Goal: Task Accomplishment & Management: Manage account settings

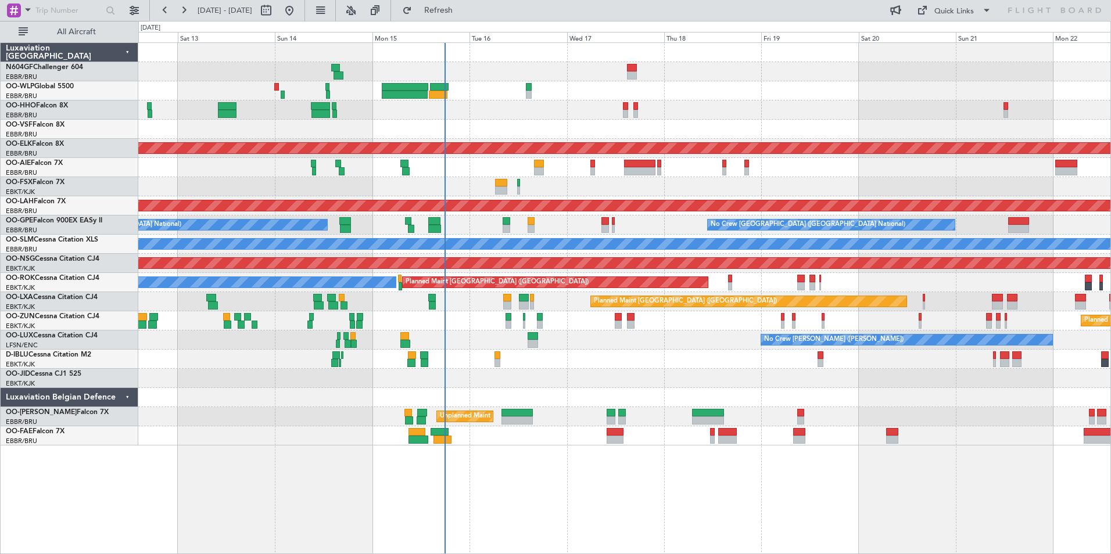
click at [639, 369] on div at bounding box center [624, 378] width 972 height 19
drag, startPoint x: 684, startPoint y: 381, endPoint x: 545, endPoint y: 357, distance: 141.4
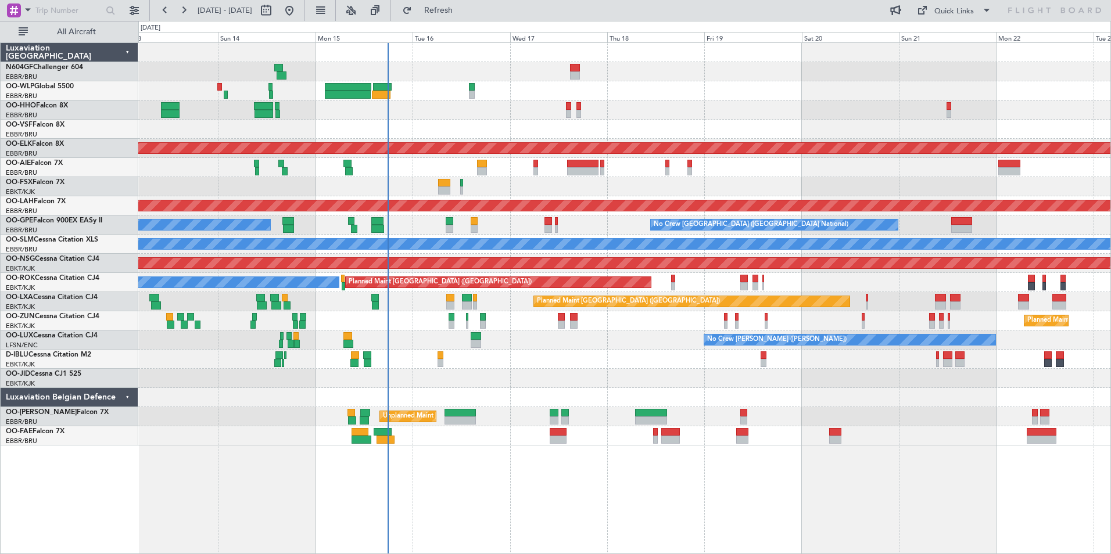
click at [533, 371] on div "Planned Maint Geneva (Cointrin) Planned Maint Kortrijk-Wevelgem Planned Maint L…" at bounding box center [624, 244] width 972 height 403
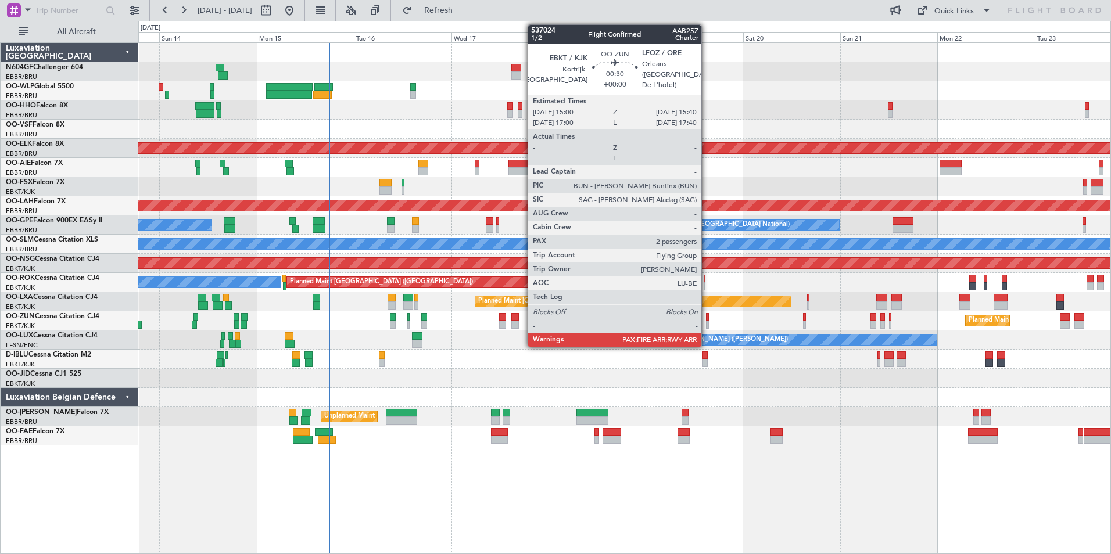
click at [706, 324] on div at bounding box center [707, 325] width 3 height 8
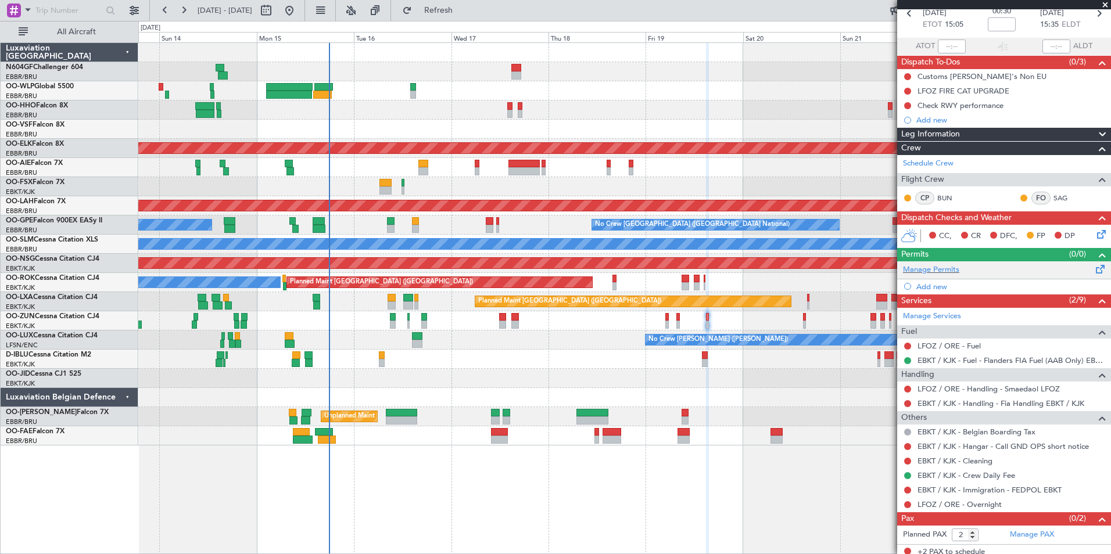
scroll to position [63, 0]
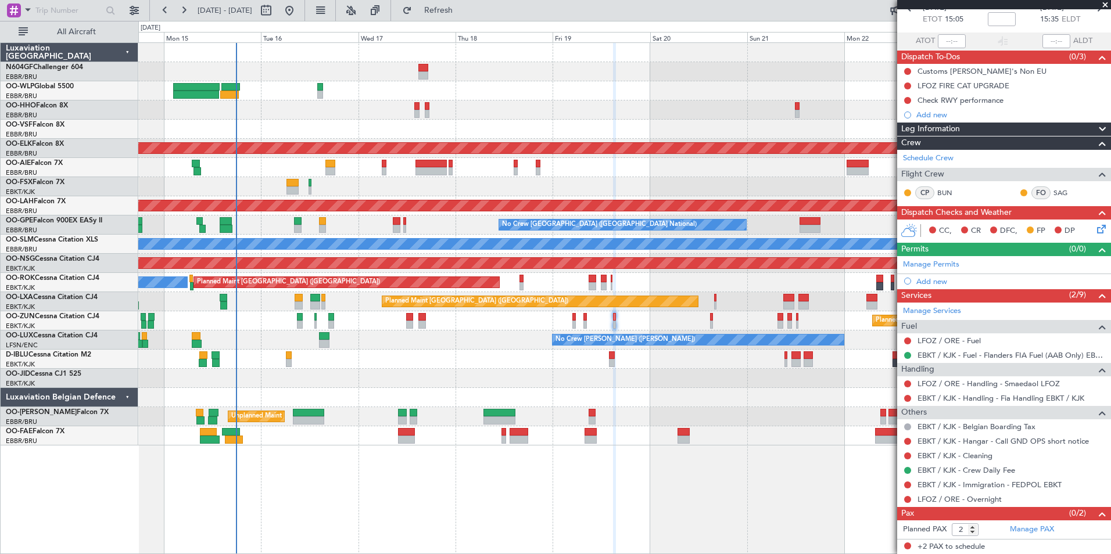
click at [694, 378] on div "Planned Maint Geneva (Cointrin) Planned Maint Kortrijk-Wevelgem Planned Maint L…" at bounding box center [624, 244] width 972 height 403
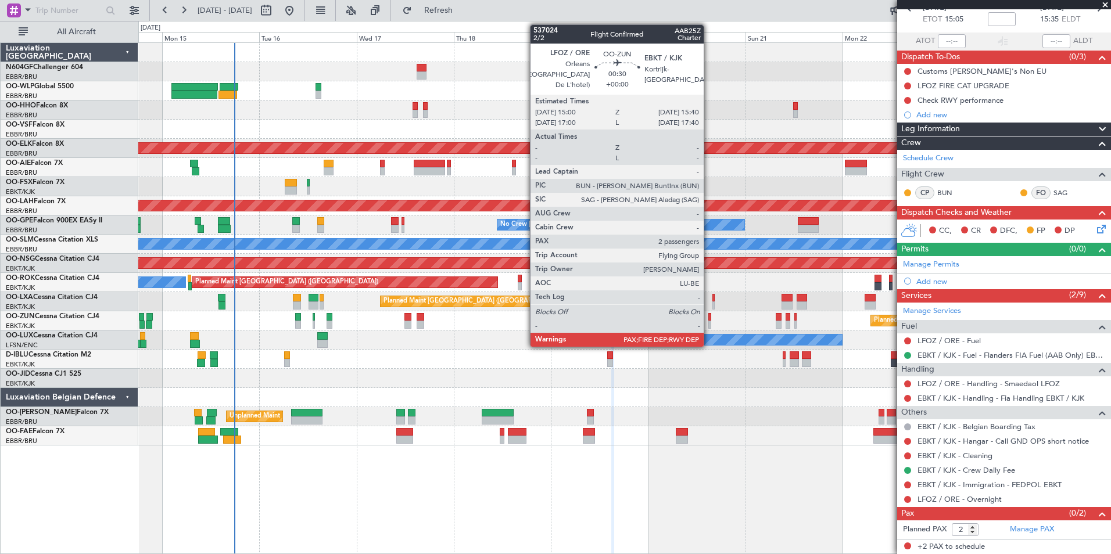
click at [709, 325] on div at bounding box center [709, 325] width 3 height 8
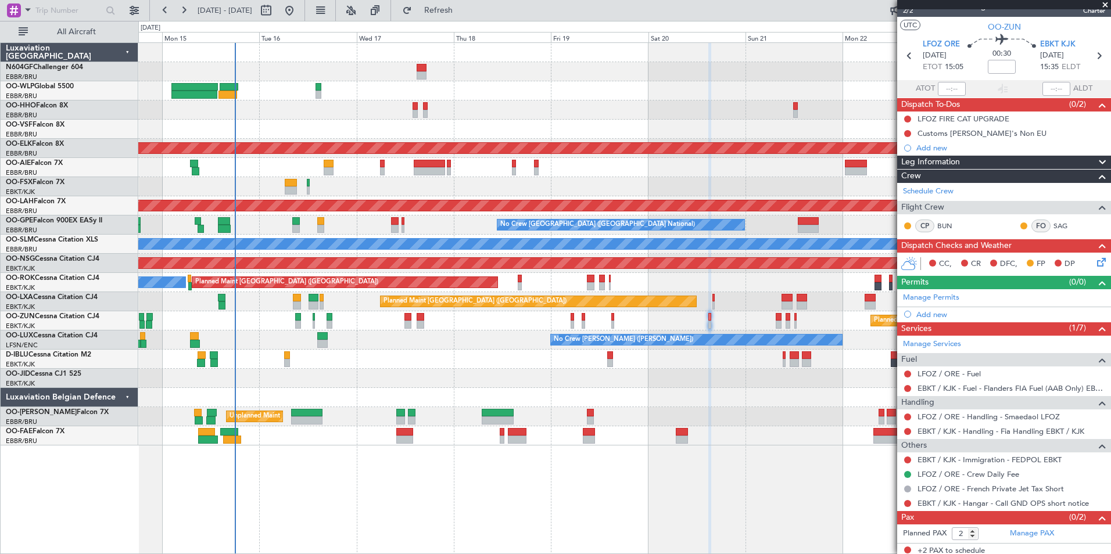
scroll to position [0, 0]
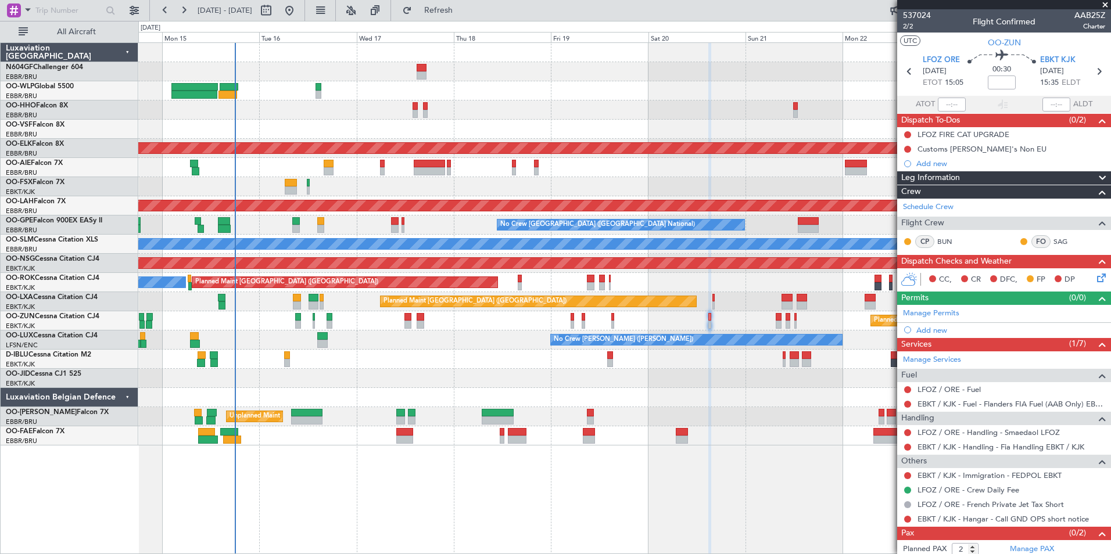
click at [537, 357] on div "Planned Maint Geneva (Cointrin) Planned Maint Kortrijk-Wevelgem Planned Maint L…" at bounding box center [624, 244] width 972 height 403
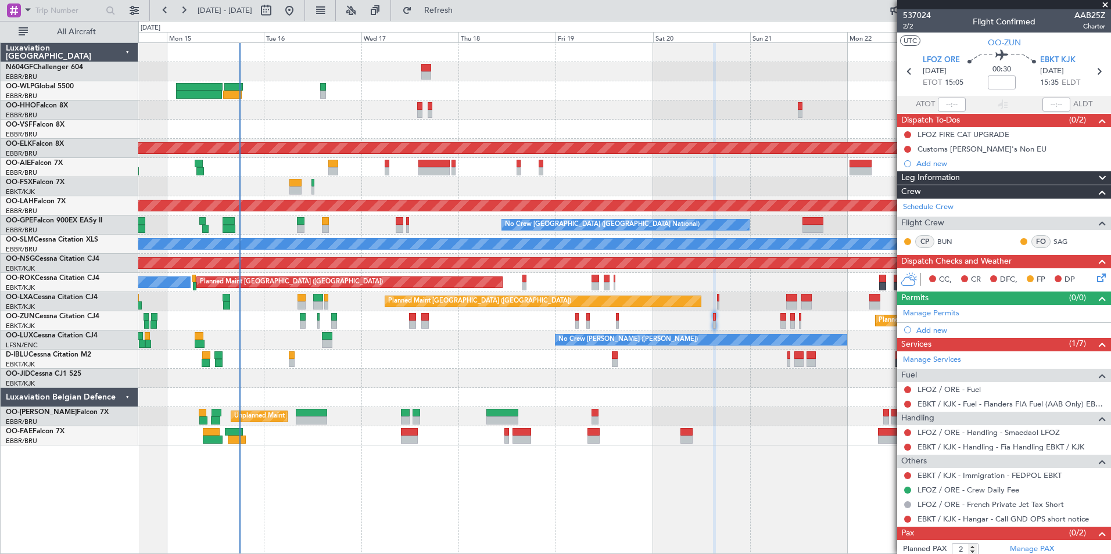
click at [735, 366] on div "A/C Unavailable [GEOGRAPHIC_DATA] ([GEOGRAPHIC_DATA] National)" at bounding box center [624, 359] width 972 height 19
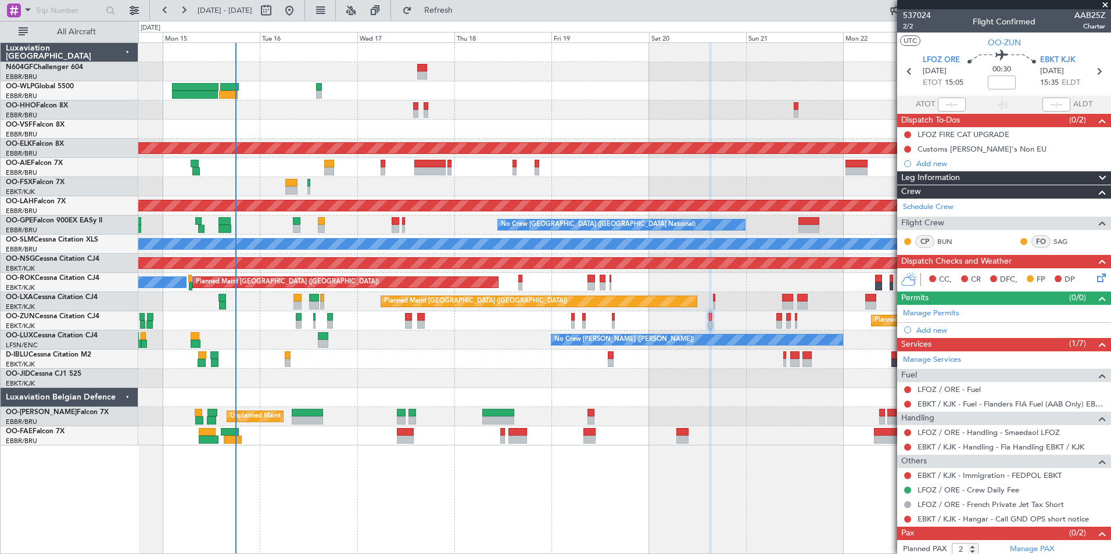
click at [700, 365] on div "A/C Unavailable [GEOGRAPHIC_DATA] ([GEOGRAPHIC_DATA] National)" at bounding box center [624, 359] width 972 height 19
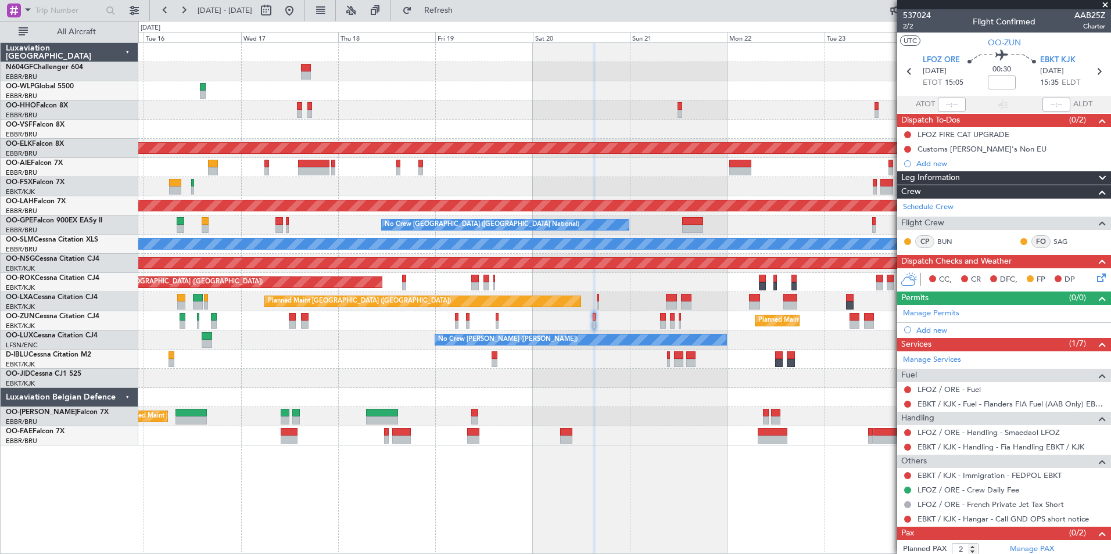
click at [666, 374] on div at bounding box center [624, 378] width 972 height 19
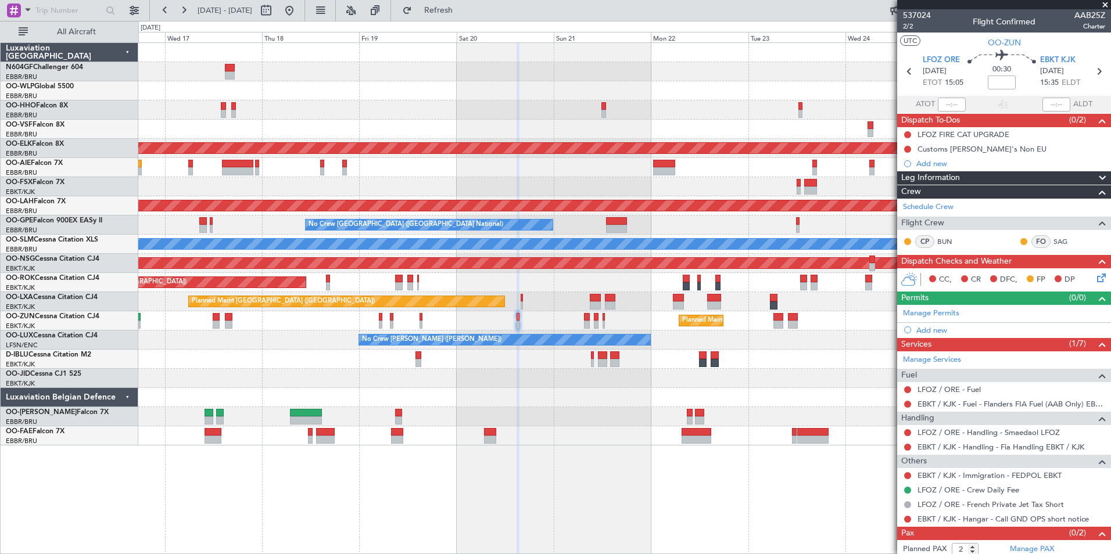
click at [781, 407] on div at bounding box center [624, 397] width 972 height 19
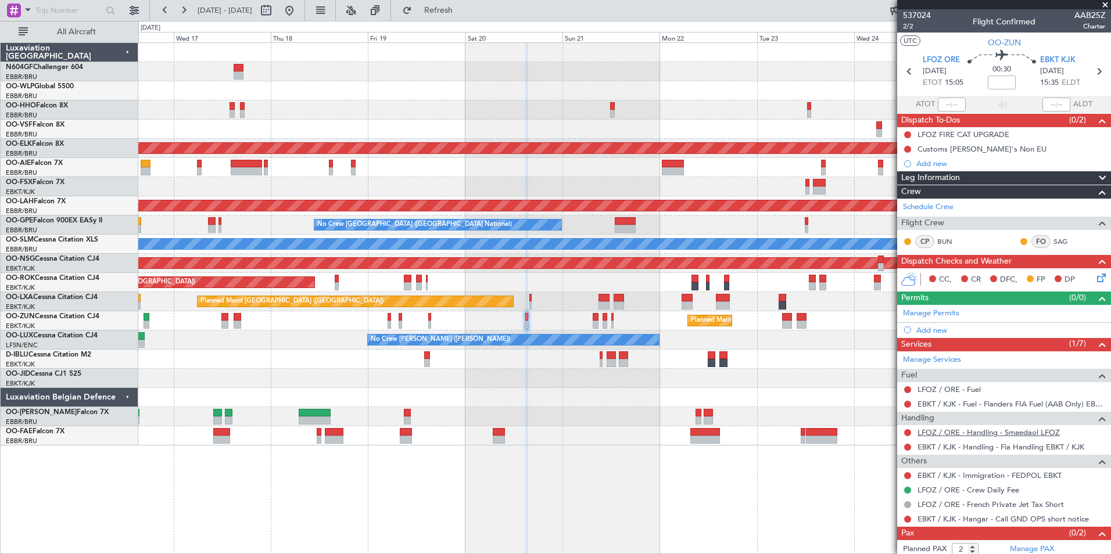
click at [990, 434] on link "LFOZ / ORE - Handling - Smaedaol LFOZ" at bounding box center [988, 433] width 142 height 10
click at [463, 11] on span "Refresh" at bounding box center [438, 10] width 49 height 8
click at [908, 447] on button at bounding box center [907, 447] width 7 height 7
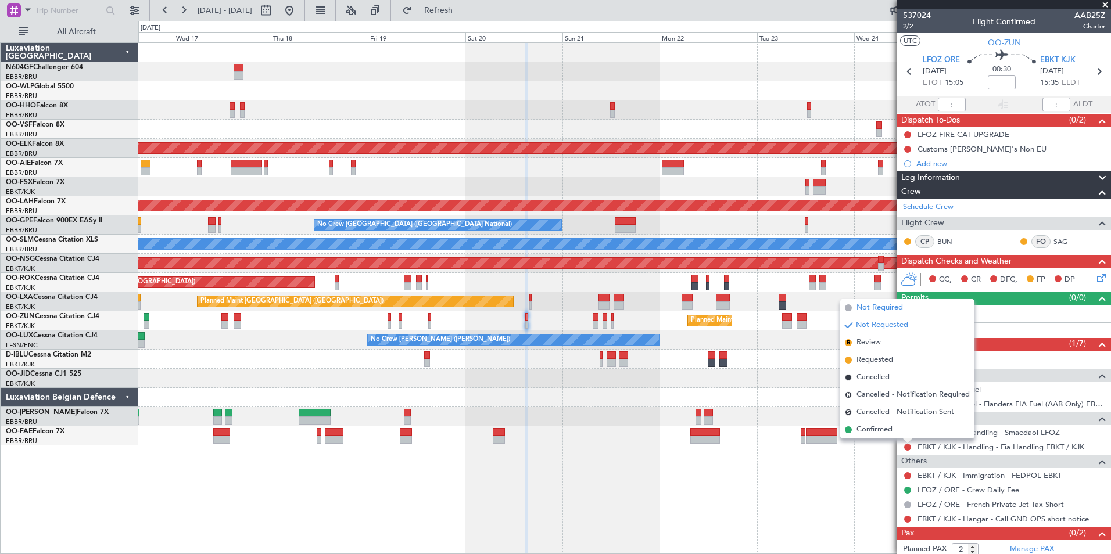
click at [899, 309] on span "Not Required" at bounding box center [879, 308] width 46 height 12
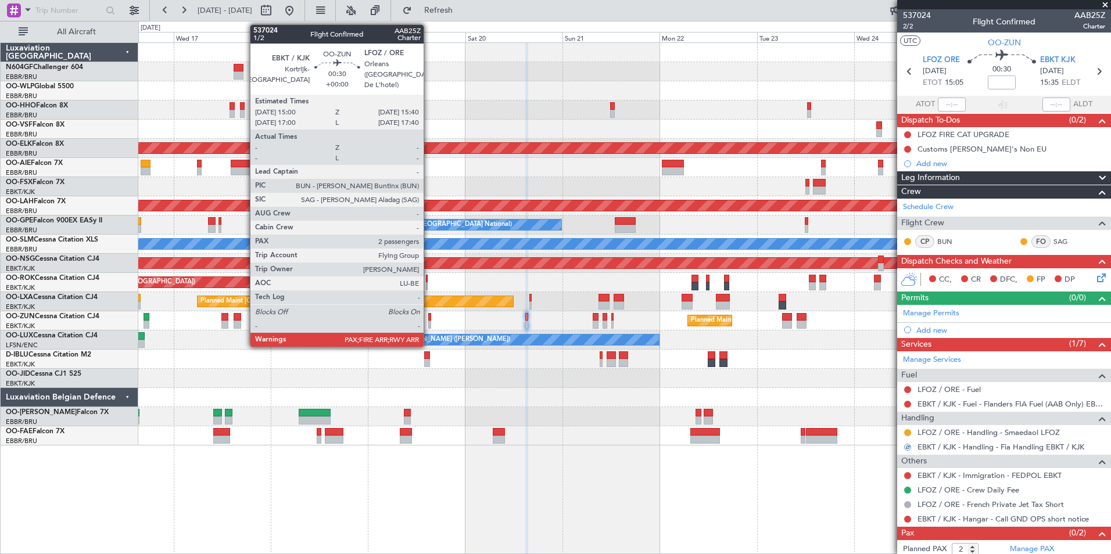
click at [429, 324] on div at bounding box center [429, 325] width 3 height 8
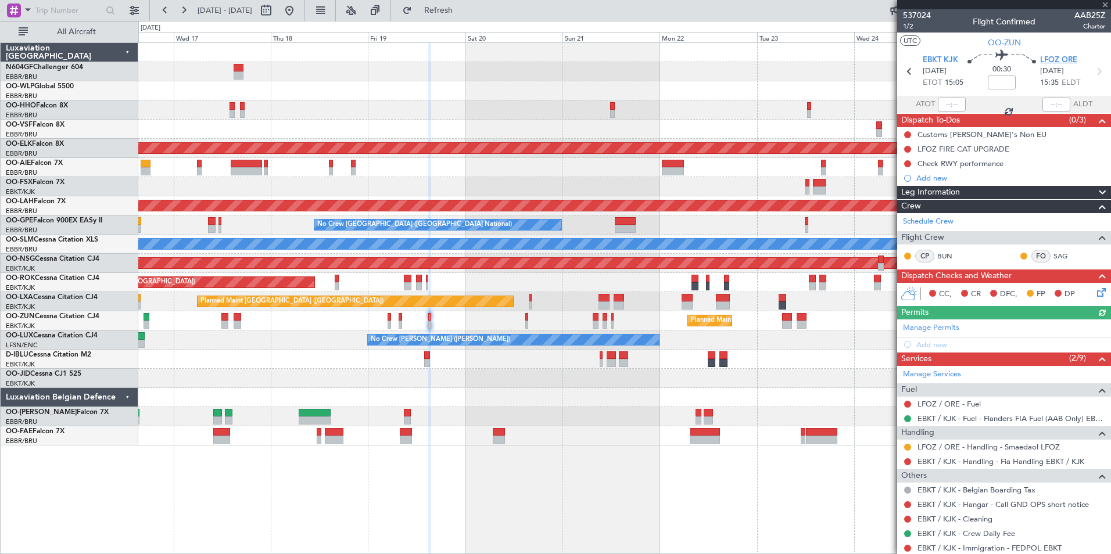
click at [1069, 59] on span "LFOZ ORE" at bounding box center [1058, 61] width 37 height 12
click at [933, 345] on div "Add new" at bounding box center [1005, 345] width 178 height 10
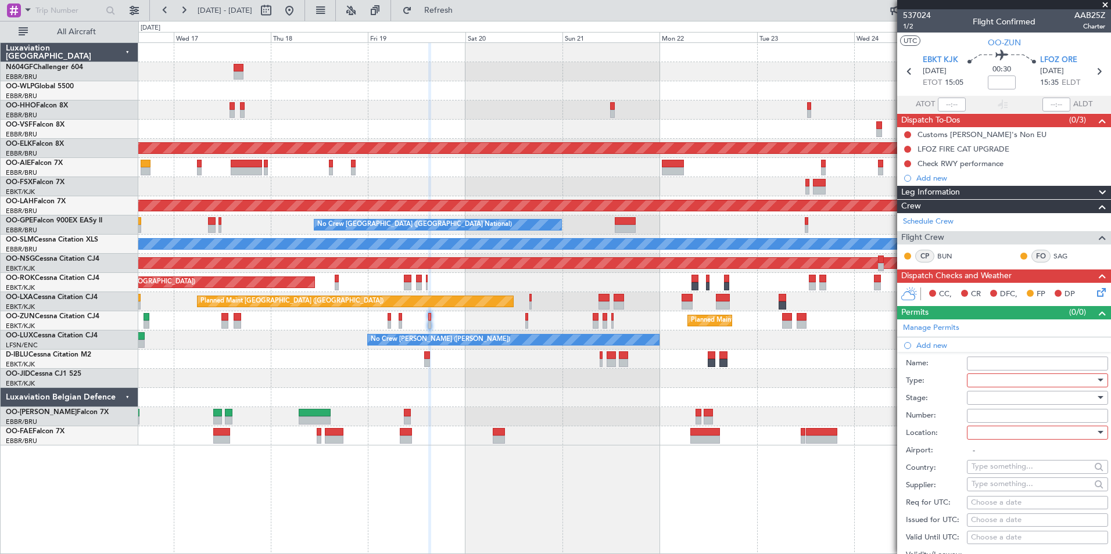
click at [988, 376] on div at bounding box center [1033, 380] width 124 height 17
click at [1020, 452] on span "Parking" at bounding box center [1033, 447] width 122 height 17
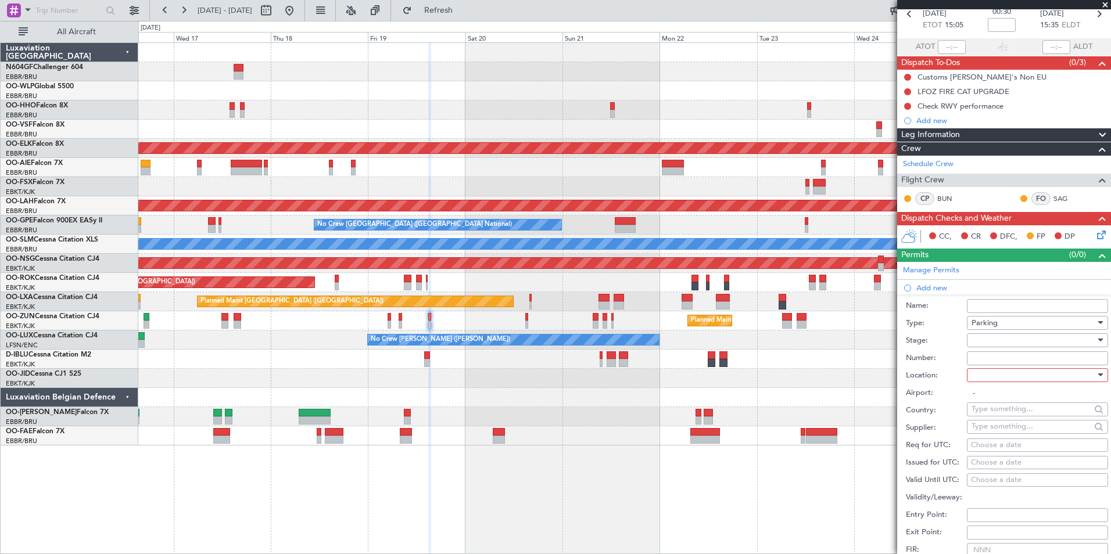
scroll to position [58, 0]
click at [1016, 372] on div at bounding box center [1033, 374] width 124 height 17
click at [1028, 437] on span "Arrival" at bounding box center [1033, 432] width 122 height 17
type input "LFOZ / ORE"
click at [996, 335] on div at bounding box center [1033, 339] width 124 height 17
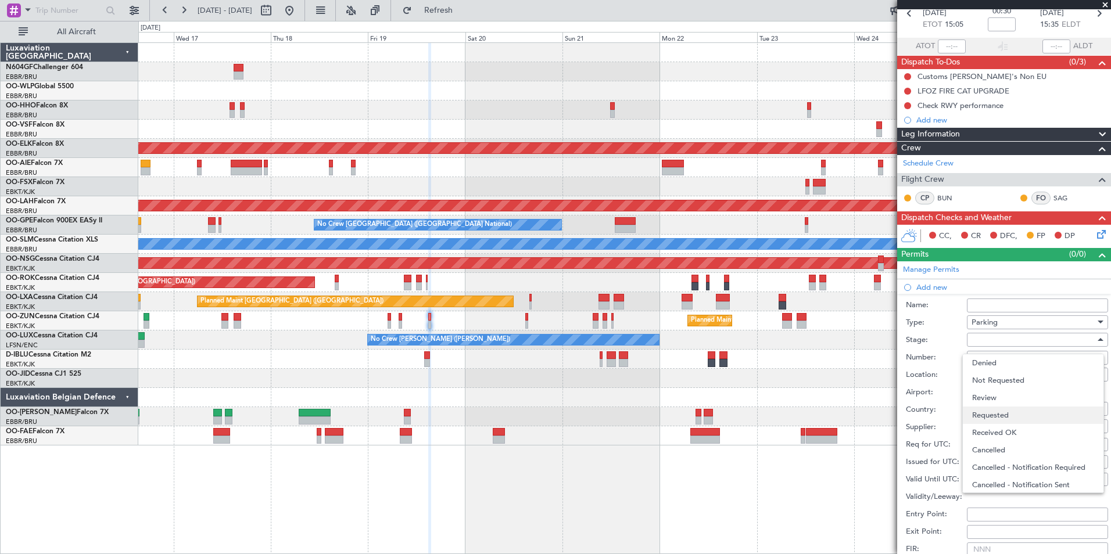
click at [992, 419] on span "Requested" at bounding box center [1033, 415] width 122 height 17
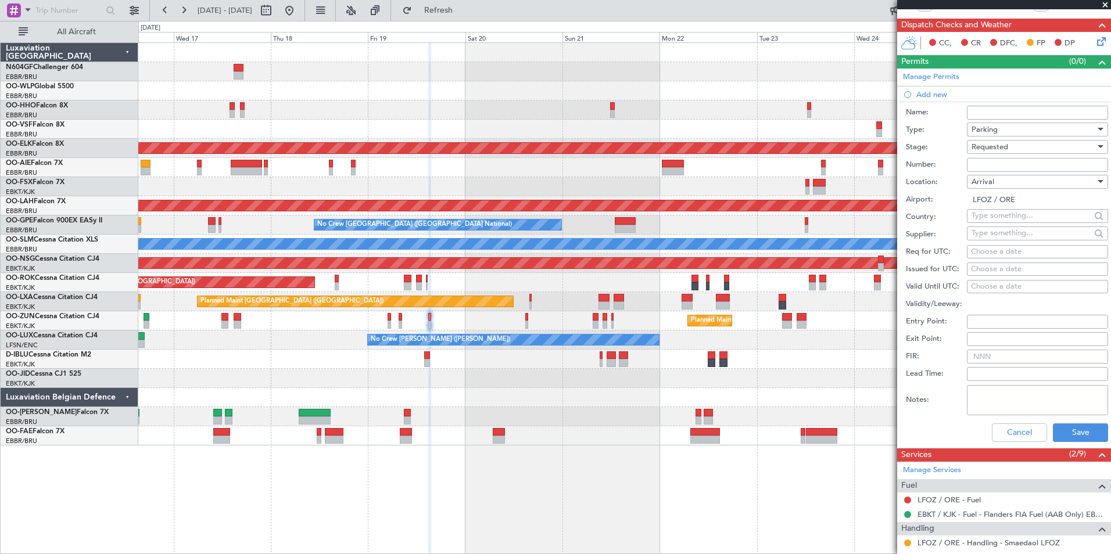
scroll to position [264, 0]
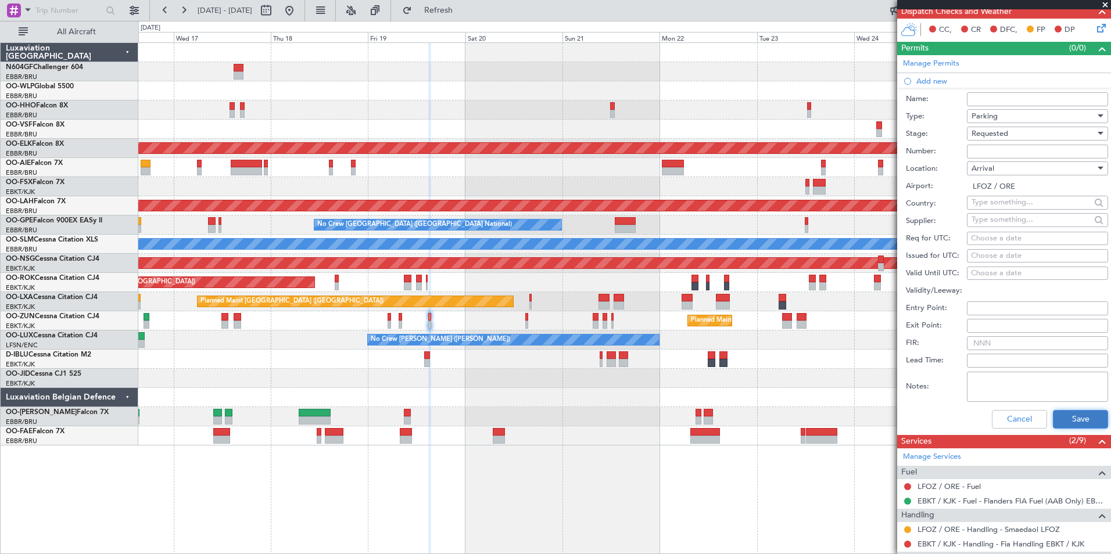
click at [1079, 423] on button "Save" at bounding box center [1080, 419] width 55 height 19
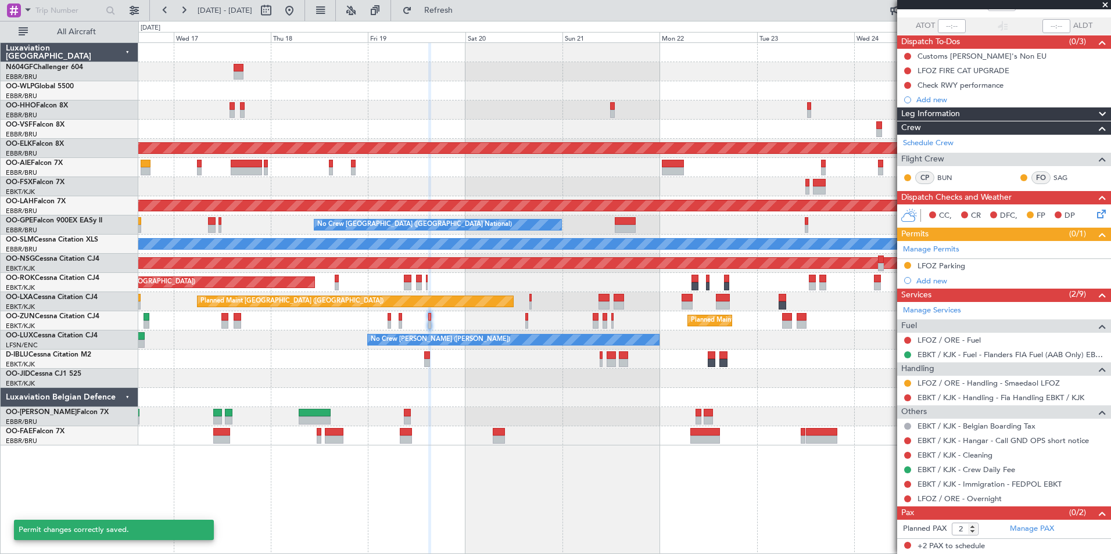
scroll to position [78, 0]
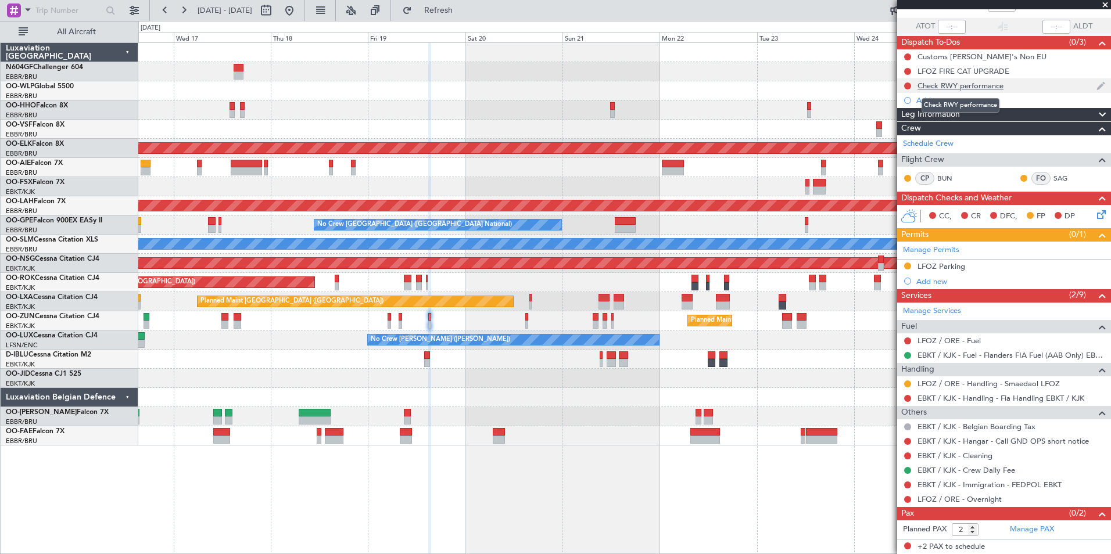
click at [933, 85] on div "Check RWY performance" at bounding box center [960, 86] width 86 height 10
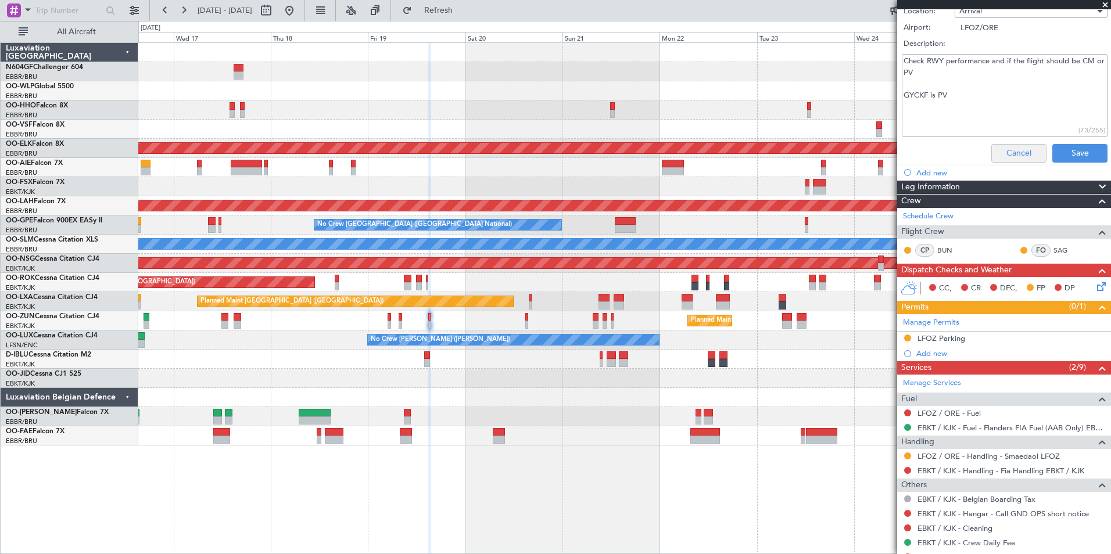
scroll to position [218, 0]
click at [999, 152] on button "Cancel" at bounding box center [1018, 154] width 55 height 19
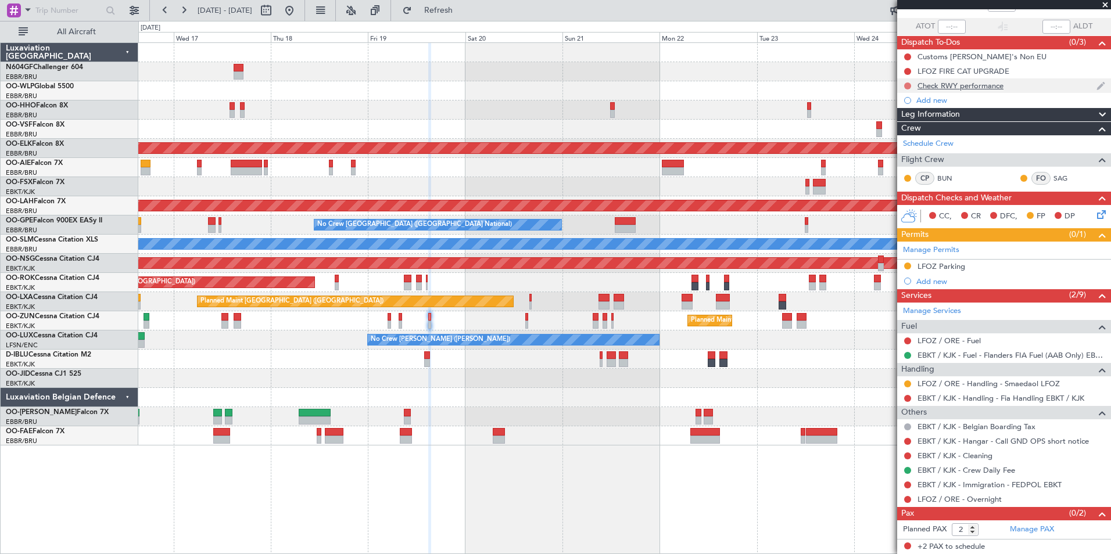
click at [906, 85] on button at bounding box center [907, 86] width 7 height 7
click at [893, 141] on li "Completed" at bounding box center [908, 136] width 62 height 17
click at [962, 343] on link "LFOZ / ORE - Fuel" at bounding box center [948, 341] width 63 height 10
click at [908, 442] on button at bounding box center [907, 441] width 7 height 7
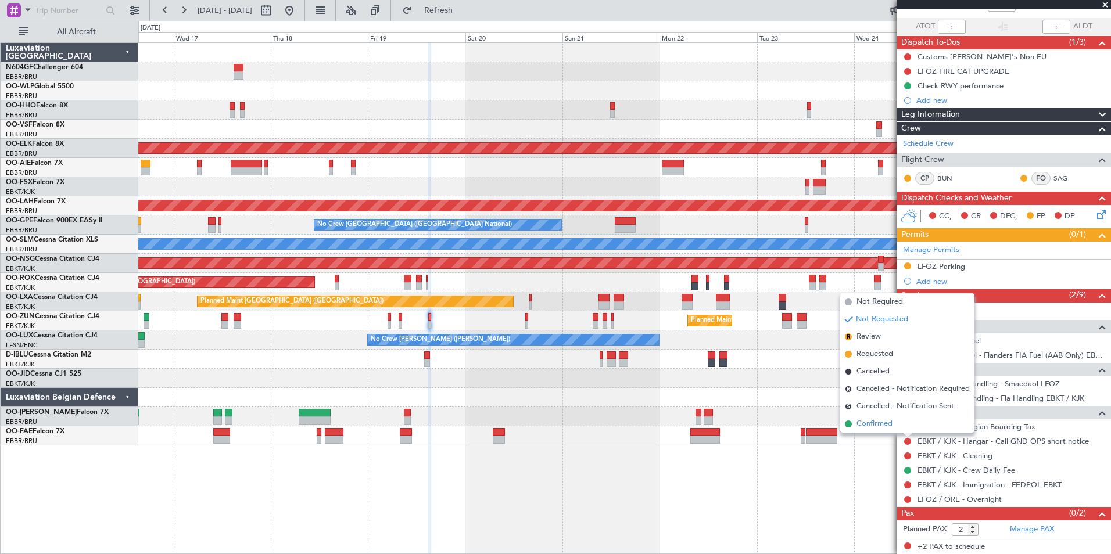
click at [902, 426] on li "Confirmed" at bounding box center [907, 423] width 134 height 17
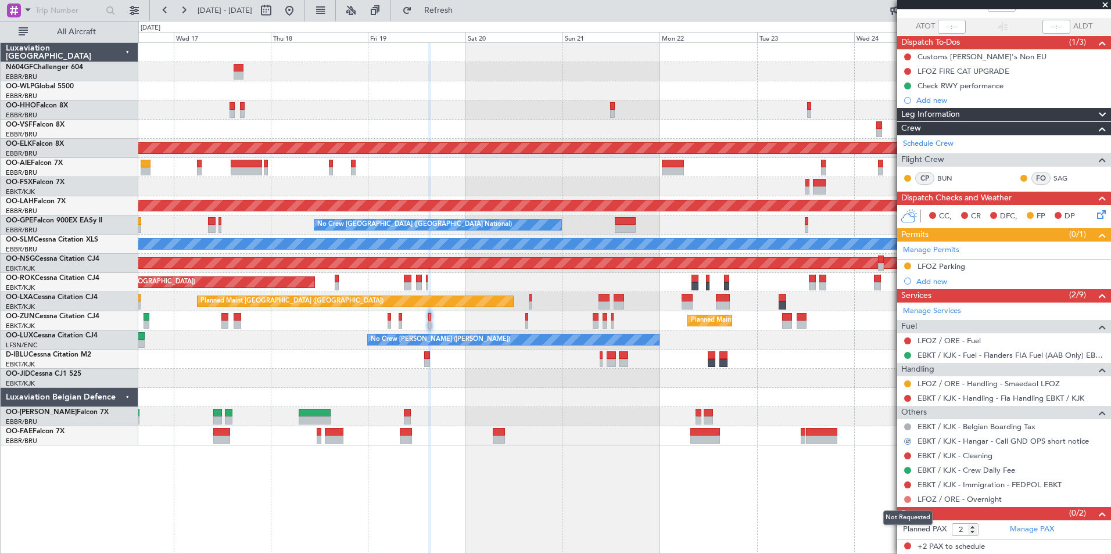
click at [907, 500] on button at bounding box center [907, 499] width 7 height 7
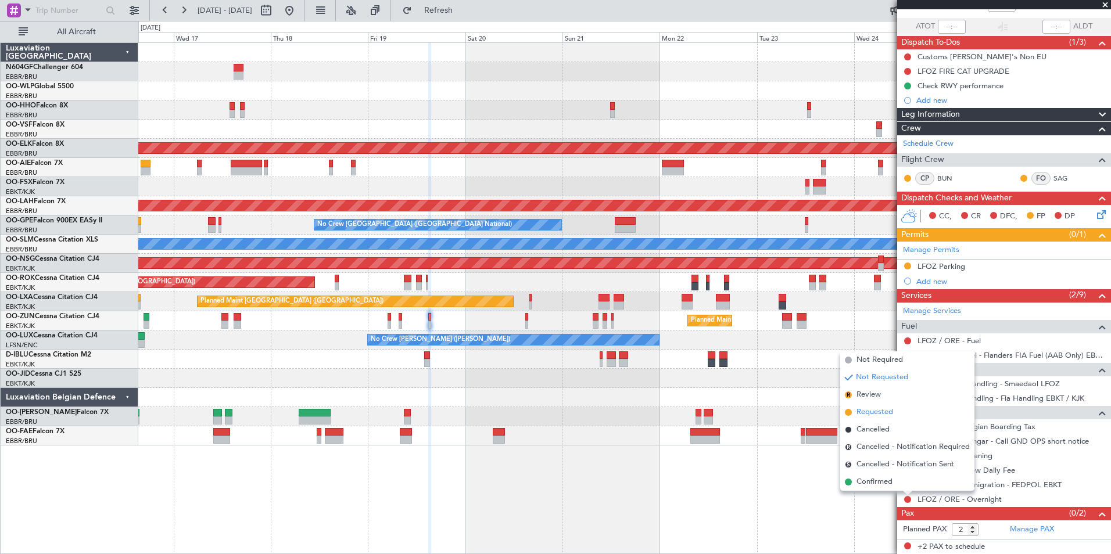
click at [887, 415] on span "Requested" at bounding box center [874, 413] width 37 height 12
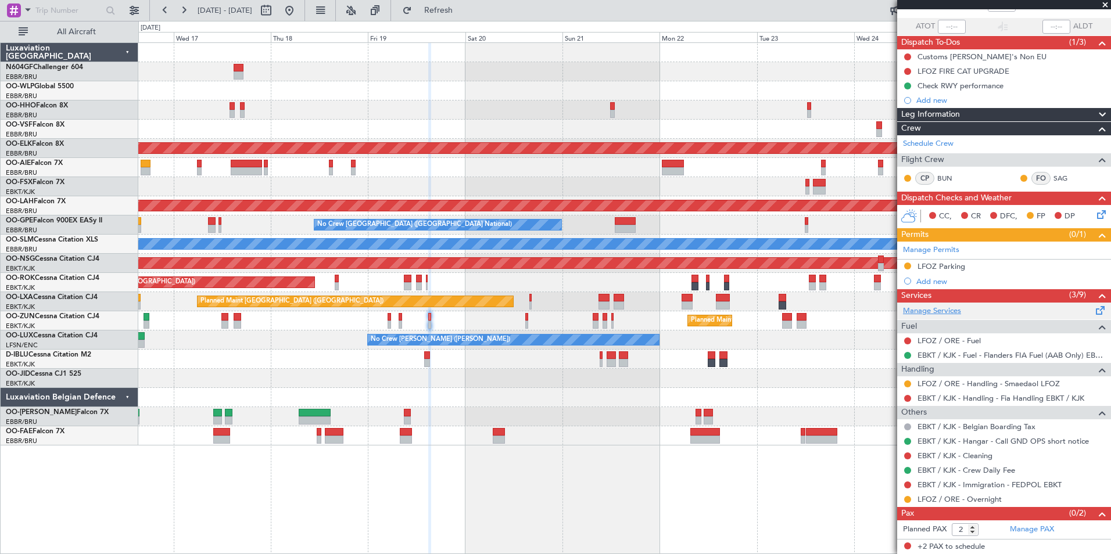
click at [933, 311] on link "Manage Services" at bounding box center [932, 312] width 58 height 12
click at [463, 12] on span "Refresh" at bounding box center [438, 10] width 49 height 8
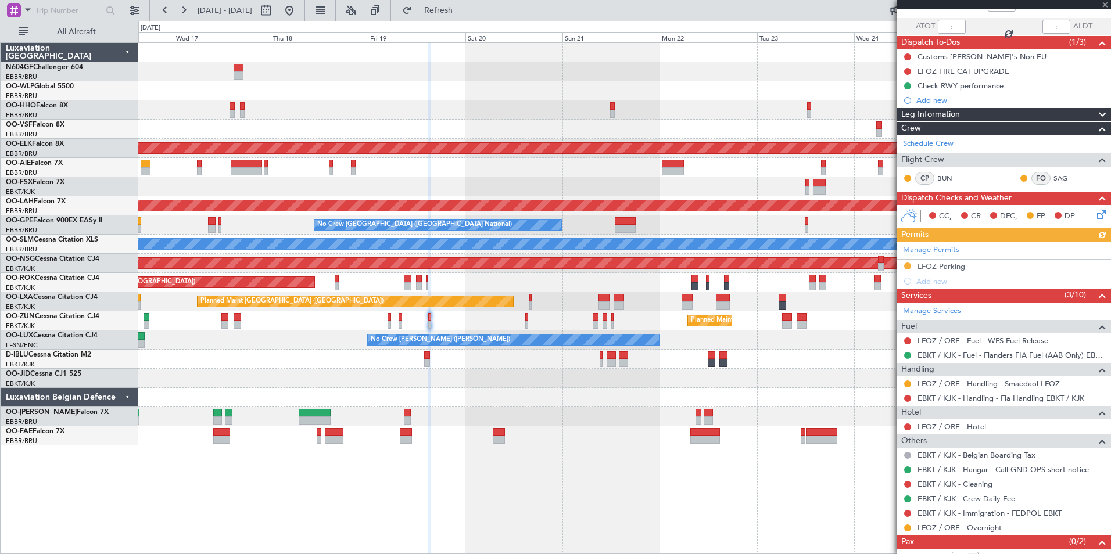
click at [957, 427] on link "LFOZ / ORE - Hotel" at bounding box center [951, 427] width 69 height 10
click at [455, 15] on button "Refresh" at bounding box center [432, 10] width 70 height 19
click at [908, 426] on button at bounding box center [907, 427] width 7 height 7
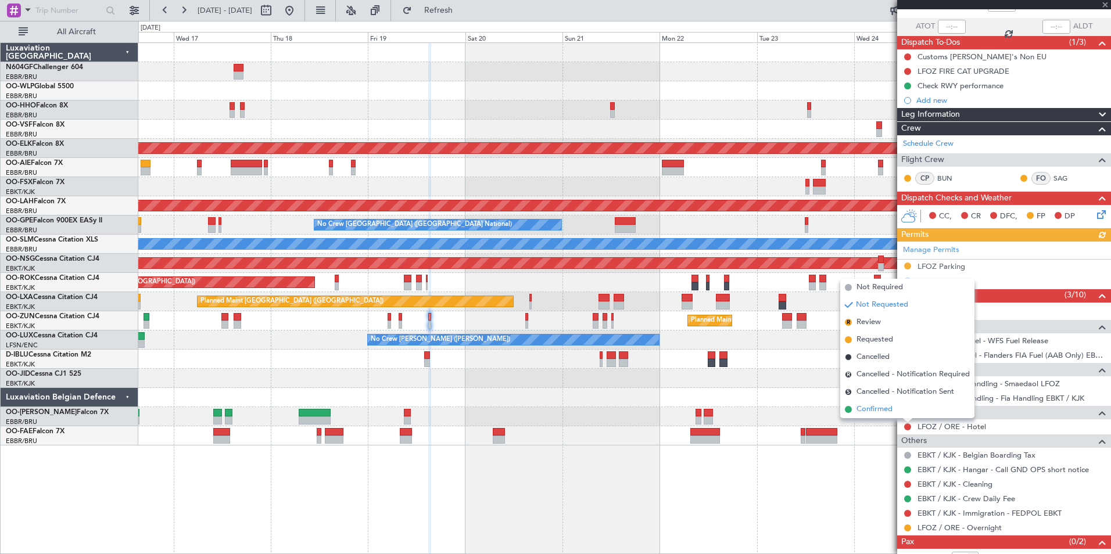
click at [888, 408] on span "Confirmed" at bounding box center [874, 410] width 36 height 12
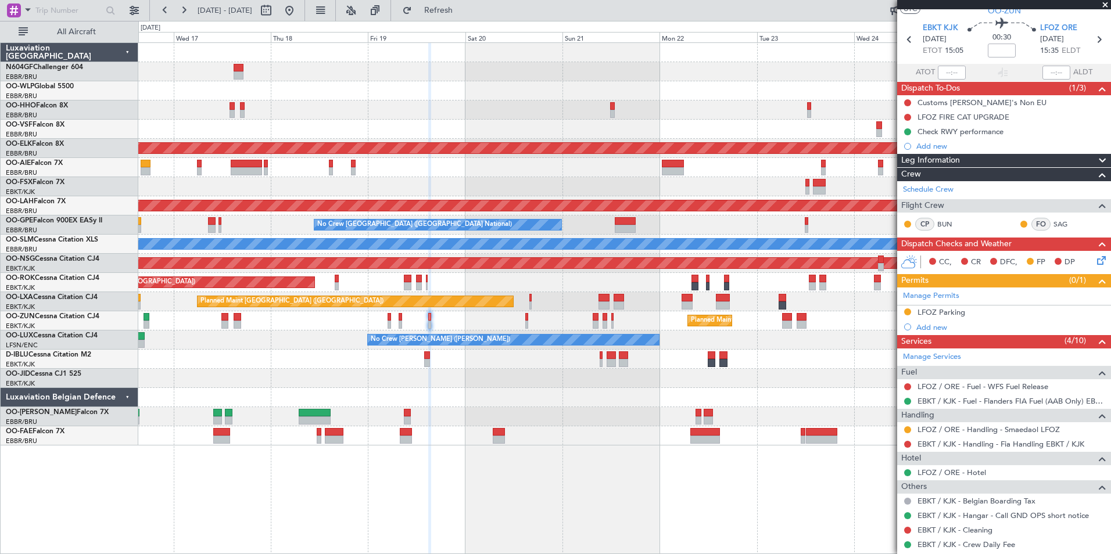
scroll to position [0, 0]
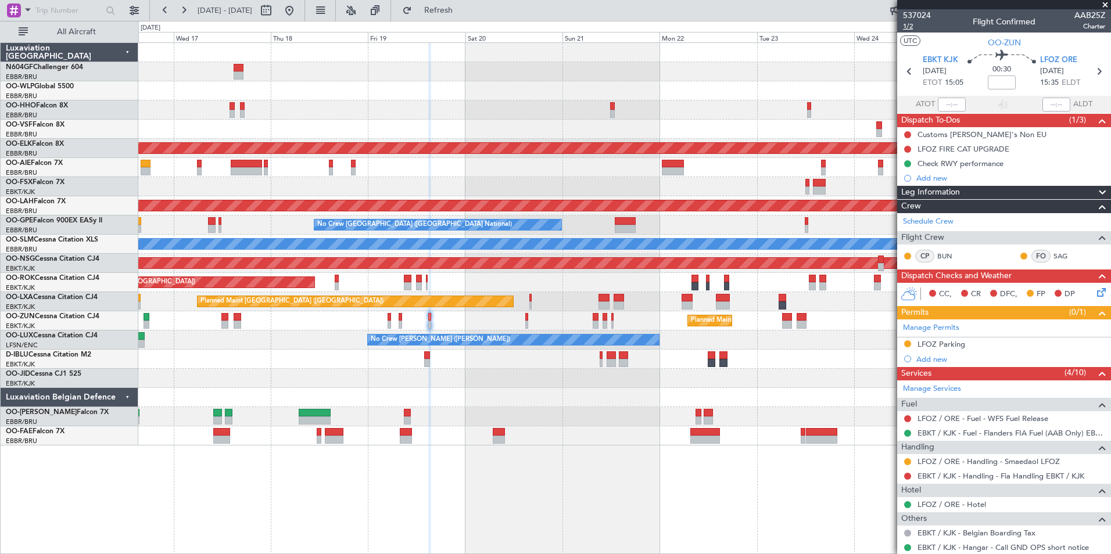
click at [912, 28] on span "1/2" at bounding box center [917, 26] width 28 height 10
click at [454, 18] on button "Refresh" at bounding box center [432, 10] width 70 height 19
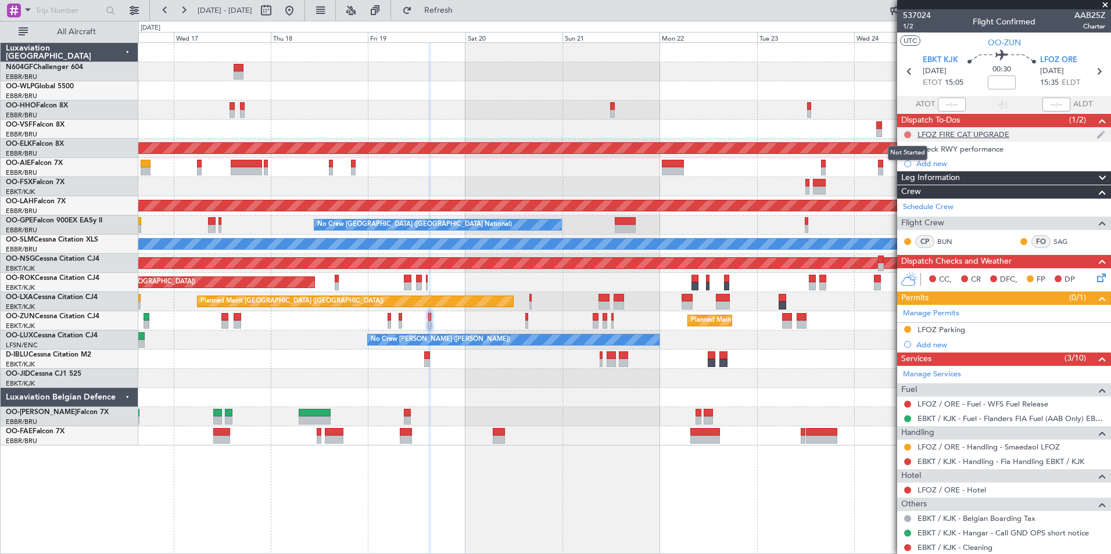
click at [906, 135] on button at bounding box center [907, 134] width 7 height 7
click at [888, 314] on div "Planned Maint Kortrijk-[GEOGRAPHIC_DATA]" at bounding box center [624, 320] width 972 height 19
click at [863, 85] on div at bounding box center [624, 90] width 972 height 19
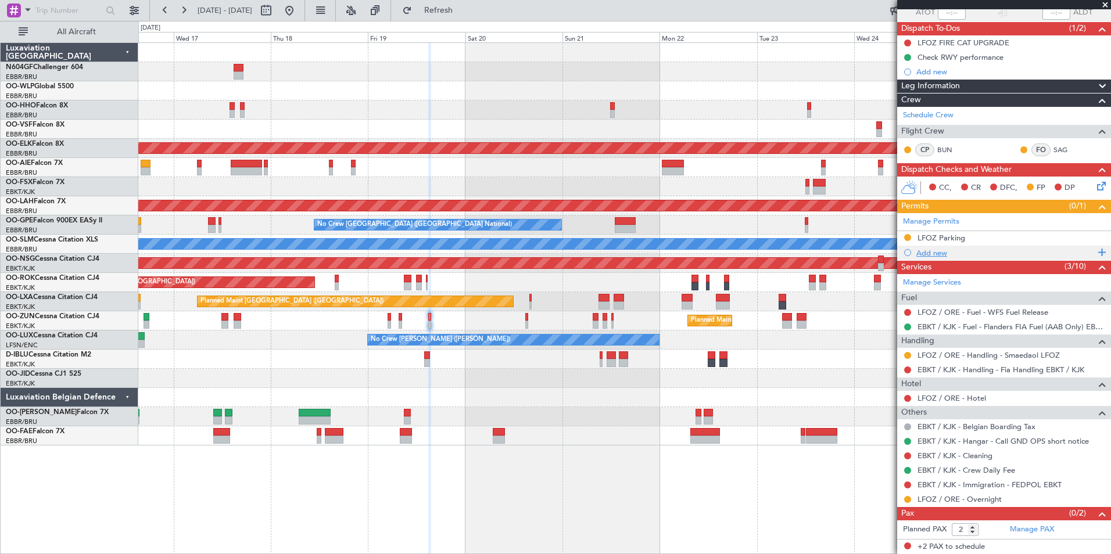
scroll to position [92, 0]
click at [910, 368] on button at bounding box center [907, 370] width 7 height 7
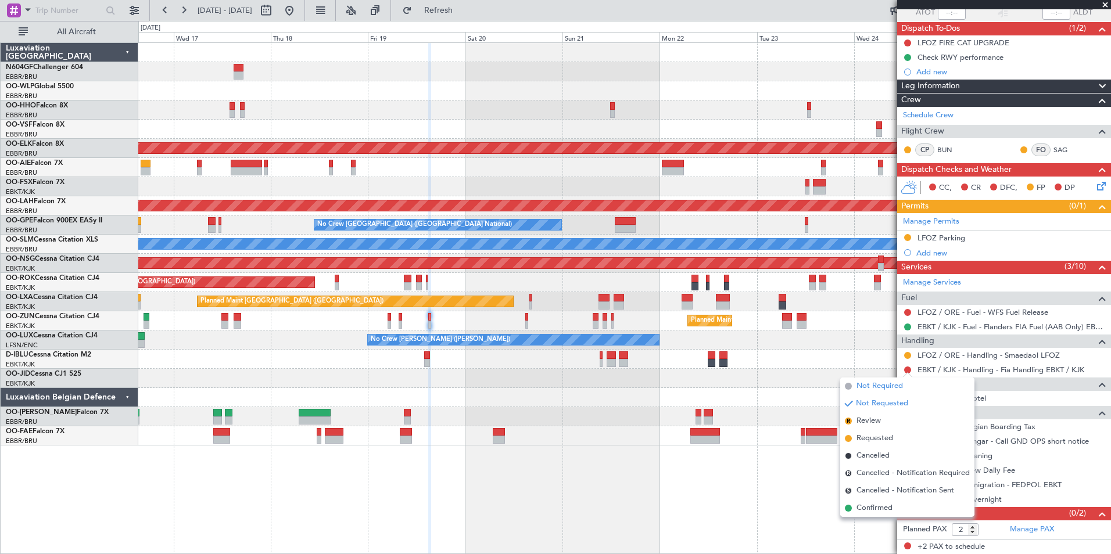
click at [895, 387] on span "Not Required" at bounding box center [879, 387] width 46 height 12
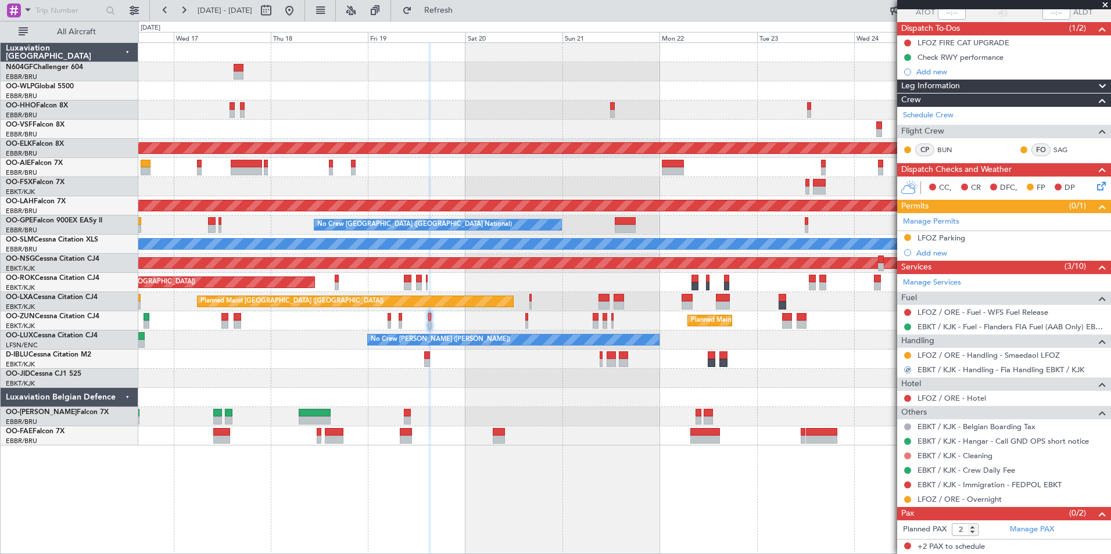
click at [907, 453] on button at bounding box center [907, 456] width 7 height 7
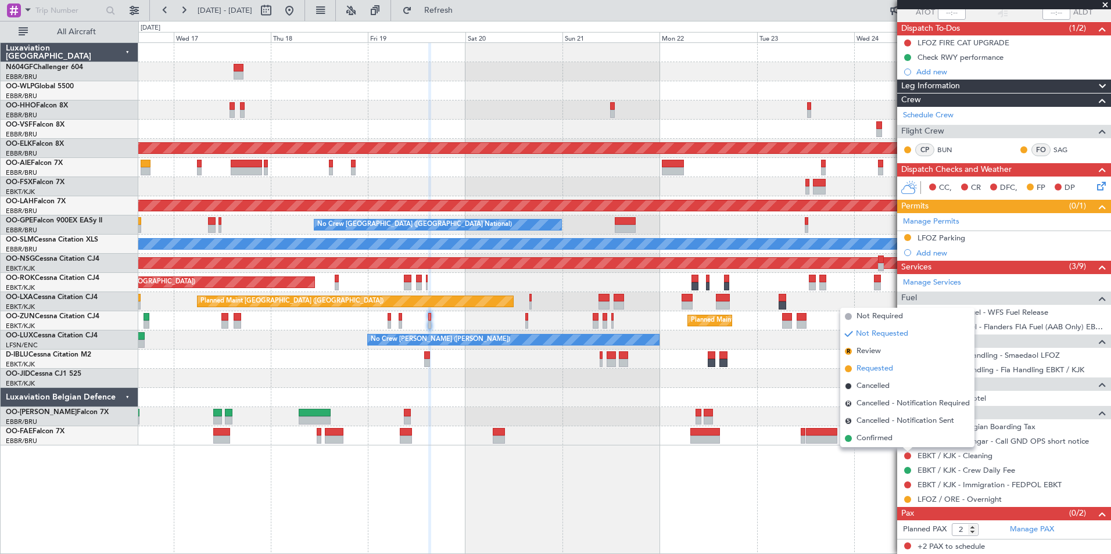
click at [888, 369] on span "Requested" at bounding box center [874, 369] width 37 height 12
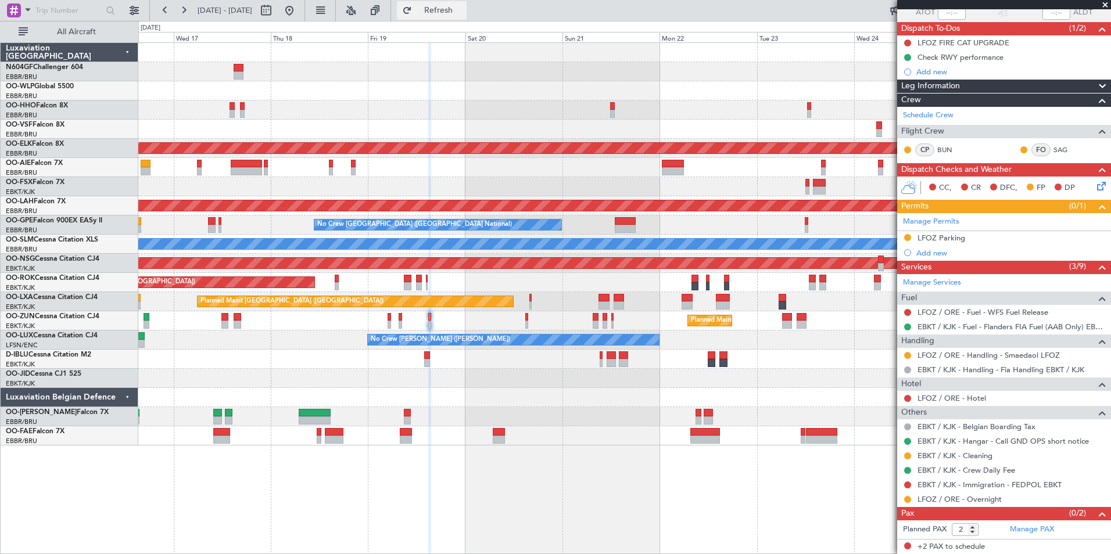
click at [467, 8] on button "Refresh" at bounding box center [432, 10] width 70 height 19
click at [909, 397] on button at bounding box center [907, 398] width 7 height 7
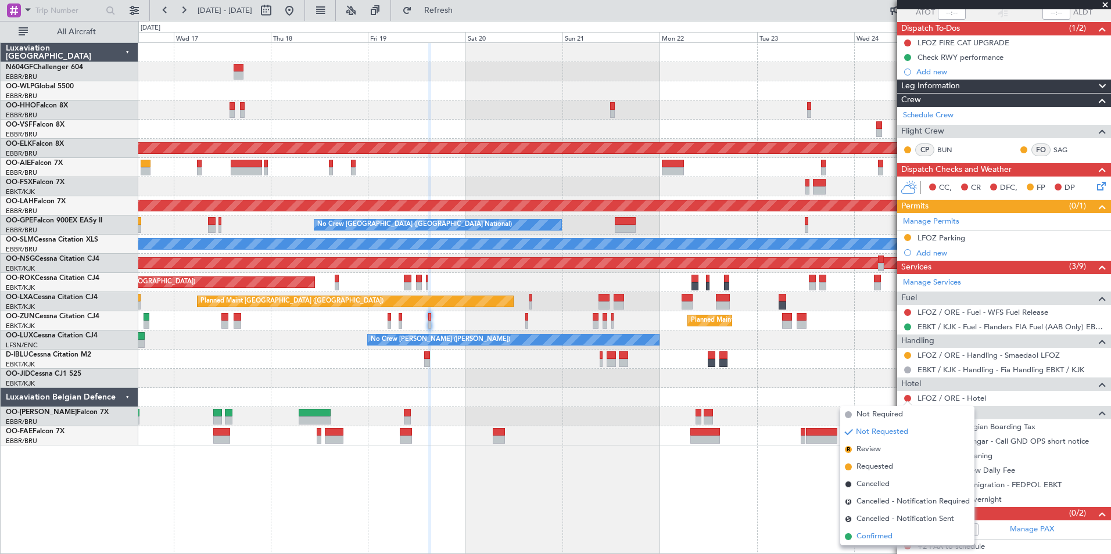
click at [884, 536] on span "Confirmed" at bounding box center [874, 537] width 36 height 12
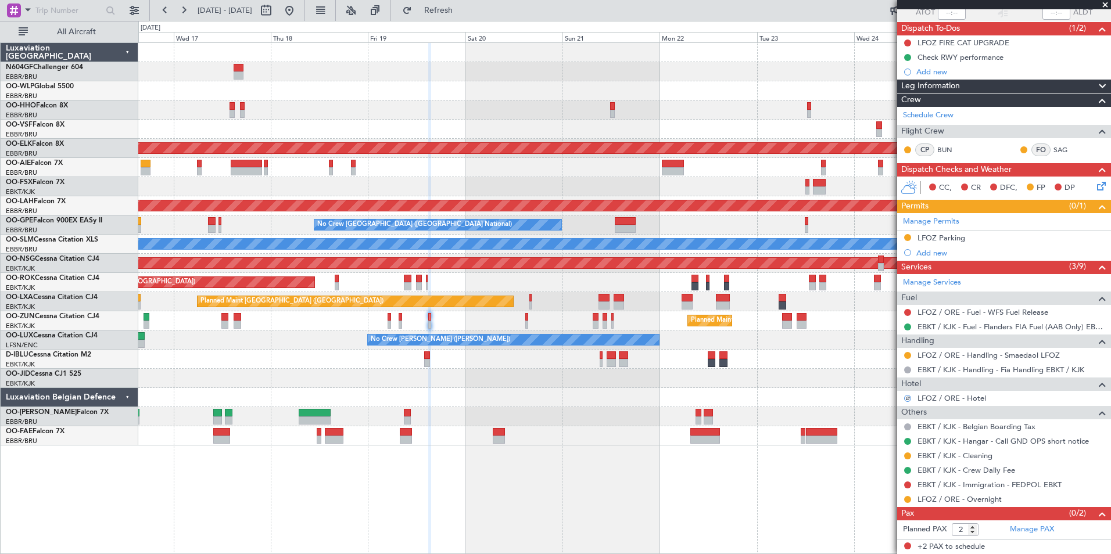
click at [1095, 184] on icon at bounding box center [1099, 184] width 9 height 9
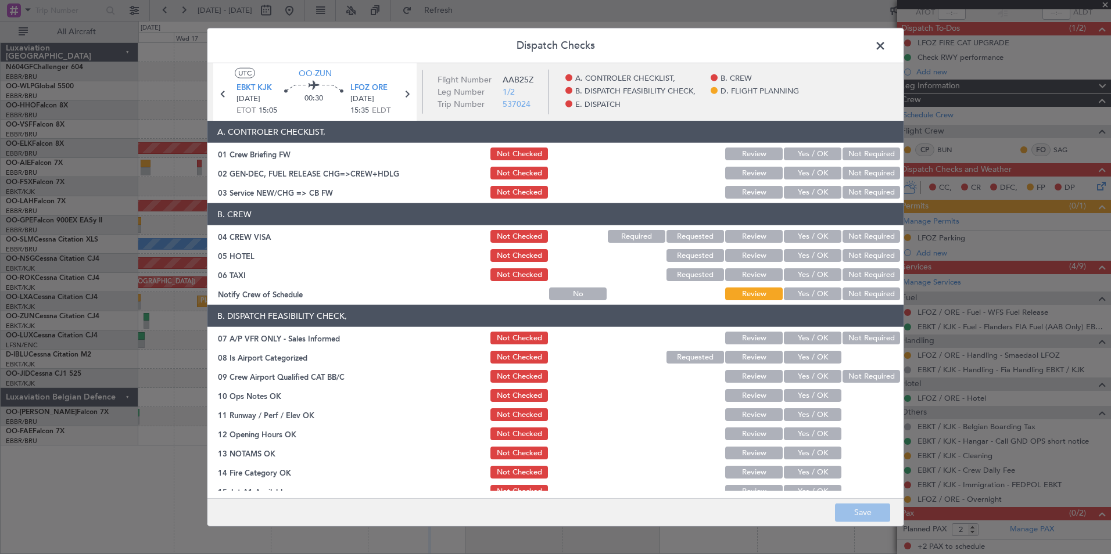
click at [821, 190] on button "Yes / OK" at bounding box center [813, 192] width 58 height 13
click at [853, 235] on button "Not Required" at bounding box center [871, 236] width 58 height 13
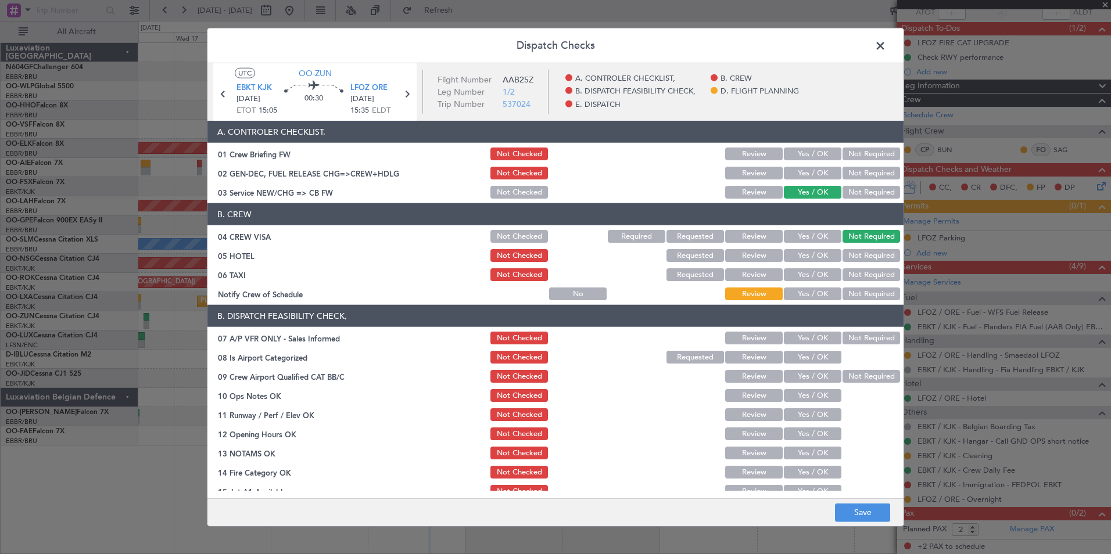
click at [794, 256] on button "Yes / OK" at bounding box center [813, 255] width 58 height 13
click at [859, 281] on button "Not Required" at bounding box center [871, 274] width 58 height 13
click at [820, 291] on button "Yes / OK" at bounding box center [813, 294] width 58 height 13
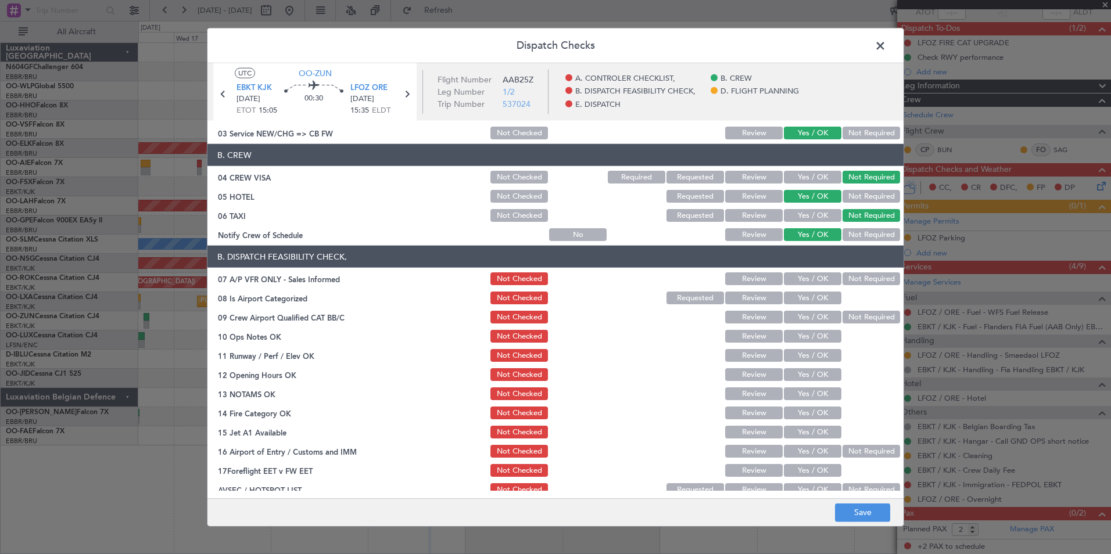
scroll to position [61, 0]
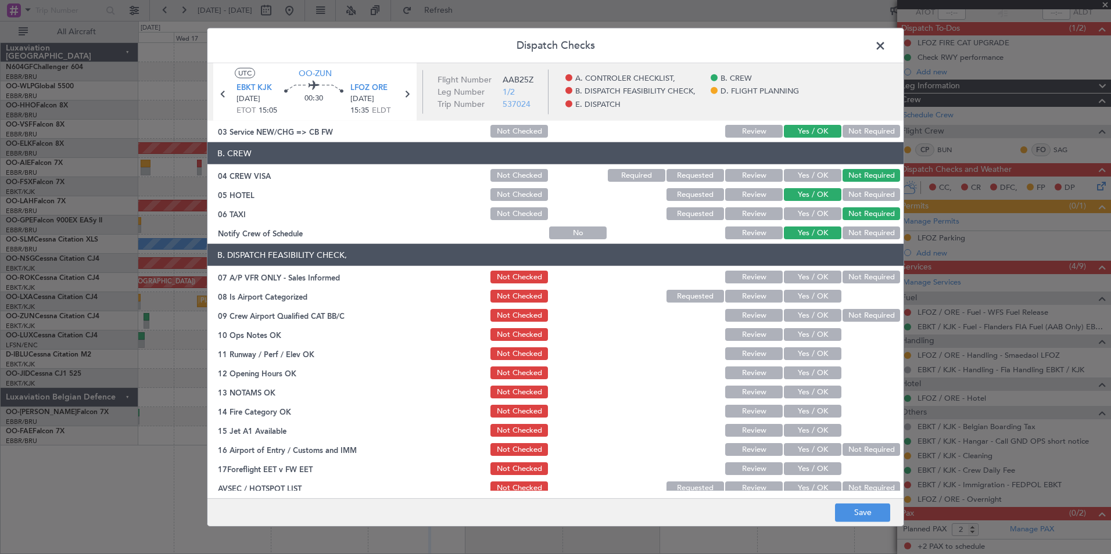
click at [853, 274] on button "Not Required" at bounding box center [871, 277] width 58 height 13
click at [827, 295] on button "Yes / OK" at bounding box center [813, 296] width 58 height 13
click at [858, 317] on button "Not Required" at bounding box center [871, 315] width 58 height 13
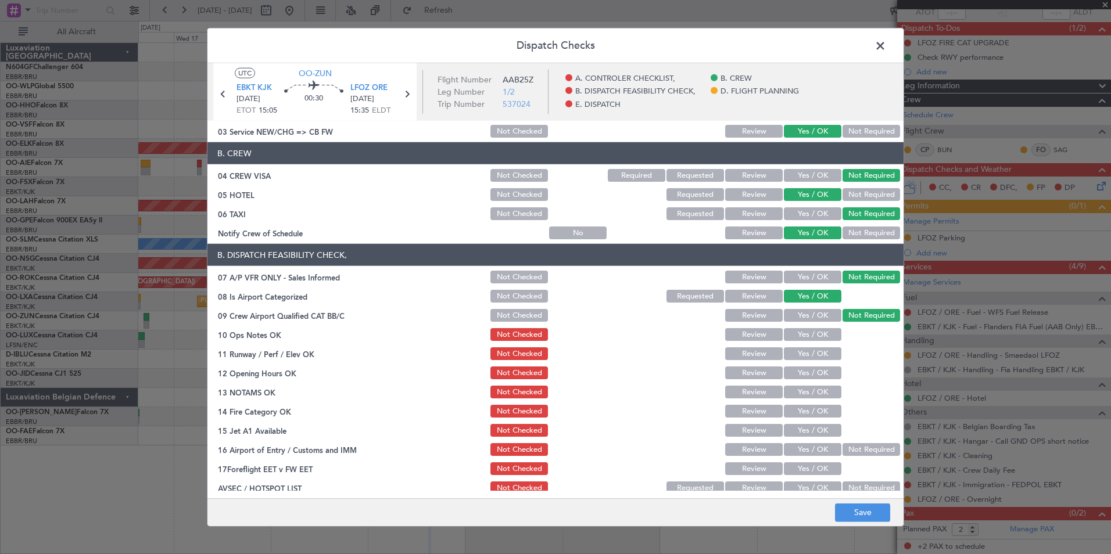
click at [816, 312] on button "Yes / OK" at bounding box center [813, 315] width 58 height 13
click at [816, 334] on button "Yes / OK" at bounding box center [813, 334] width 58 height 13
click at [813, 361] on div "Yes / OK" at bounding box center [811, 354] width 59 height 16
click at [813, 382] on section "B. DISPATCH FEASIBILITY CHECK, 07 A/P VFR ONLY - Sales Informed Not Checked Rev…" at bounding box center [555, 370] width 696 height 252
click at [813, 364] on section "B. DISPATCH FEASIBILITY CHECK, 07 A/P VFR ONLY - Sales Informed Not Checked Rev…" at bounding box center [555, 370] width 696 height 252
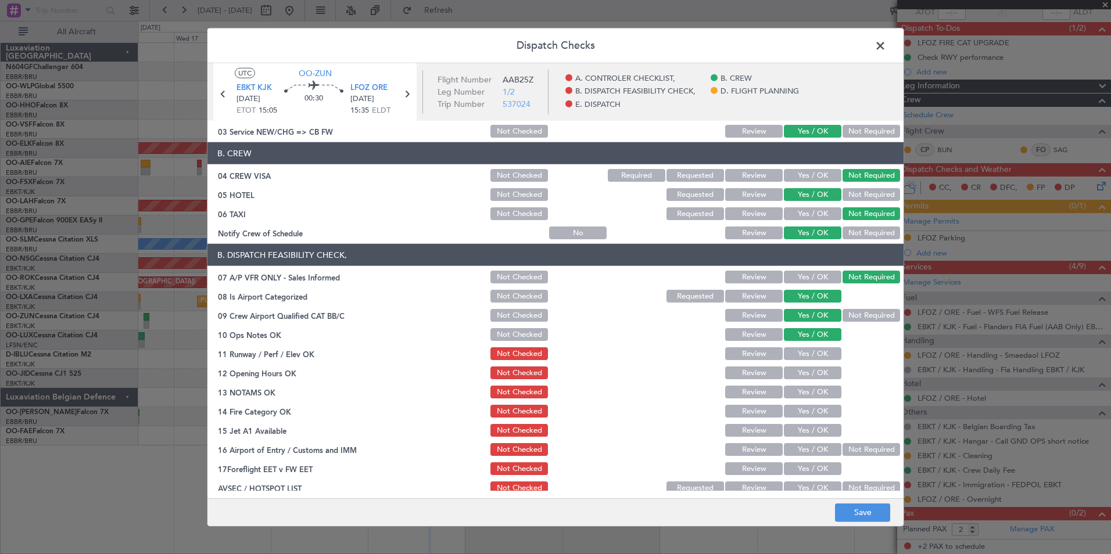
click at [807, 353] on button "Yes / OK" at bounding box center [813, 353] width 58 height 13
click at [805, 371] on button "Yes / OK" at bounding box center [813, 373] width 58 height 13
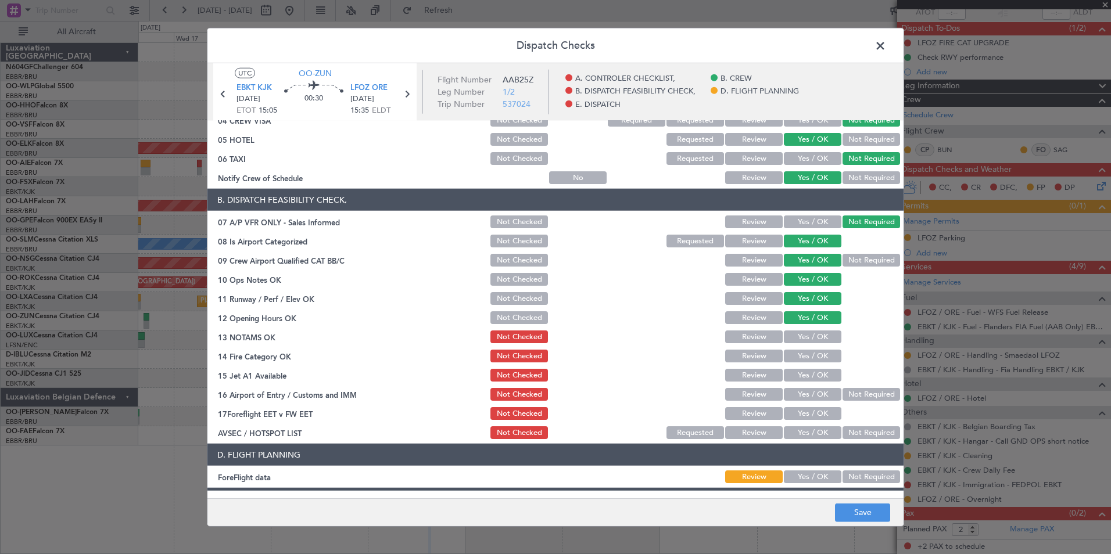
scroll to position [120, 0]
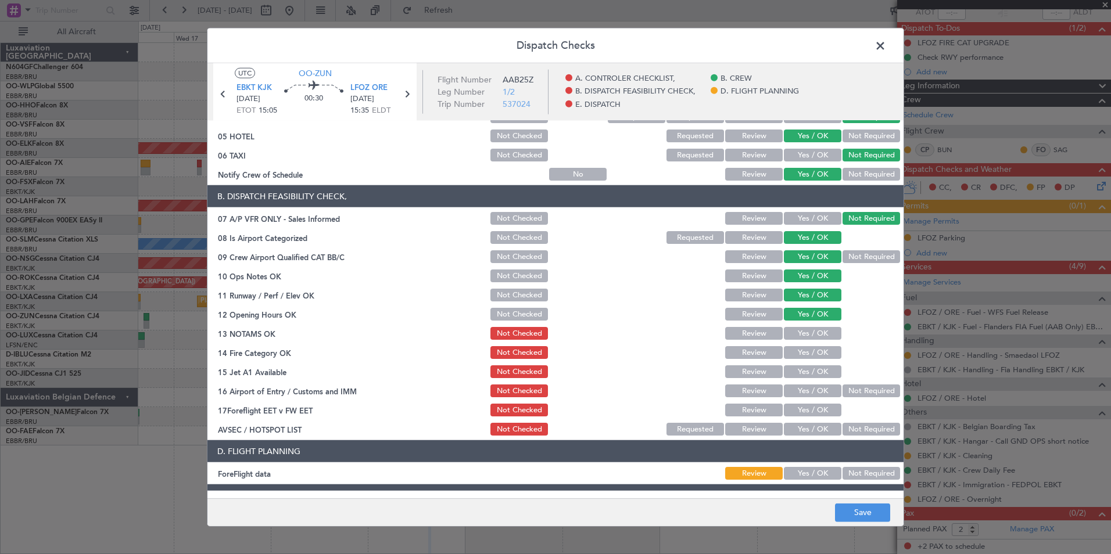
click at [798, 336] on button "Yes / OK" at bounding box center [813, 333] width 58 height 13
click at [800, 344] on section "B. DISPATCH FEASIBILITY CHECK, 07 A/P VFR ONLY - Sales Informed Not Checked Rev…" at bounding box center [555, 311] width 696 height 252
click at [752, 358] on button "Review" at bounding box center [754, 352] width 58 height 13
click at [802, 370] on button "Yes / OK" at bounding box center [813, 371] width 58 height 13
click at [848, 390] on button "Not Required" at bounding box center [871, 391] width 58 height 13
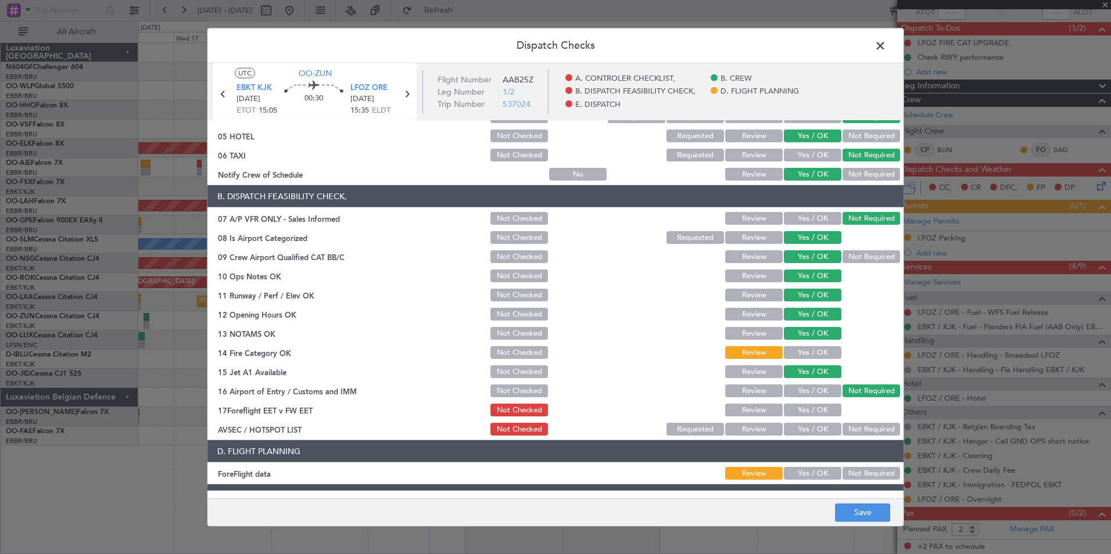
click at [814, 430] on button "Yes / OK" at bounding box center [813, 429] width 58 height 13
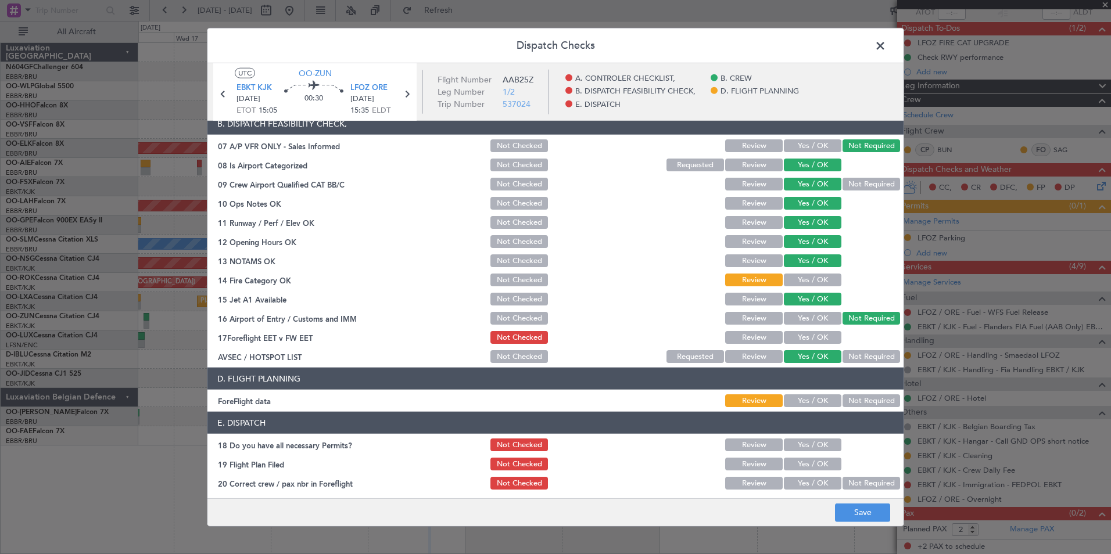
scroll to position [199, 0]
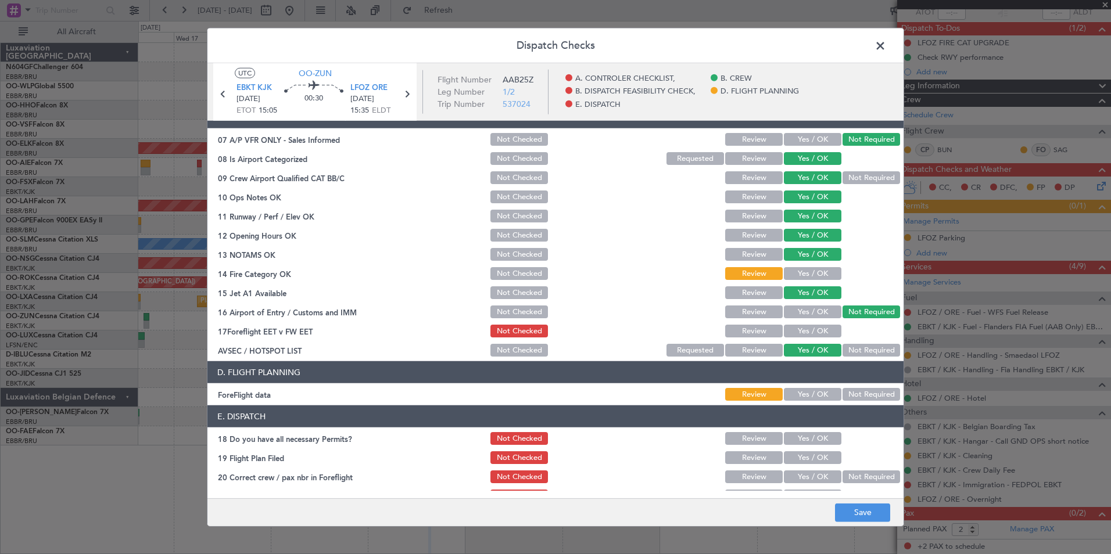
click at [816, 394] on button "Yes / OK" at bounding box center [813, 394] width 58 height 13
click at [857, 518] on button "Save" at bounding box center [862, 512] width 55 height 19
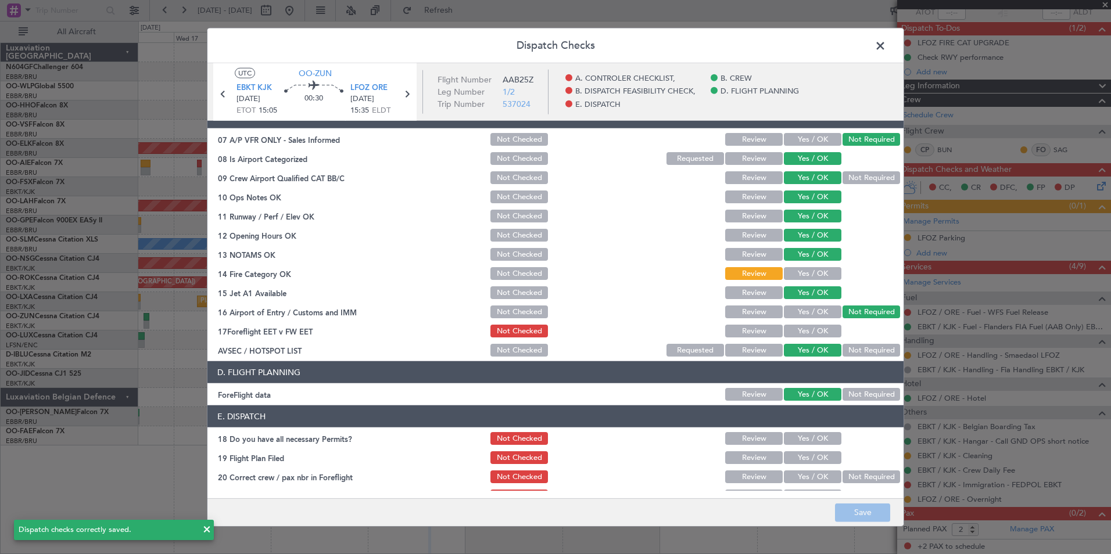
click at [870, 46] on header "Dispatch Checks" at bounding box center [555, 45] width 696 height 35
click at [886, 46] on span at bounding box center [886, 48] width 0 height 23
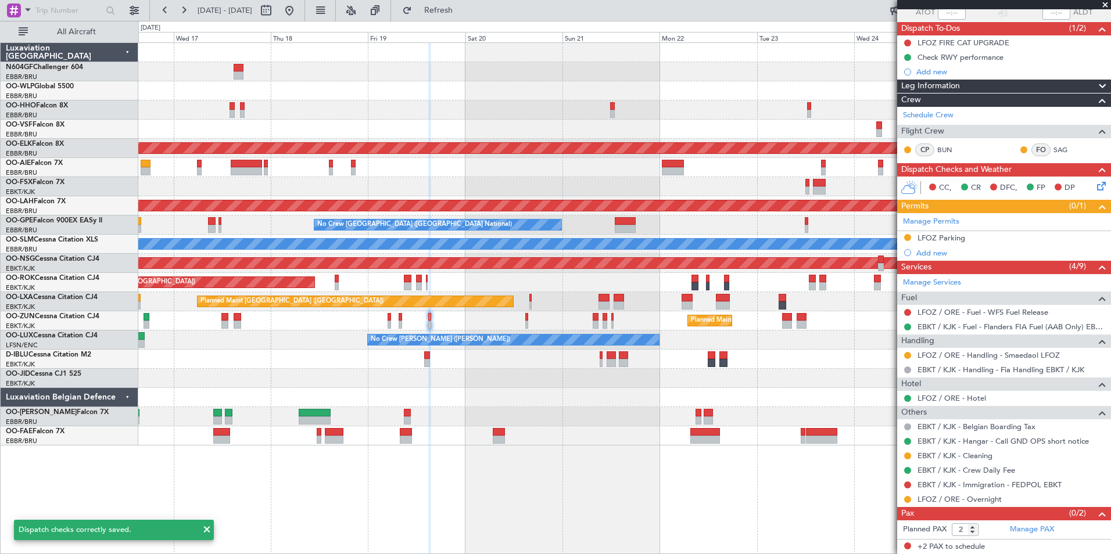
scroll to position [0, 0]
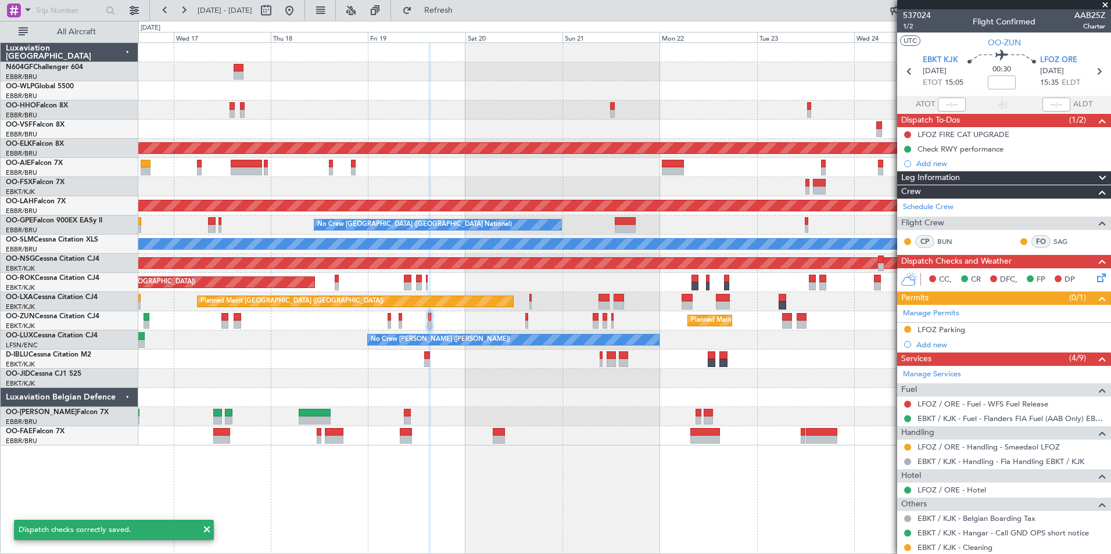
click at [1084, 70] on div "LFOZ ORE 19/09/2025 15:35 ELDT" at bounding box center [1065, 72] width 51 height 34
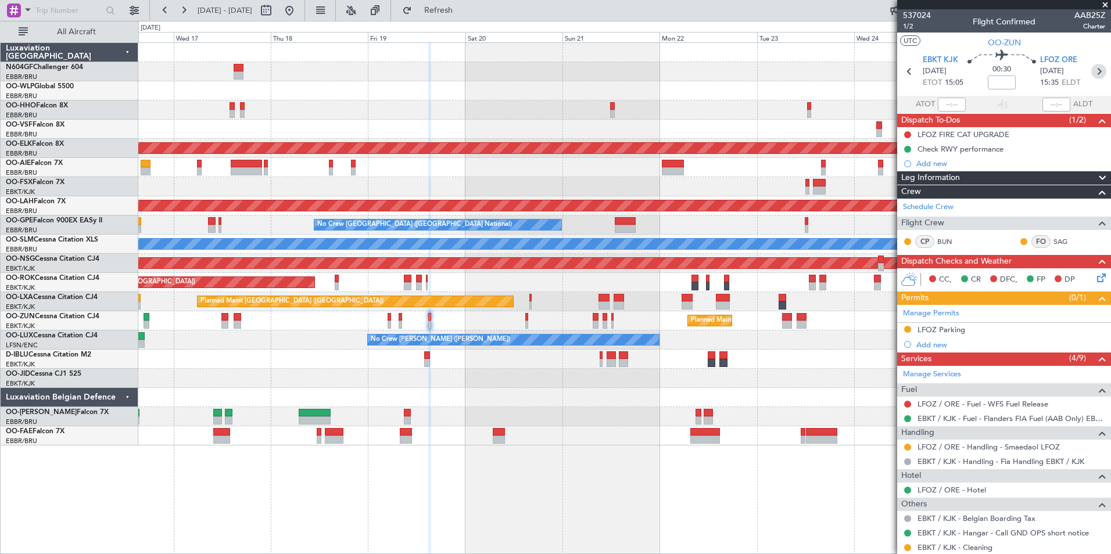
click at [1096, 70] on icon at bounding box center [1098, 71] width 15 height 15
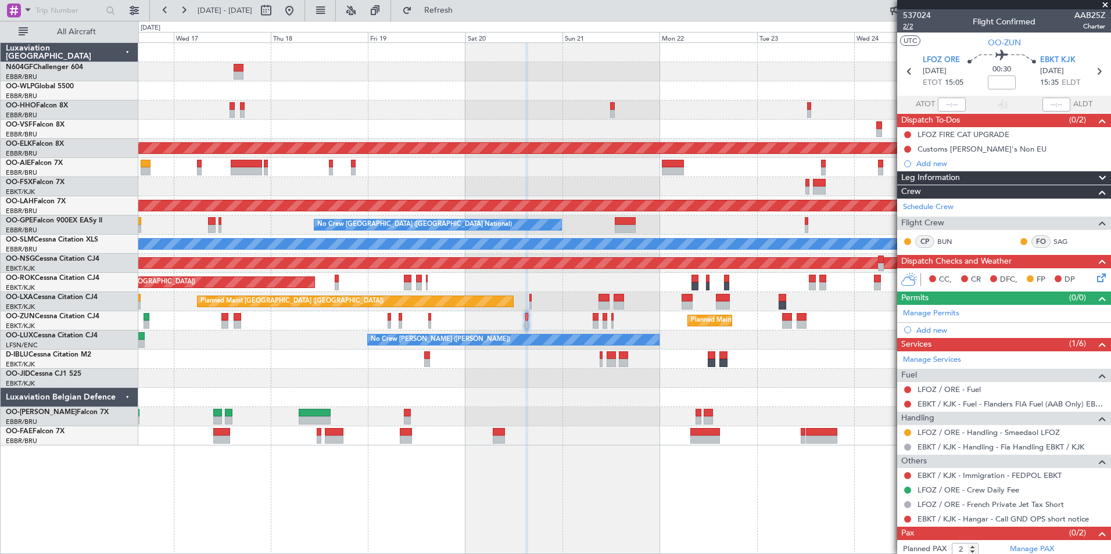
click at [909, 27] on span "2/2" at bounding box center [917, 26] width 28 height 10
click at [460, 11] on span "Refresh" at bounding box center [438, 10] width 49 height 8
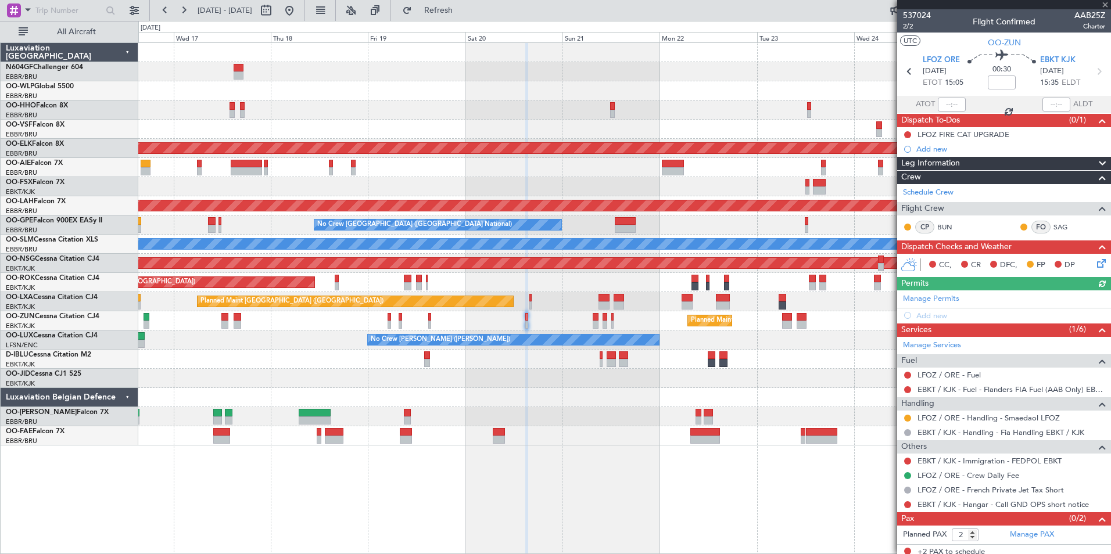
scroll to position [5, 0]
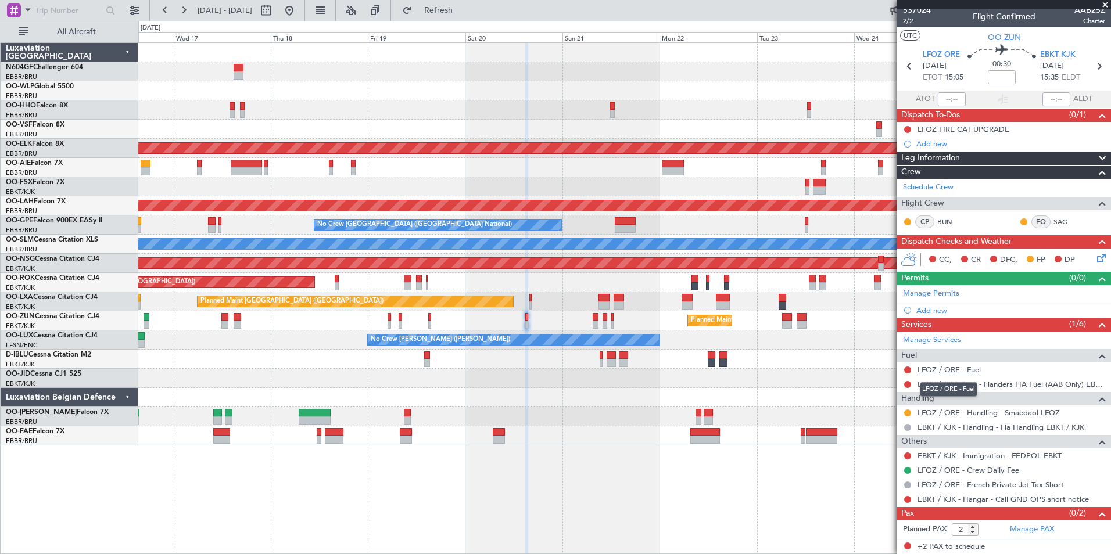
click at [940, 369] on link "LFOZ / ORE - Fuel" at bounding box center [948, 370] width 63 height 10
click at [467, 17] on button "Refresh" at bounding box center [432, 10] width 70 height 19
click at [907, 382] on button at bounding box center [907, 384] width 7 height 7
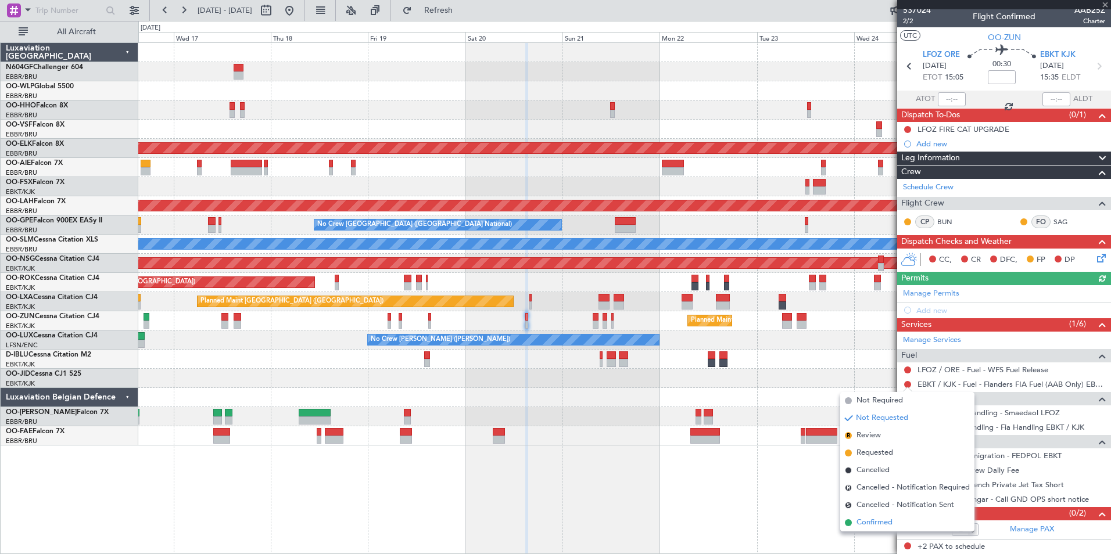
click at [887, 521] on span "Confirmed" at bounding box center [874, 523] width 36 height 12
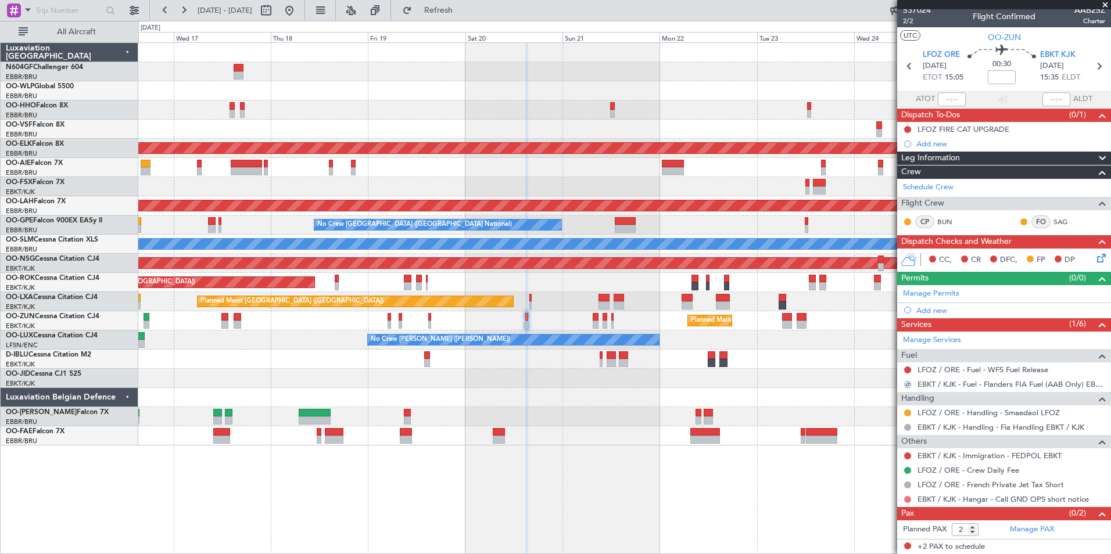
click at [908, 500] on button at bounding box center [907, 499] width 7 height 7
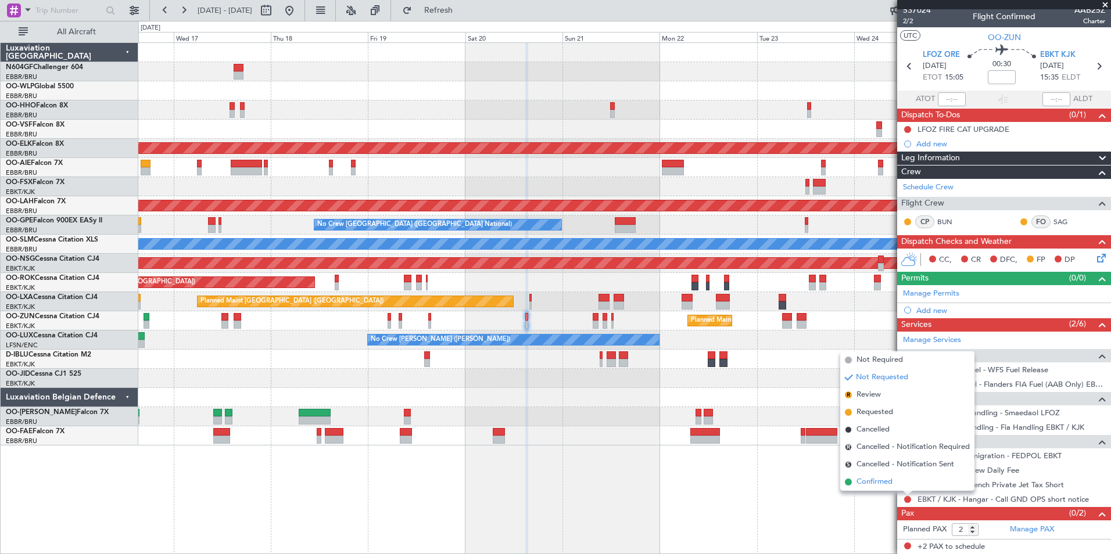
click at [880, 481] on span "Confirmed" at bounding box center [874, 482] width 36 height 12
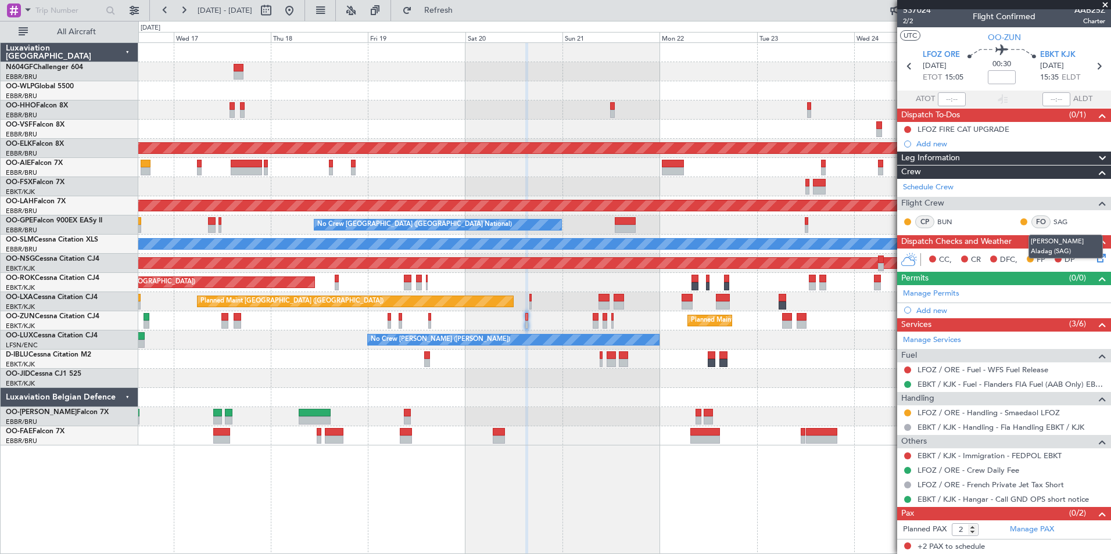
click at [1091, 256] on mat-tooltip-component "[PERSON_NAME] Aladag (SAG)" at bounding box center [1065, 247] width 91 height 40
click at [1096, 259] on icon at bounding box center [1099, 256] width 9 height 9
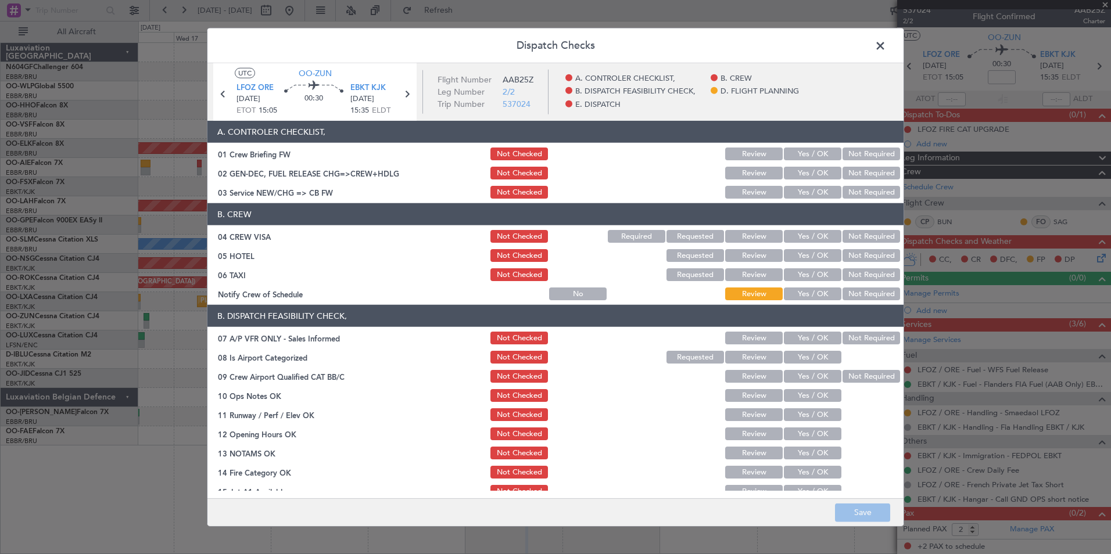
click at [798, 293] on button "Yes / OK" at bounding box center [813, 294] width 58 height 13
click at [853, 274] on button "Not Required" at bounding box center [871, 274] width 58 height 13
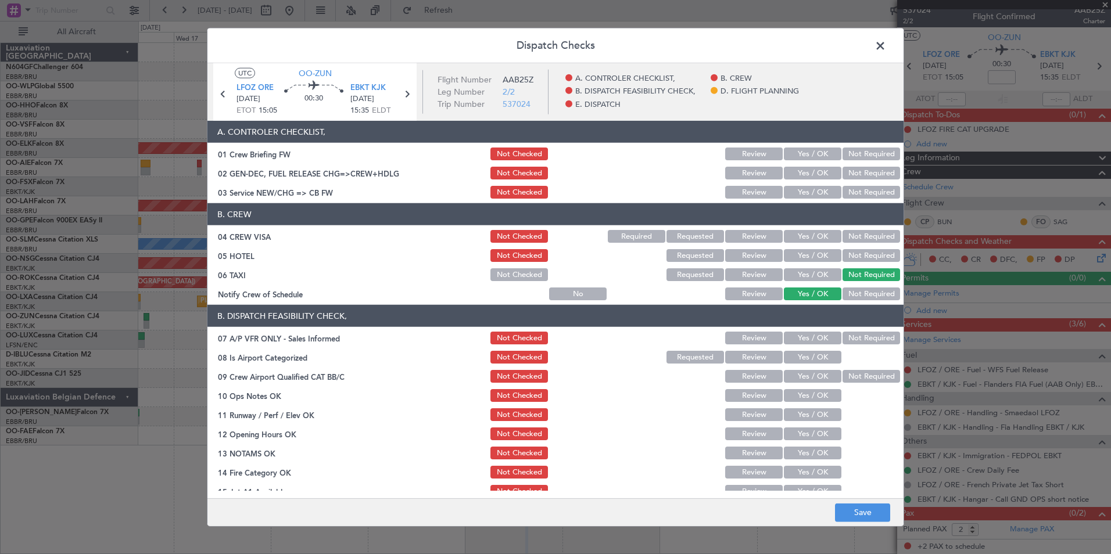
click at [856, 252] on button "Not Required" at bounding box center [871, 255] width 58 height 13
click at [857, 235] on button "Not Required" at bounding box center [871, 236] width 58 height 13
click at [799, 185] on div "Yes / OK" at bounding box center [811, 192] width 59 height 16
click at [803, 196] on button "Yes / OK" at bounding box center [813, 192] width 58 height 13
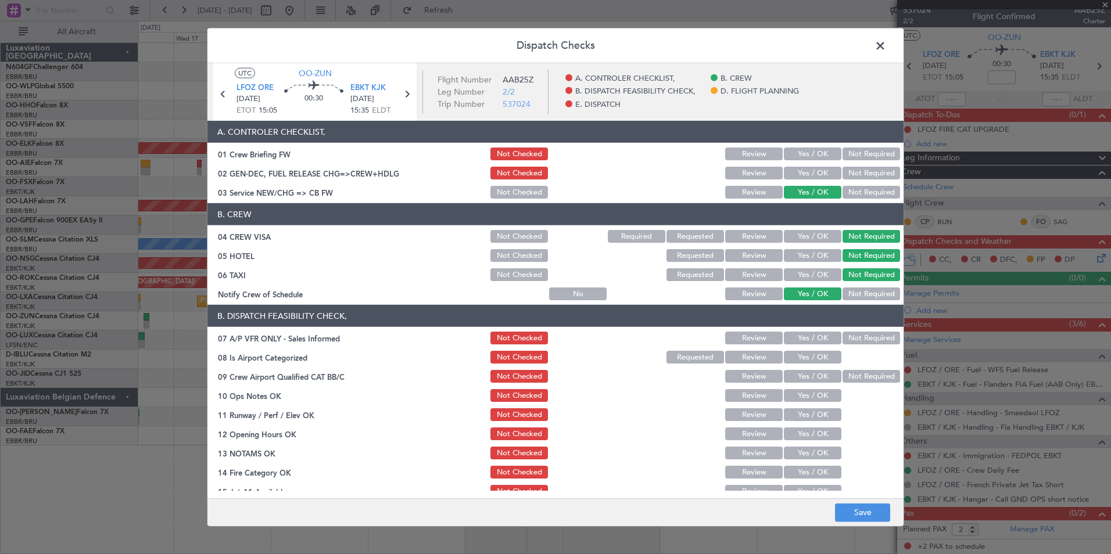
scroll to position [66, 0]
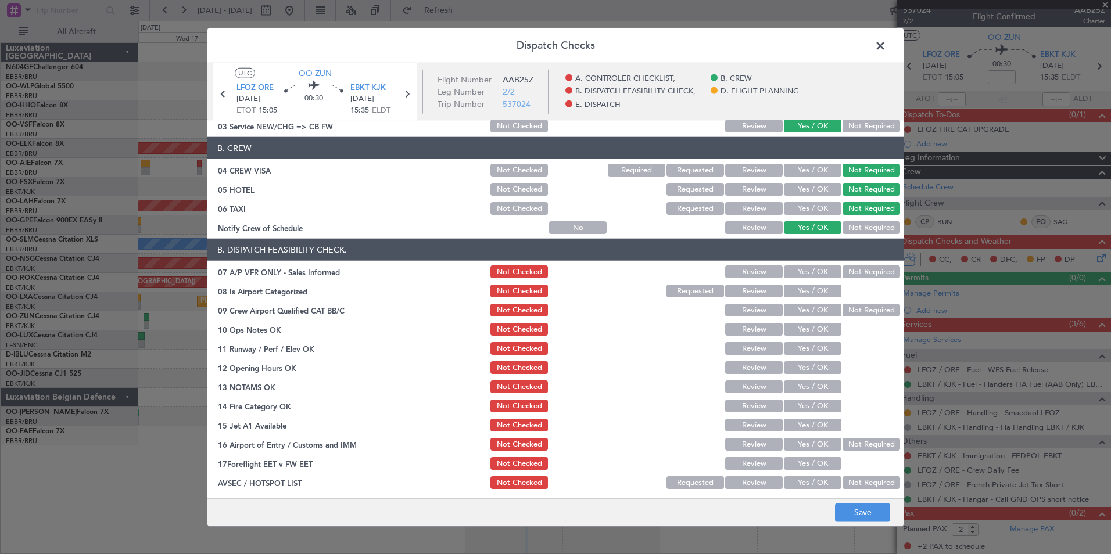
click at [863, 267] on button "Not Required" at bounding box center [871, 272] width 58 height 13
click at [809, 292] on button "Yes / OK" at bounding box center [813, 291] width 58 height 13
click at [811, 306] on button "Yes / OK" at bounding box center [813, 310] width 58 height 13
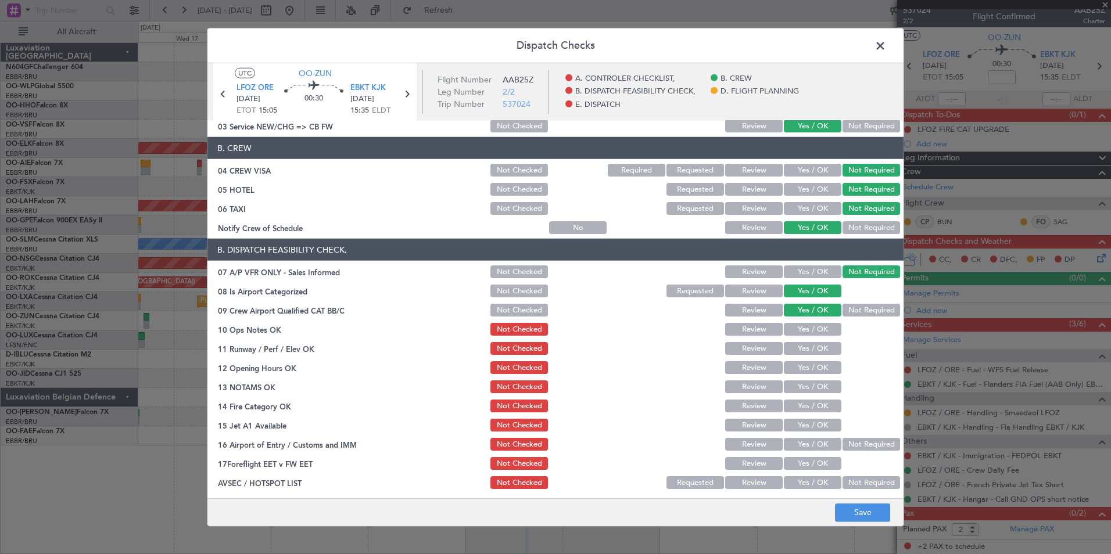
click at [818, 328] on button "Yes / OK" at bounding box center [813, 329] width 58 height 13
click at [821, 345] on button "Yes / OK" at bounding box center [813, 348] width 58 height 13
click at [821, 361] on button "Yes / OK" at bounding box center [813, 367] width 58 height 13
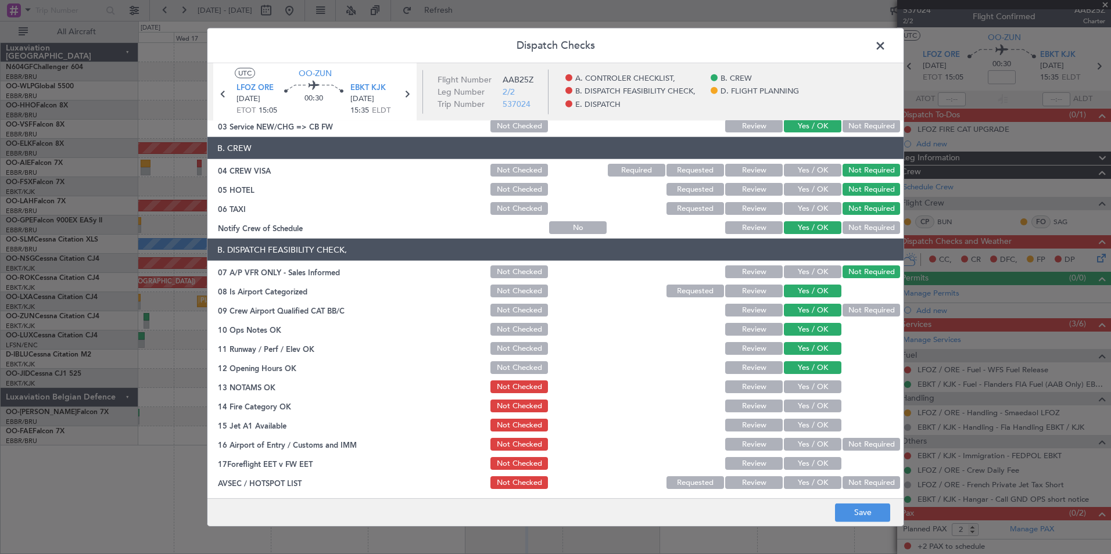
click at [820, 386] on button "Yes / OK" at bounding box center [813, 387] width 58 height 13
click at [821, 404] on button "Yes / OK" at bounding box center [813, 406] width 58 height 13
click at [822, 426] on button "Yes / OK" at bounding box center [813, 425] width 58 height 13
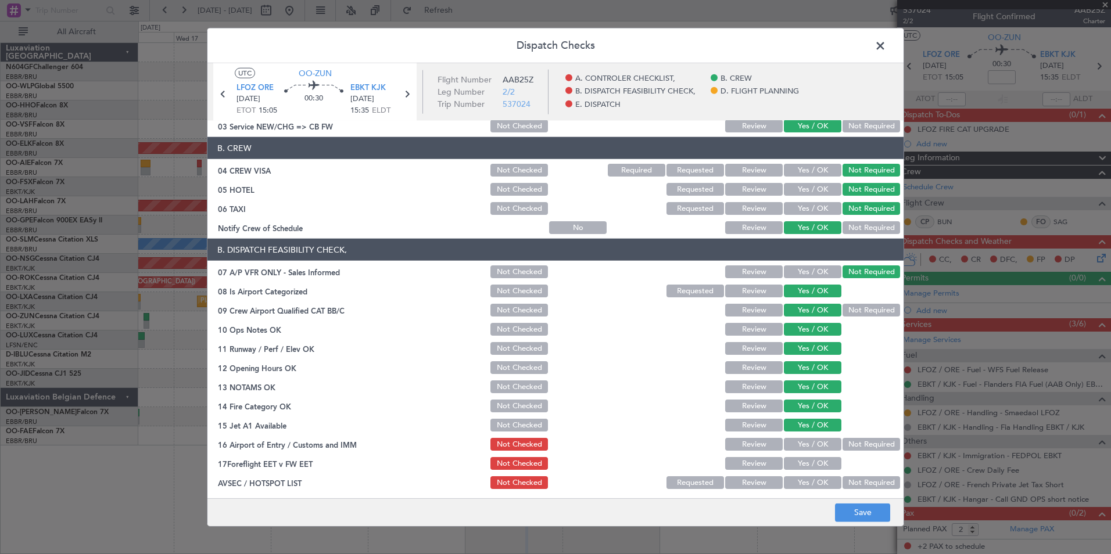
click at [856, 447] on button "Not Required" at bounding box center [871, 444] width 58 height 13
click at [826, 486] on button "Yes / OK" at bounding box center [813, 482] width 58 height 13
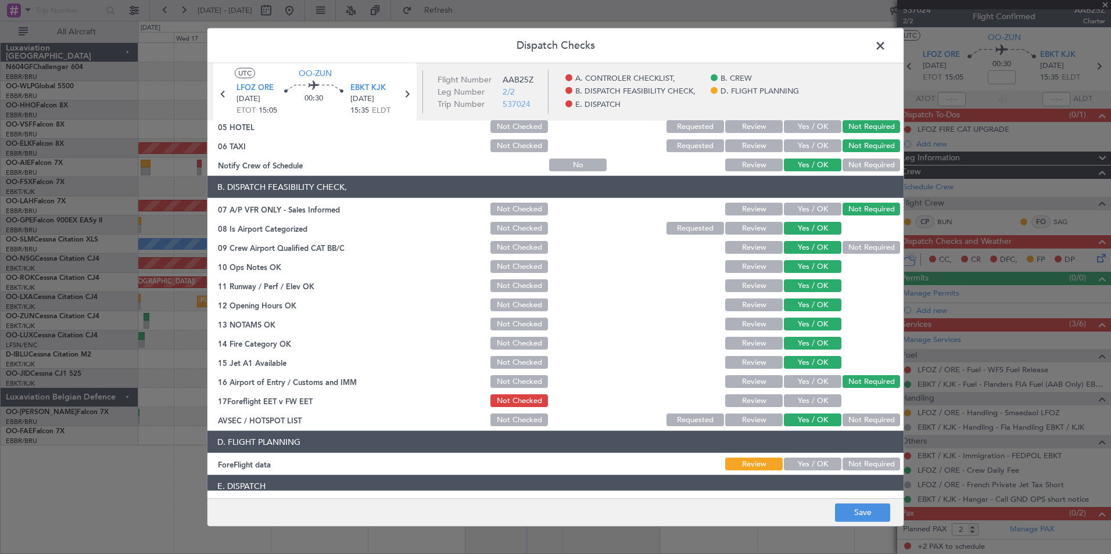
scroll to position [130, 0]
click at [826, 468] on button "Yes / OK" at bounding box center [813, 463] width 58 height 13
click at [502, 340] on button "Not Checked" at bounding box center [519, 342] width 58 height 13
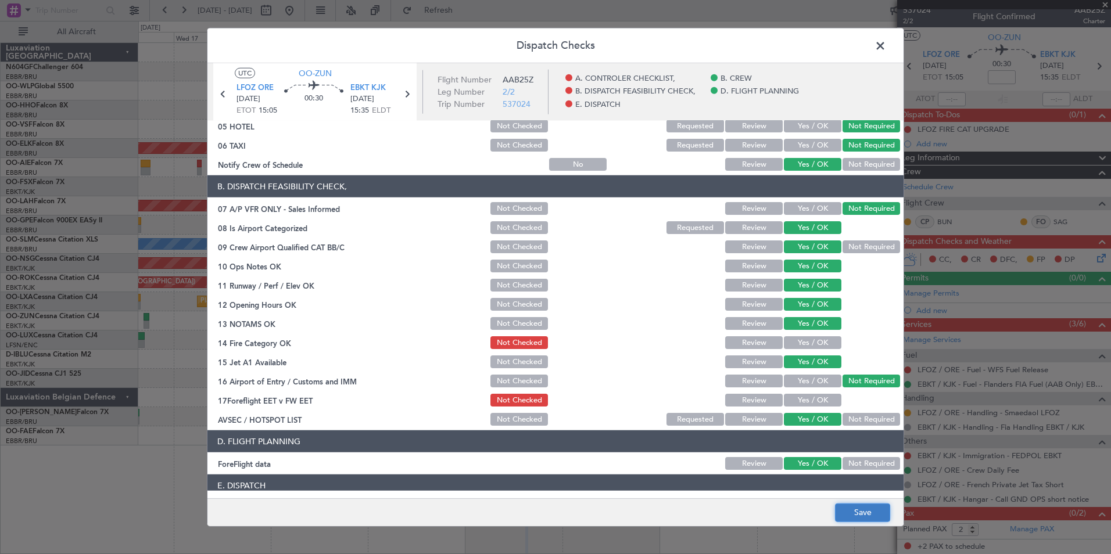
click at [867, 517] on button "Save" at bounding box center [862, 512] width 55 height 19
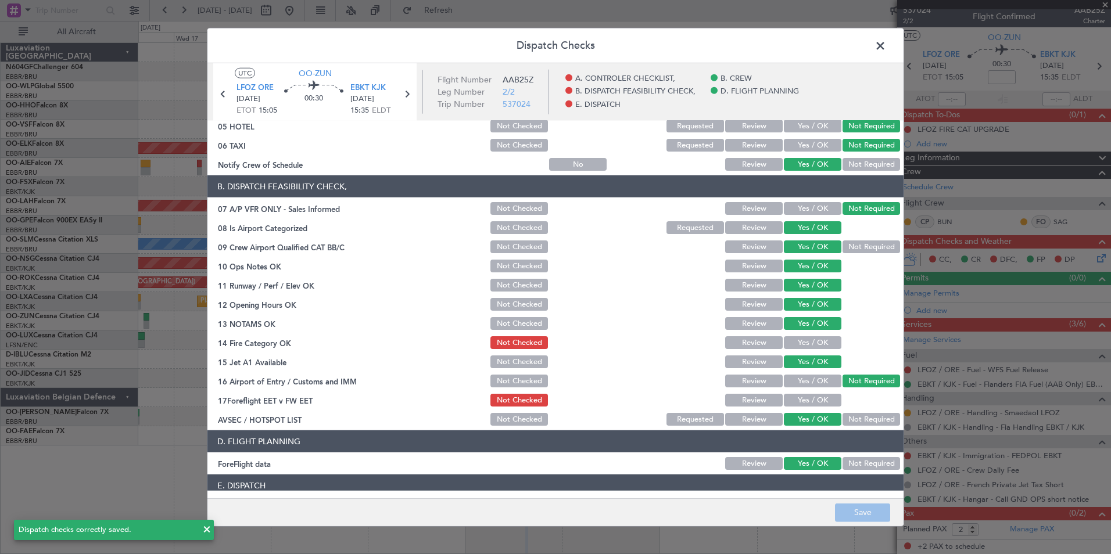
click at [886, 48] on span at bounding box center [886, 48] width 0 height 23
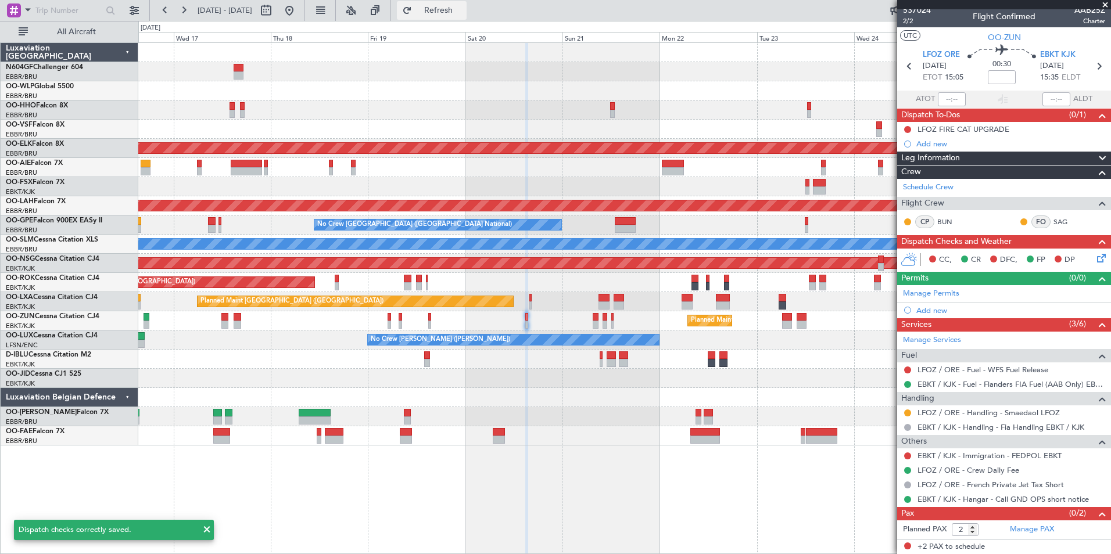
click at [467, 18] on button "Refresh" at bounding box center [432, 10] width 70 height 19
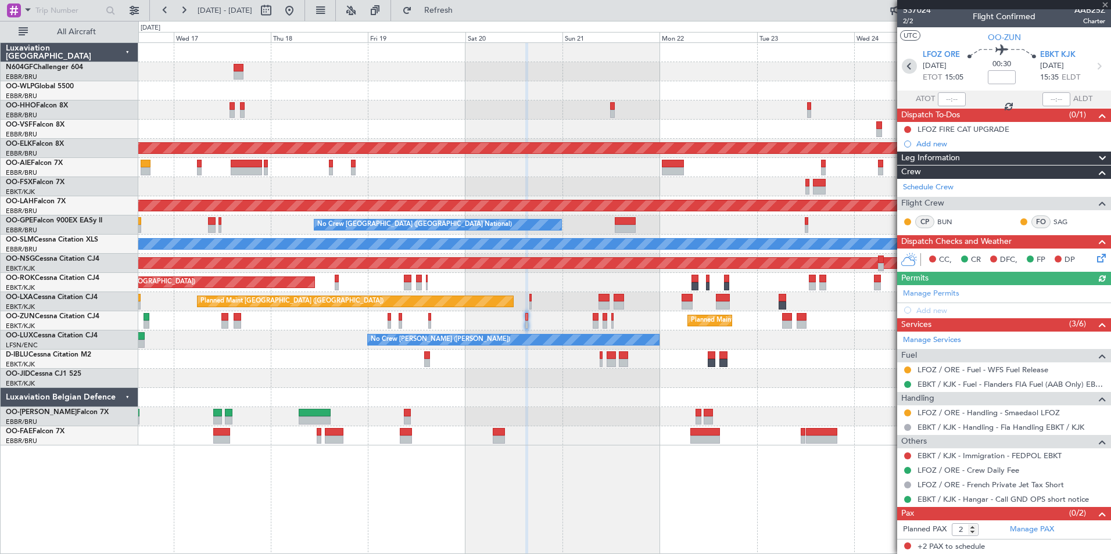
click at [908, 69] on icon at bounding box center [909, 66] width 15 height 15
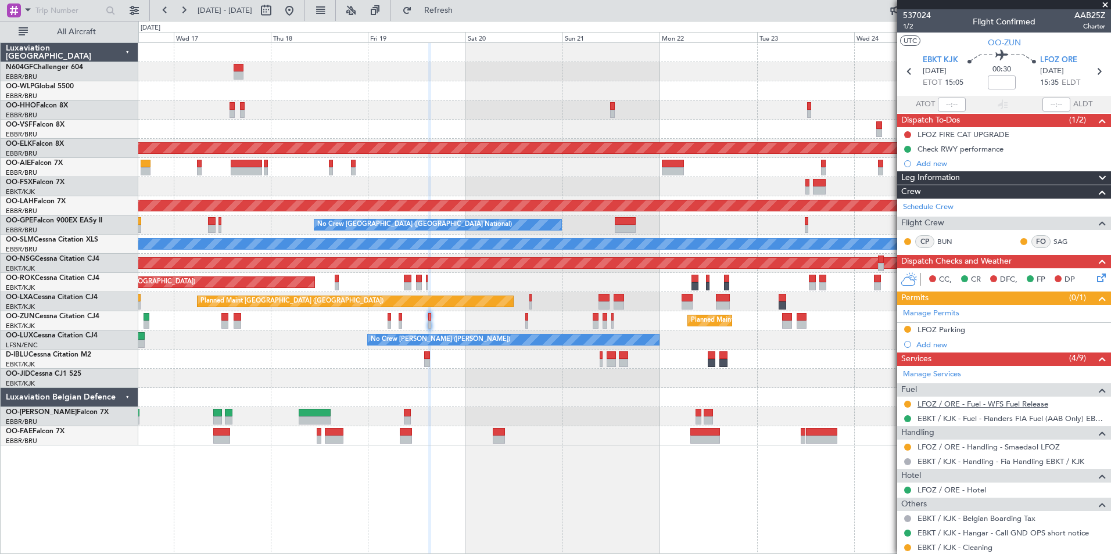
scroll to position [92, 0]
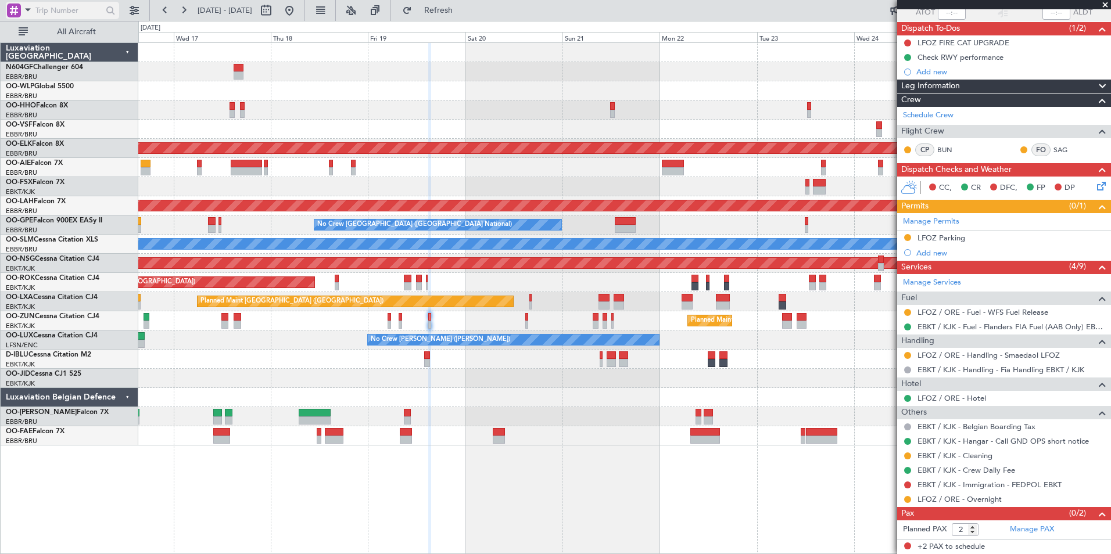
click at [67, 10] on input "text" at bounding box center [68, 10] width 67 height 17
click at [69, 30] on span "All Aircraft" at bounding box center [76, 32] width 92 height 8
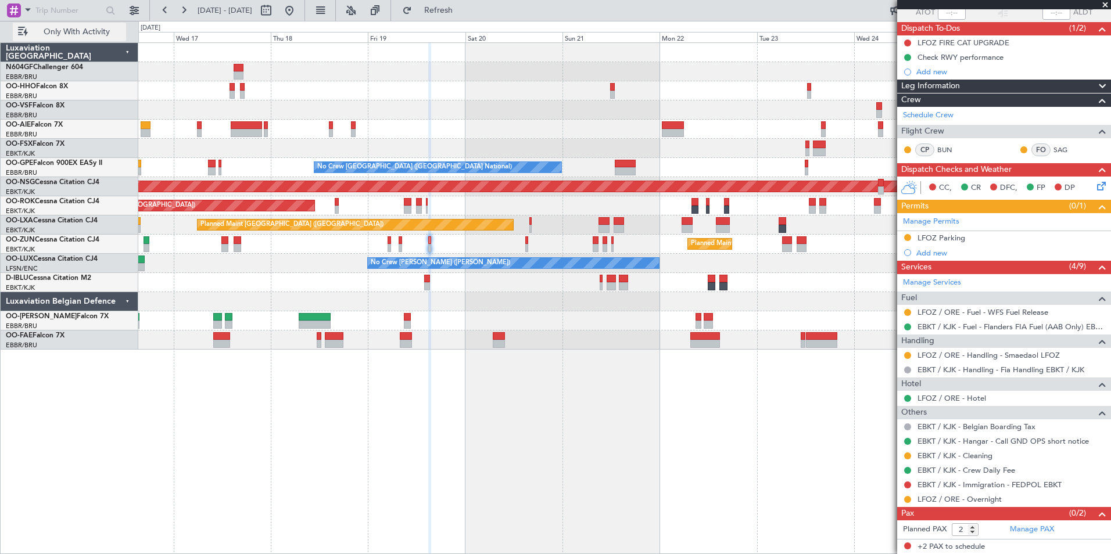
click at [69, 30] on span "Only With Activity" at bounding box center [76, 32] width 92 height 8
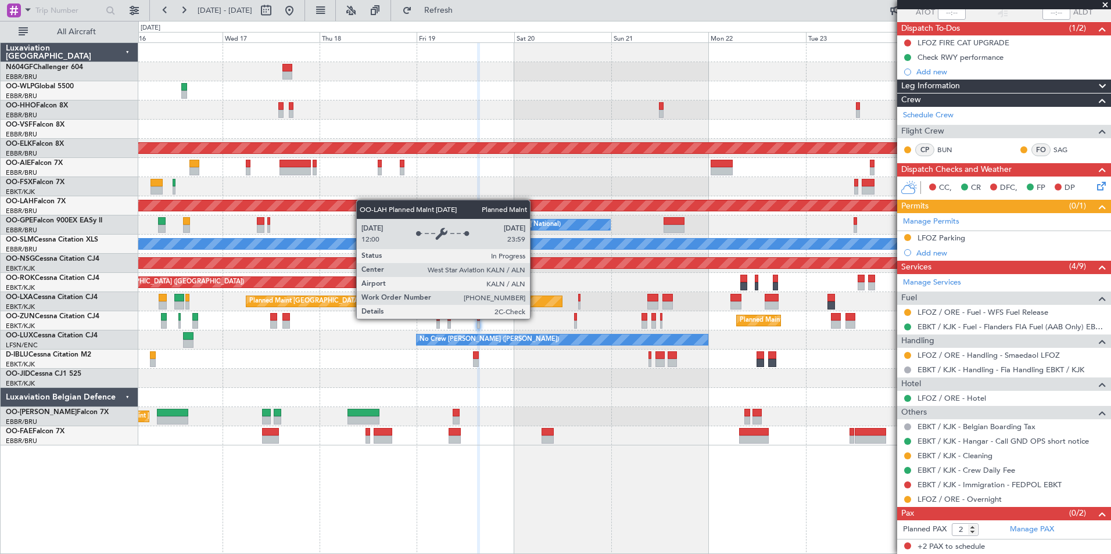
click at [383, 200] on div "Planned Maint [PERSON_NAME]-[GEOGRAPHIC_DATA][PERSON_NAME] ([GEOGRAPHIC_DATA][P…" at bounding box center [624, 205] width 972 height 19
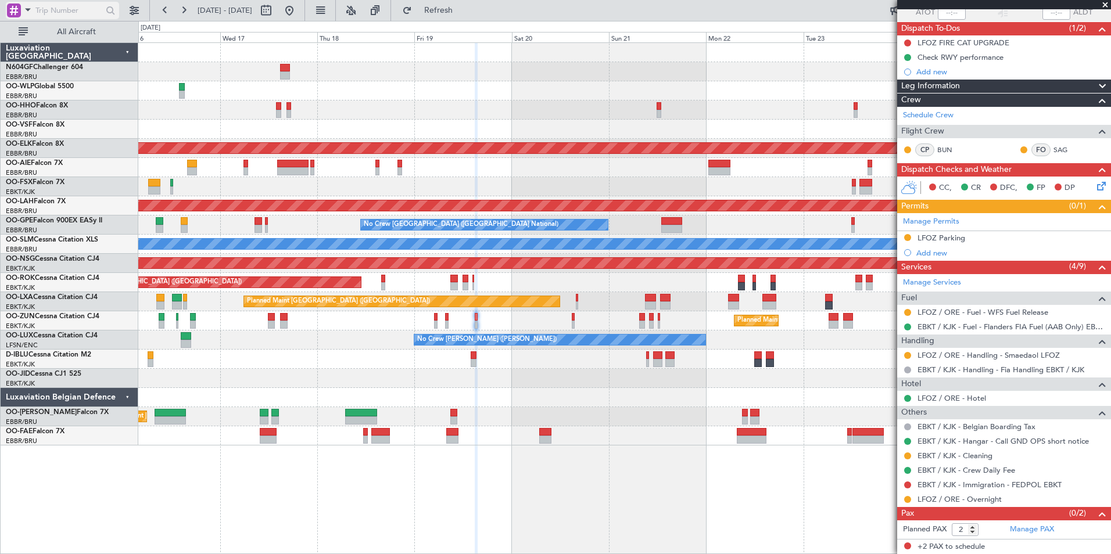
click at [25, 11] on span at bounding box center [28, 9] width 14 height 15
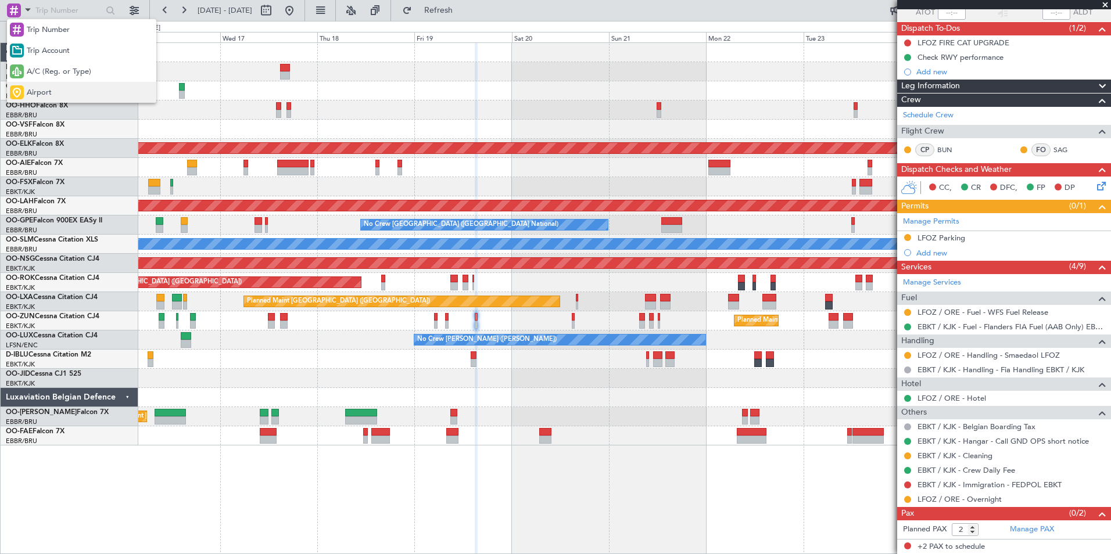
click at [93, 88] on div "Airport" at bounding box center [81, 92] width 149 height 21
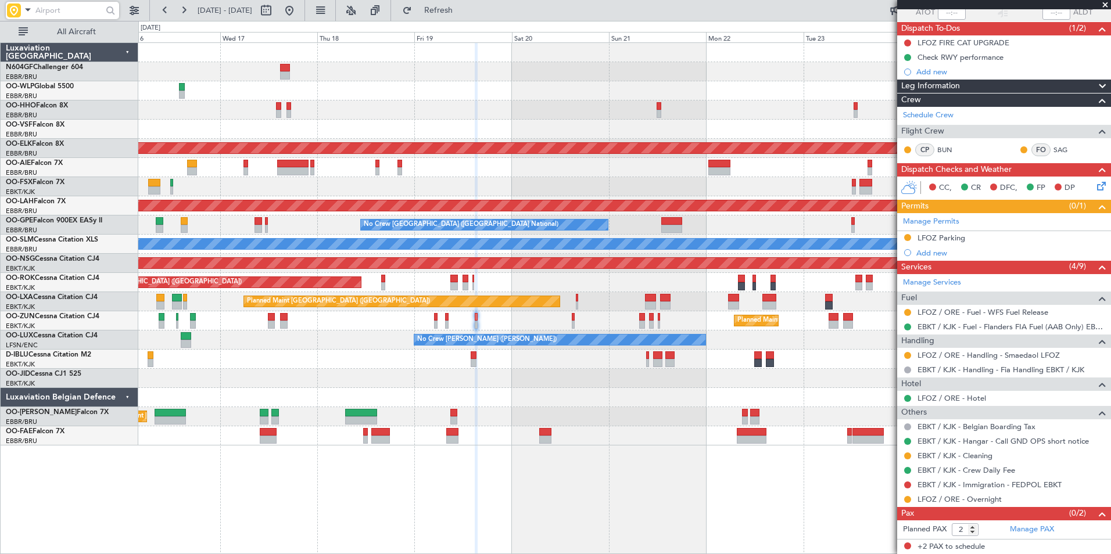
click at [84, 15] on input "text" at bounding box center [68, 10] width 67 height 17
type input "lfoz"
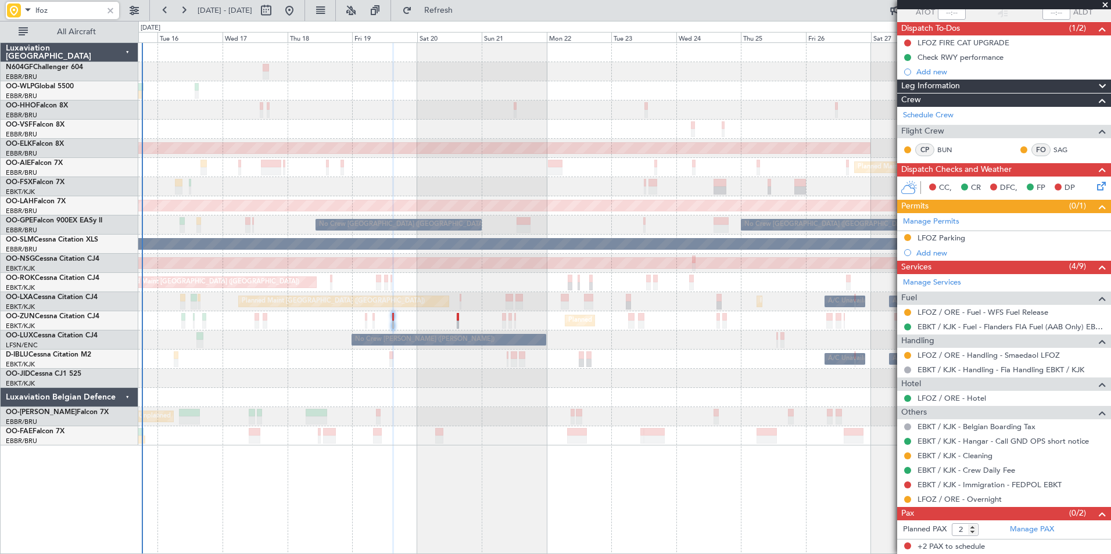
click at [638, 148] on div "Planned Maint Geneva (Cointrin) Planned Maint Kortrijk-Wevelgem Planned Maint L…" at bounding box center [624, 244] width 972 height 403
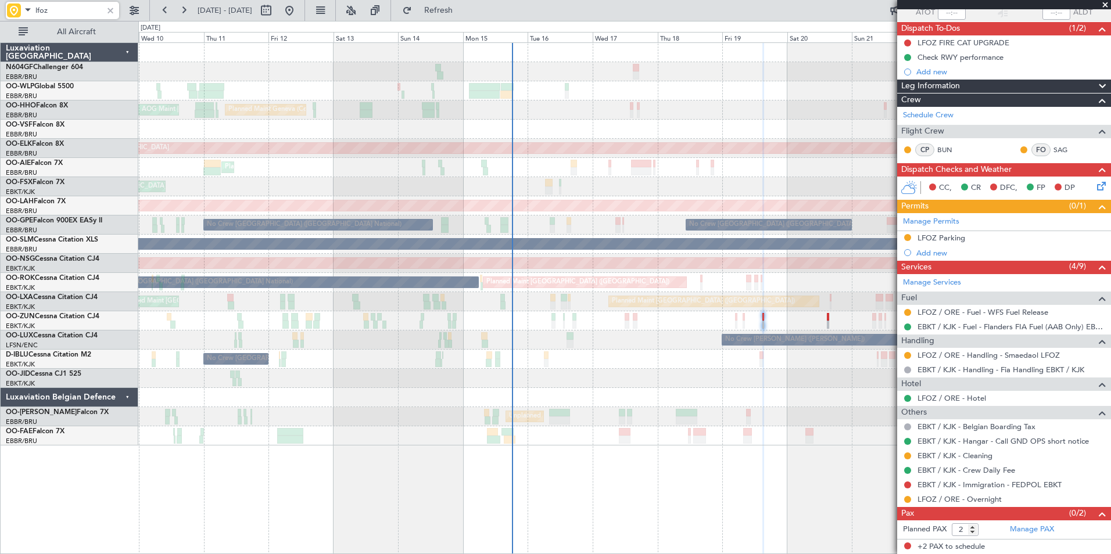
click at [547, 60] on div at bounding box center [624, 52] width 972 height 19
click at [734, 107] on div "Planned Maint Geneva (Cointrin) AOG Maint New York (Teterboro)" at bounding box center [624, 110] width 972 height 19
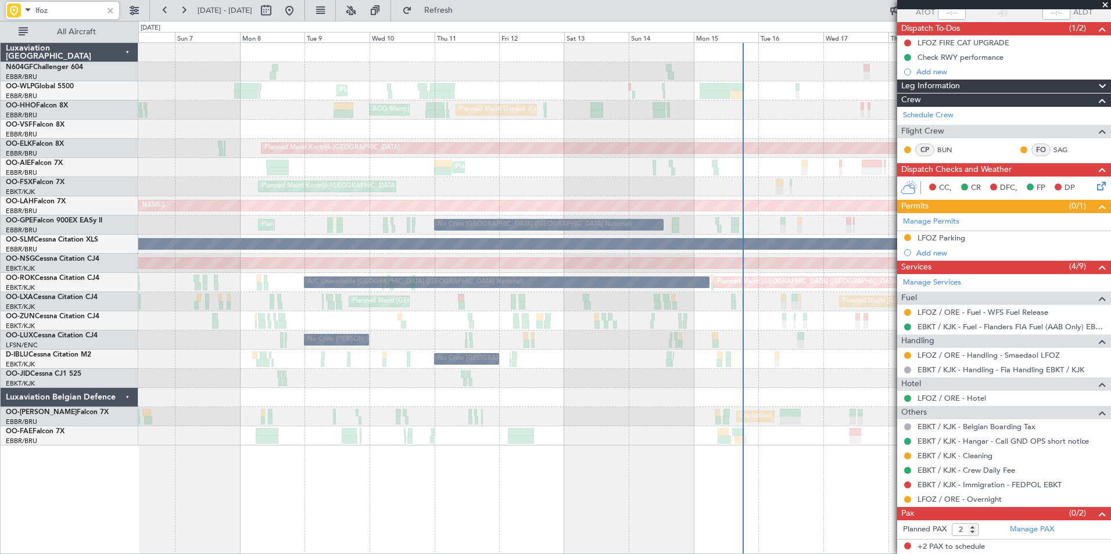
click at [589, 93] on div "Planned Maint Liege Planned Maint Geneva (Cointrin) AOG Maint New York (Teterbo…" at bounding box center [624, 244] width 972 height 403
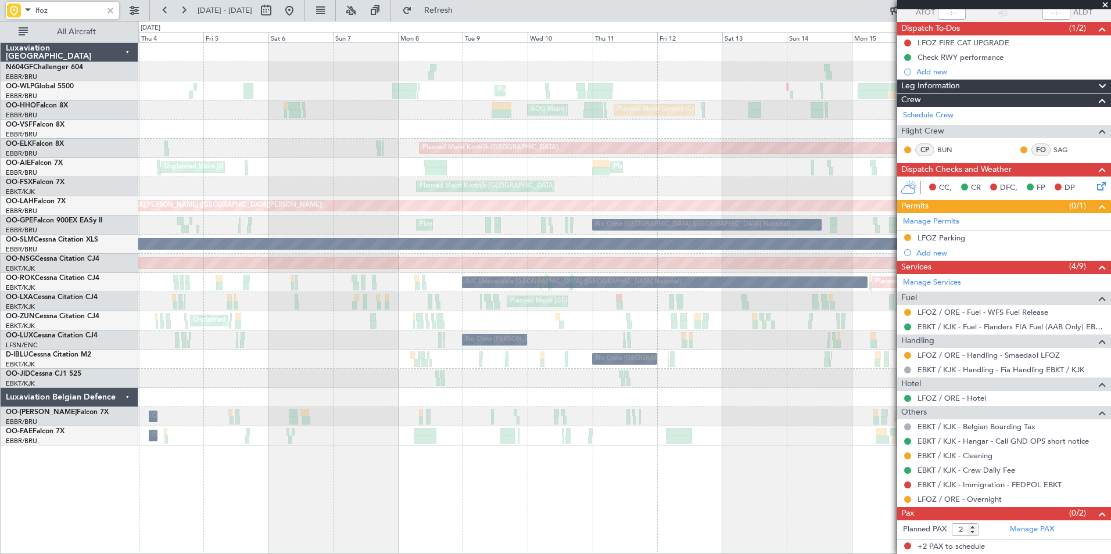
click at [682, 209] on div "Planned Maint Liege Planned Maint Geneva (Cointrin) AOG Maint New York (Teterbo…" at bounding box center [624, 244] width 972 height 403
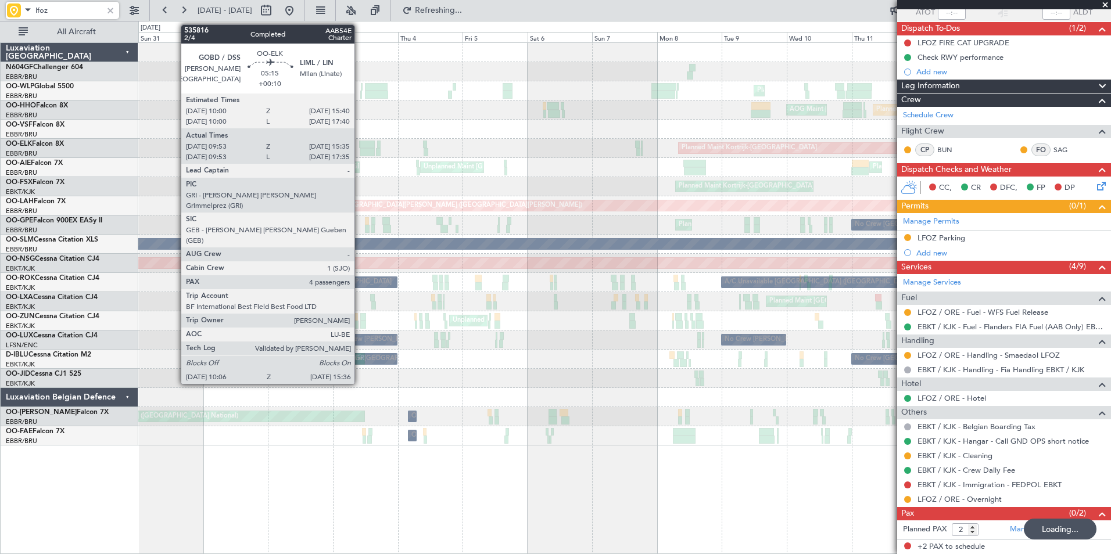
click at [557, 220] on div "Planned Maint Liege Planned Maint Geneva (Cointrin) AOG Maint New York (Teterbo…" at bounding box center [624, 244] width 972 height 403
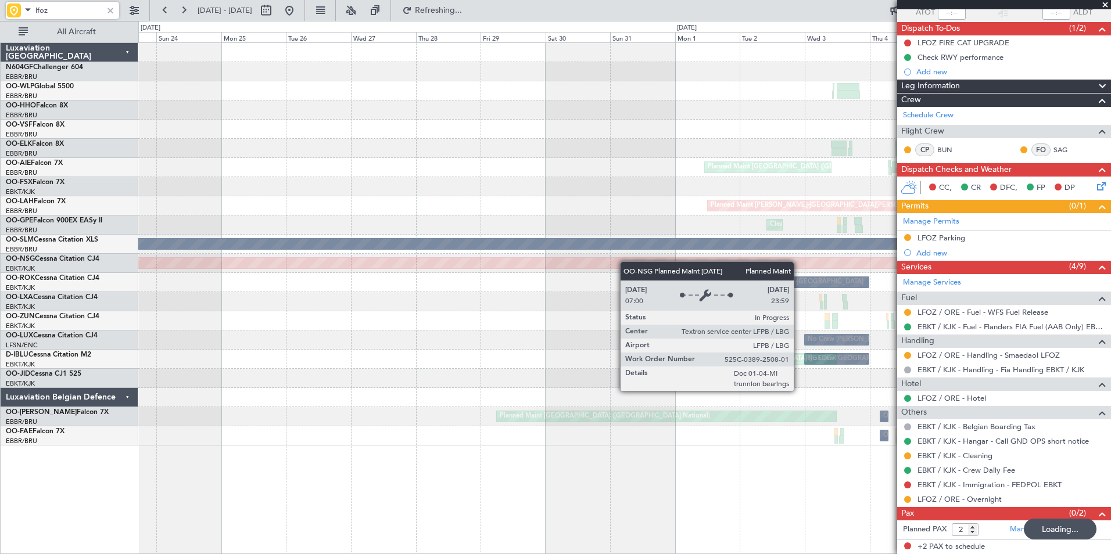
click at [630, 263] on div "Planned Maint Liege AOG Maint New York (Teterboro) Planned Maint Geneva (Cointr…" at bounding box center [624, 244] width 972 height 403
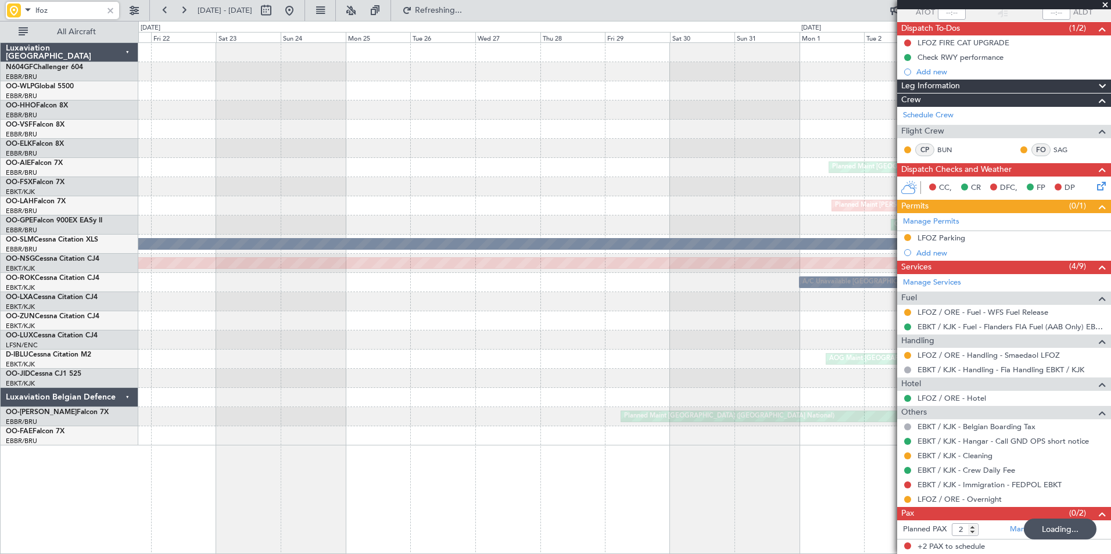
click at [583, 256] on div "Planned Maint Liege Planned Maint Kortrijk-Wevelgem Unplanned Maint Brussels (B…" at bounding box center [624, 244] width 972 height 403
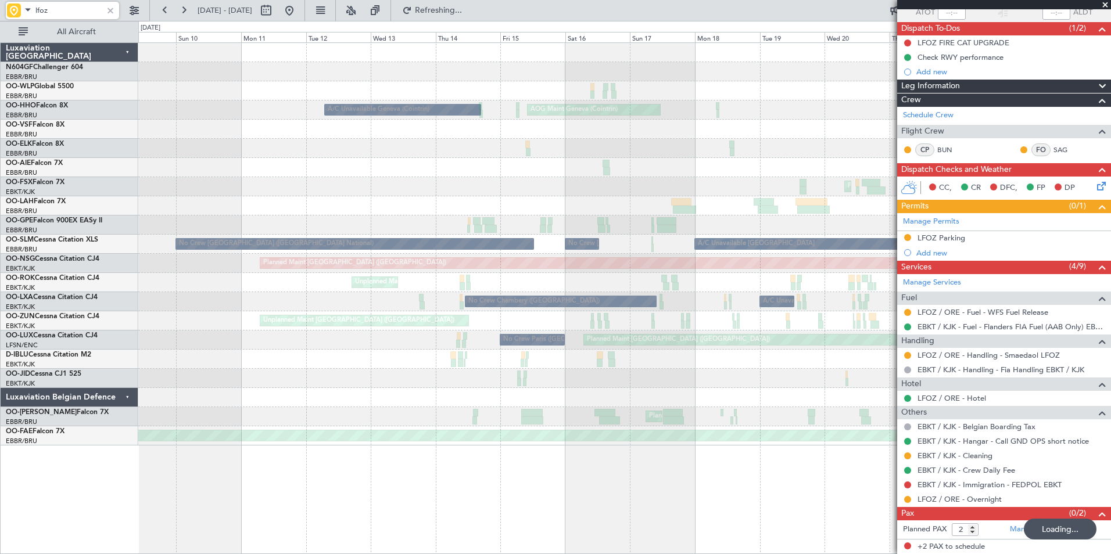
click at [538, 181] on div "Planned Maint Berlin (Brandenburg) AOG Maint Geneva (Cointrin) A/C Unavailable …" at bounding box center [624, 244] width 972 height 403
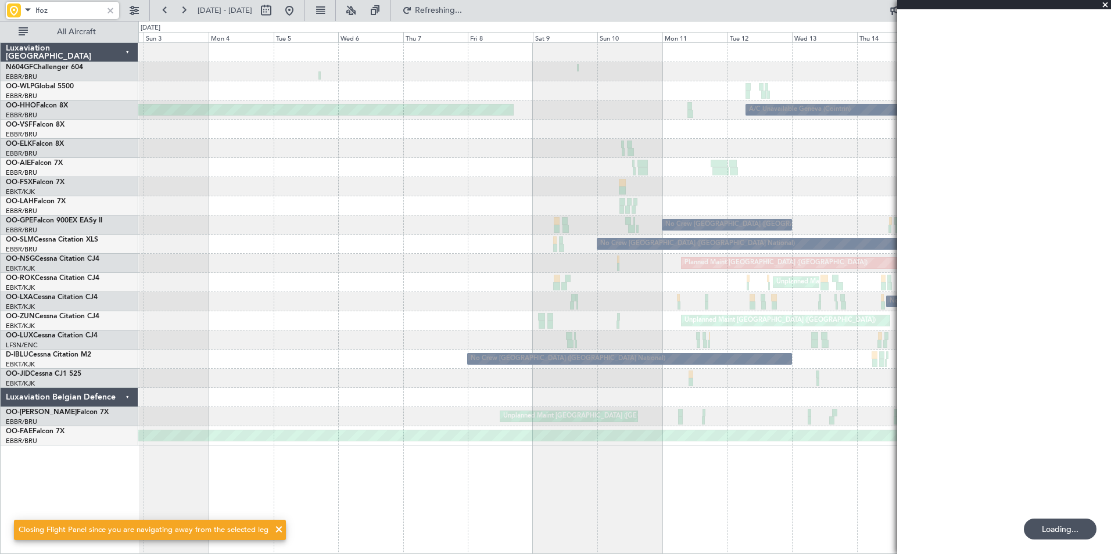
scroll to position [0, 0]
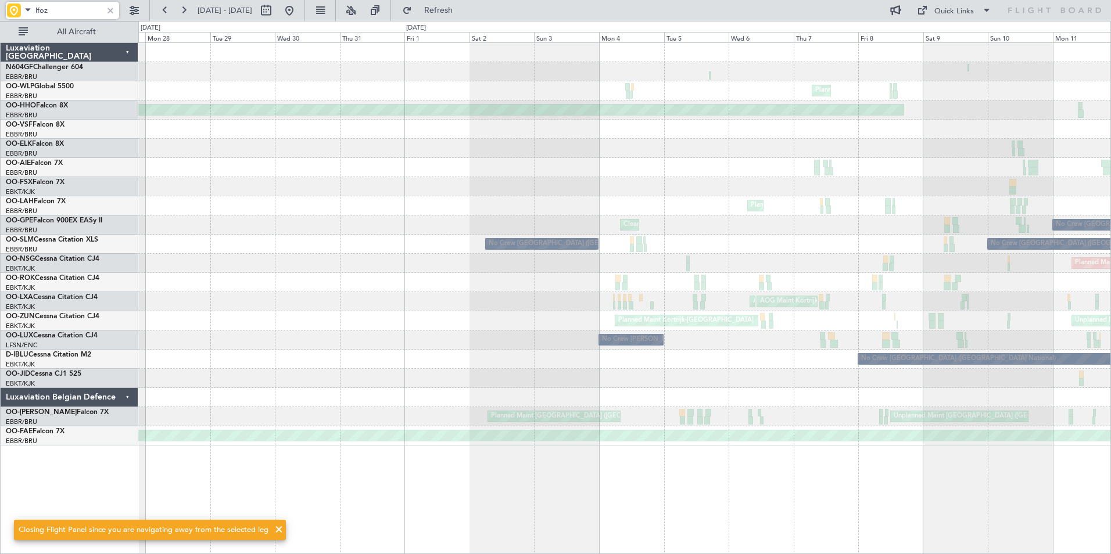
click at [712, 250] on div "Planned Maint Milan (Linate) Planned Maint Geneva (Cointrin) A/C Unavailable Ge…" at bounding box center [624, 244] width 972 height 403
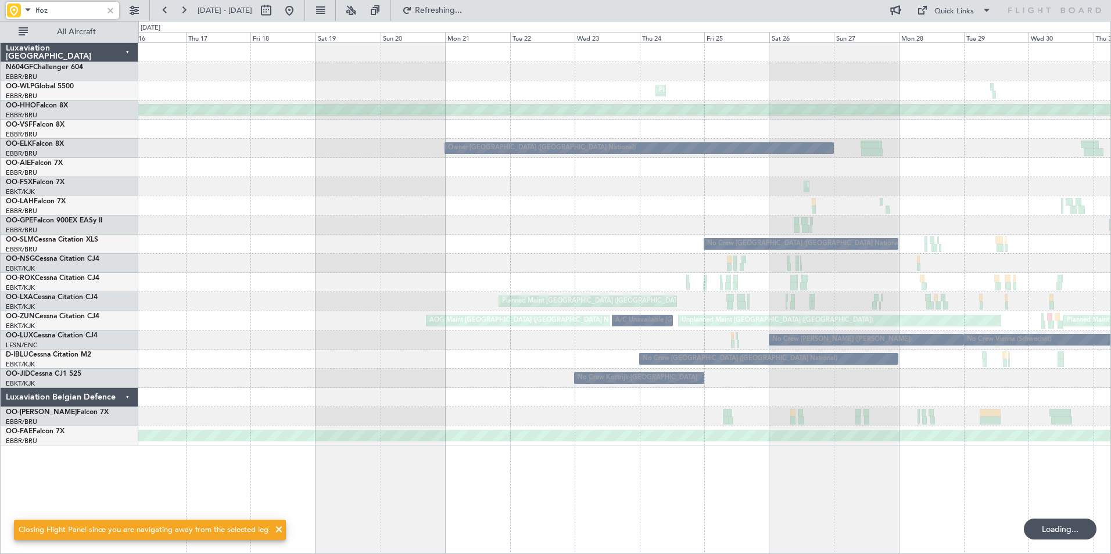
click at [945, 248] on div "Planned Maint Milan (Linate) Planned Maint Geneva (Cointrin) Owner Brussels (Br…" at bounding box center [624, 244] width 972 height 403
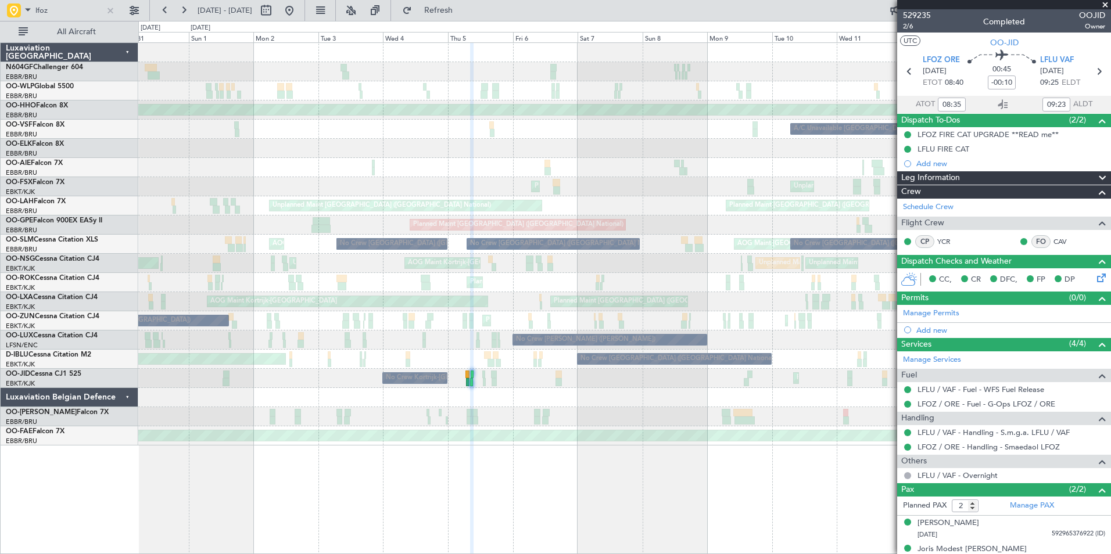
scroll to position [13, 0]
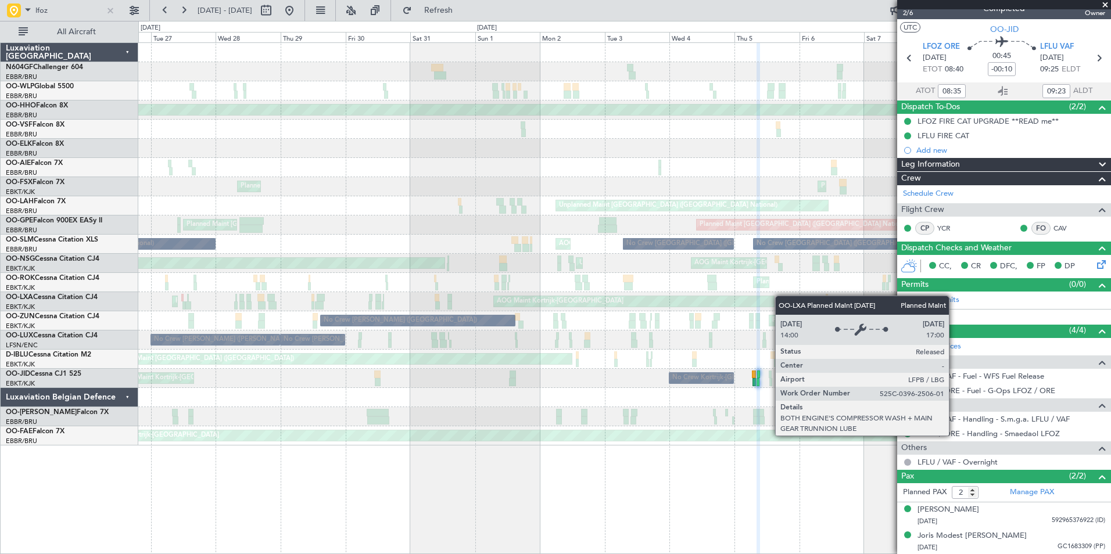
click at [795, 297] on div "Planned Maint [GEOGRAPHIC_DATA] ([GEOGRAPHIC_DATA]) AOG Maint [GEOGRAPHIC_DATA]…" at bounding box center [624, 301] width 972 height 19
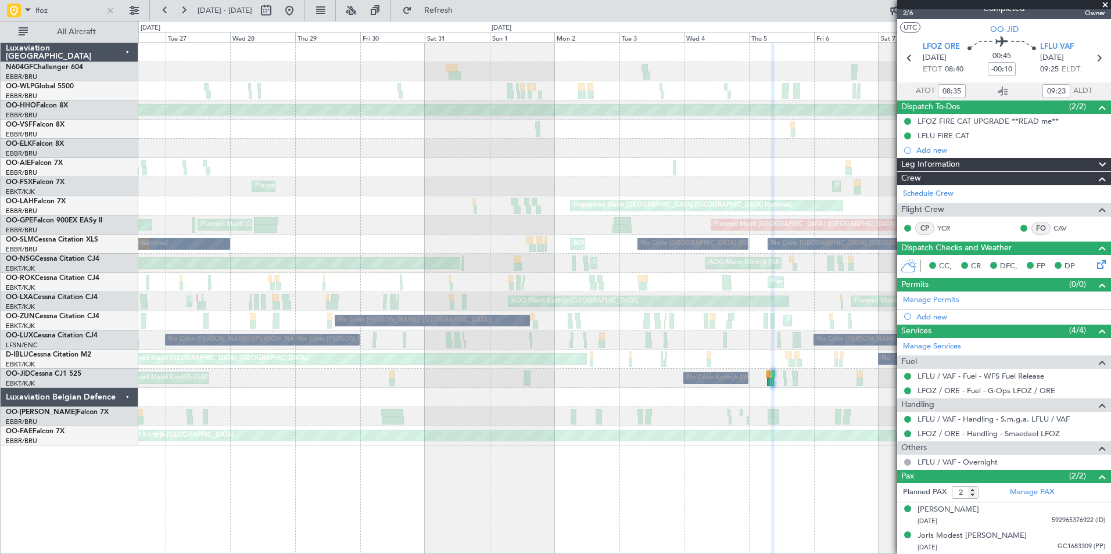
click at [685, 310] on div "Planned Maint Geneva (Cointrin) A/C Unavailable [GEOGRAPHIC_DATA] ([GEOGRAPHIC_…" at bounding box center [624, 244] width 972 height 403
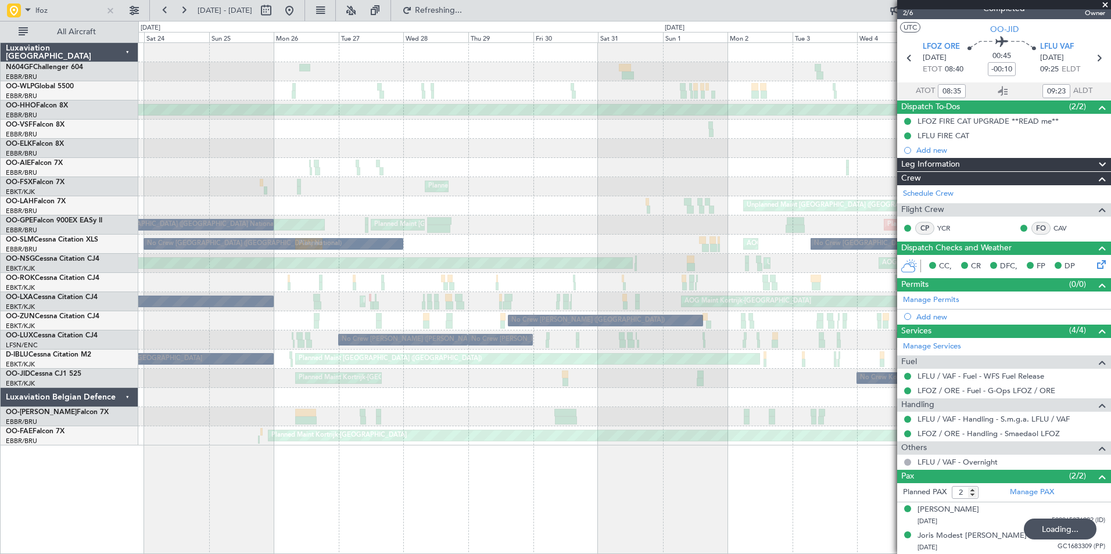
click at [663, 275] on div "Planned Maint Geneva (Cointrin) A/C Unavailable [GEOGRAPHIC_DATA] ([GEOGRAPHIC_…" at bounding box center [624, 244] width 972 height 403
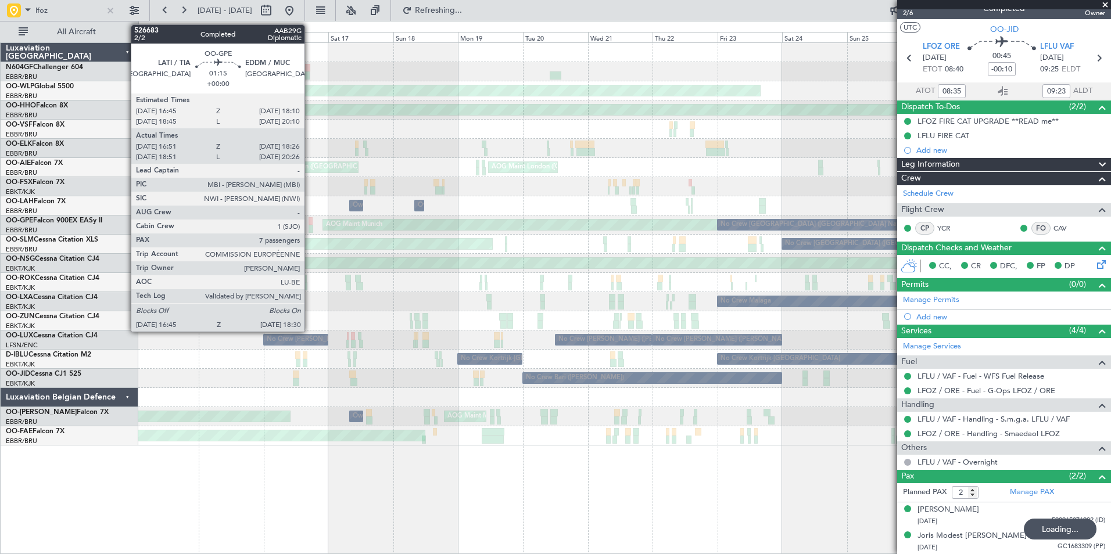
click at [618, 277] on div "Planned Maint Milan (Linate) Planned Maint Geneva ([GEOGRAPHIC_DATA]) AOG Maint…" at bounding box center [624, 244] width 972 height 403
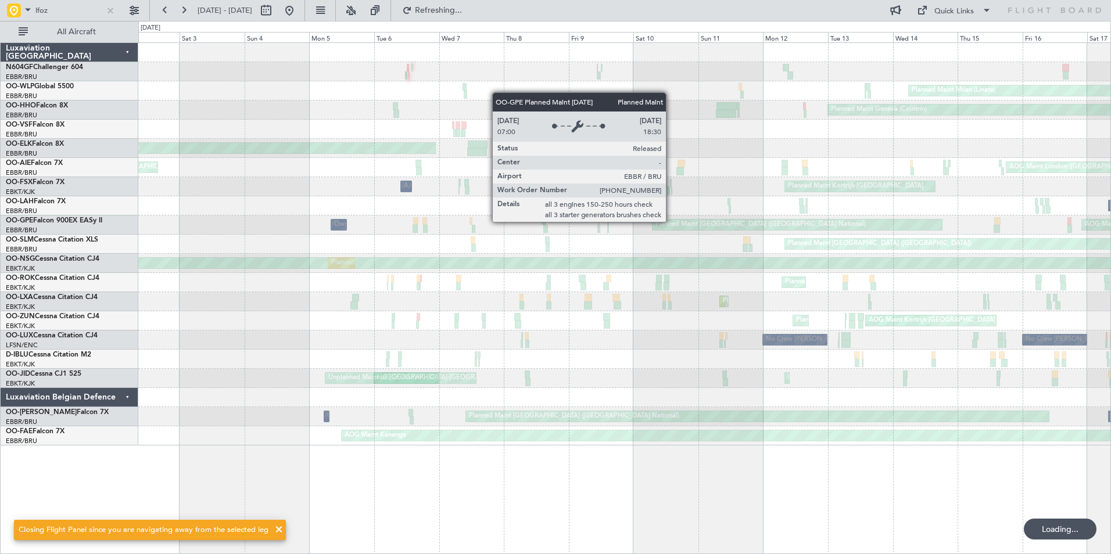
scroll to position [0, 0]
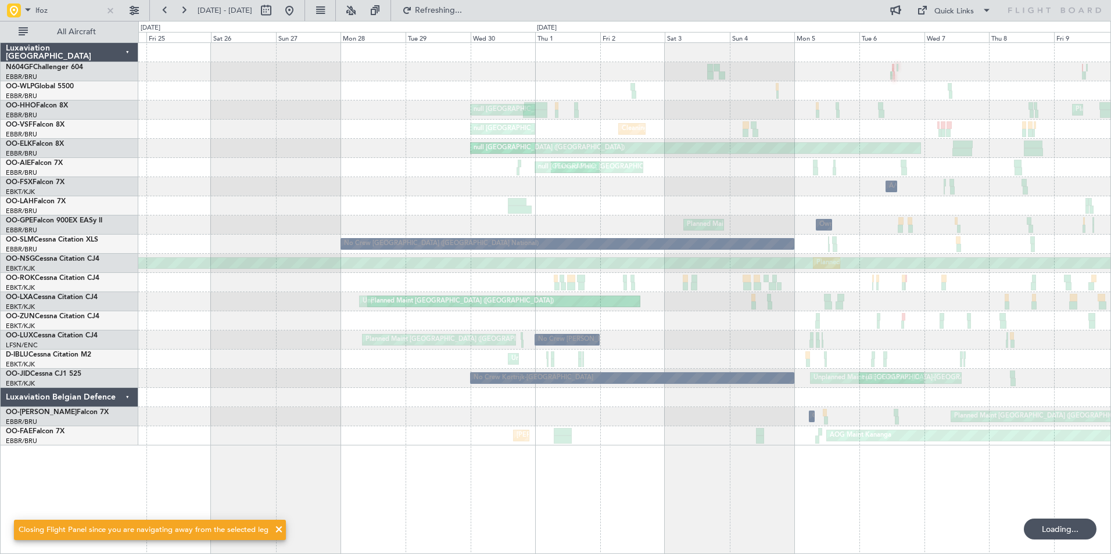
click at [842, 254] on div "Planned Maint Geneva (Cointrin) null [GEOGRAPHIC_DATA] ([GEOGRAPHIC_DATA]) Plan…" at bounding box center [624, 244] width 972 height 403
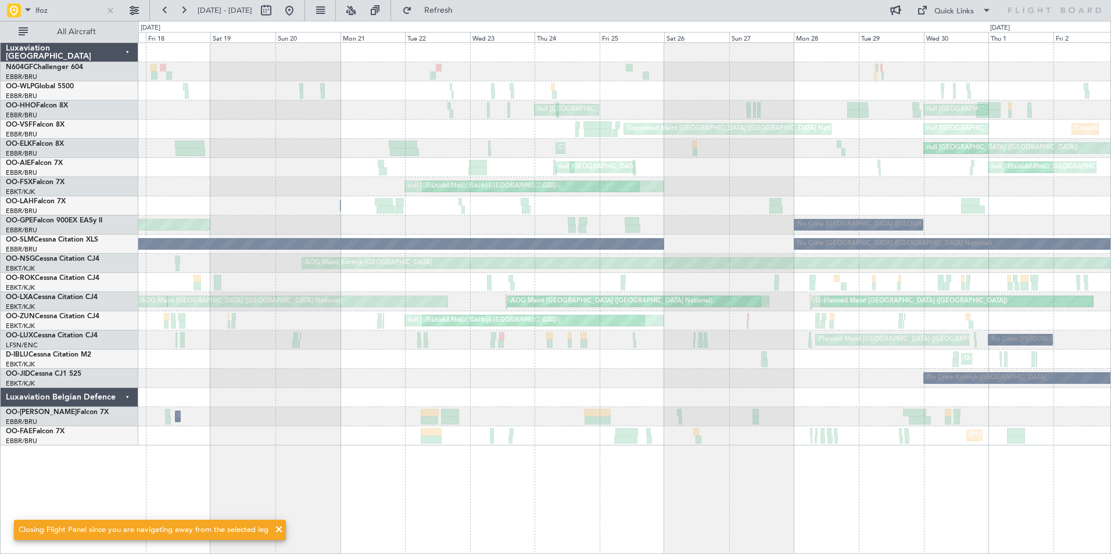
click at [939, 311] on div "Planned Maint Milan (Linate) null [GEOGRAPHIC_DATA] (Linate) null [GEOGRAPHIC_D…" at bounding box center [624, 244] width 972 height 403
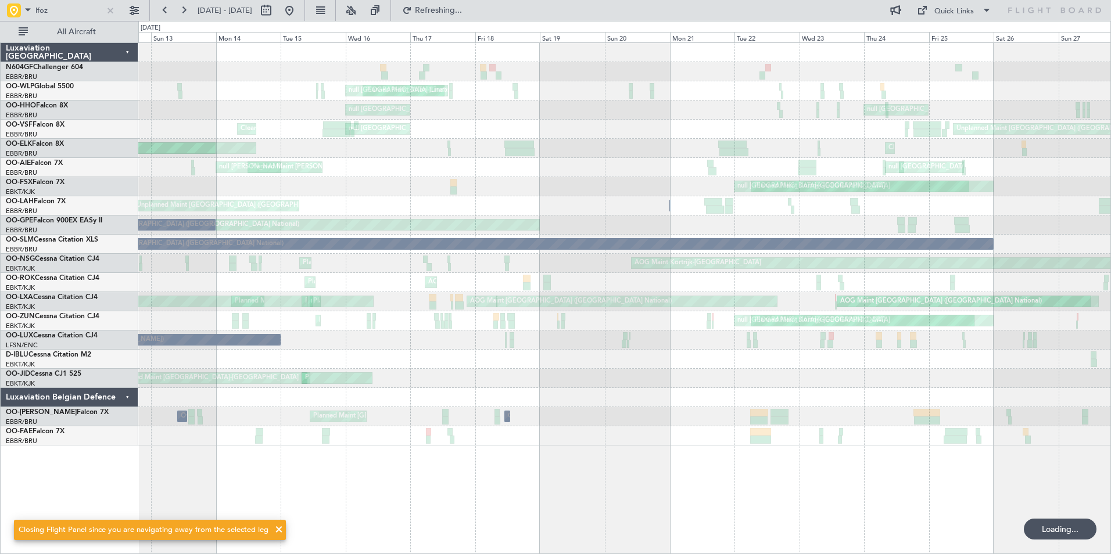
click at [969, 386] on div "Planned Maint Milan (Linate) null [GEOGRAPHIC_DATA] (Linate) null [GEOGRAPHIC_D…" at bounding box center [624, 244] width 972 height 403
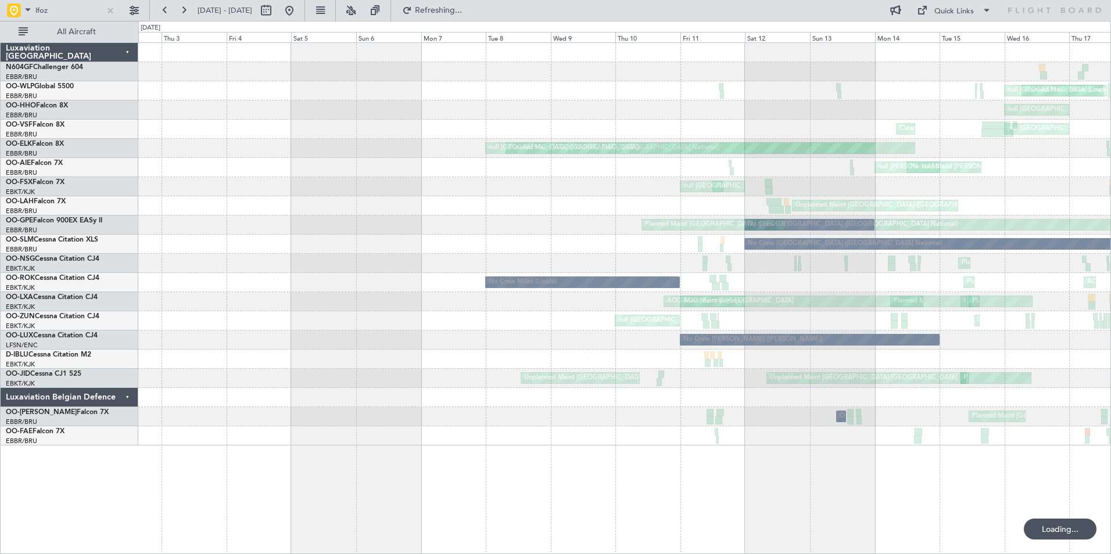
click at [672, 272] on div "Planned Maint Milan (Linate) null [GEOGRAPHIC_DATA] (Linate) null [GEOGRAPHIC_D…" at bounding box center [624, 244] width 972 height 403
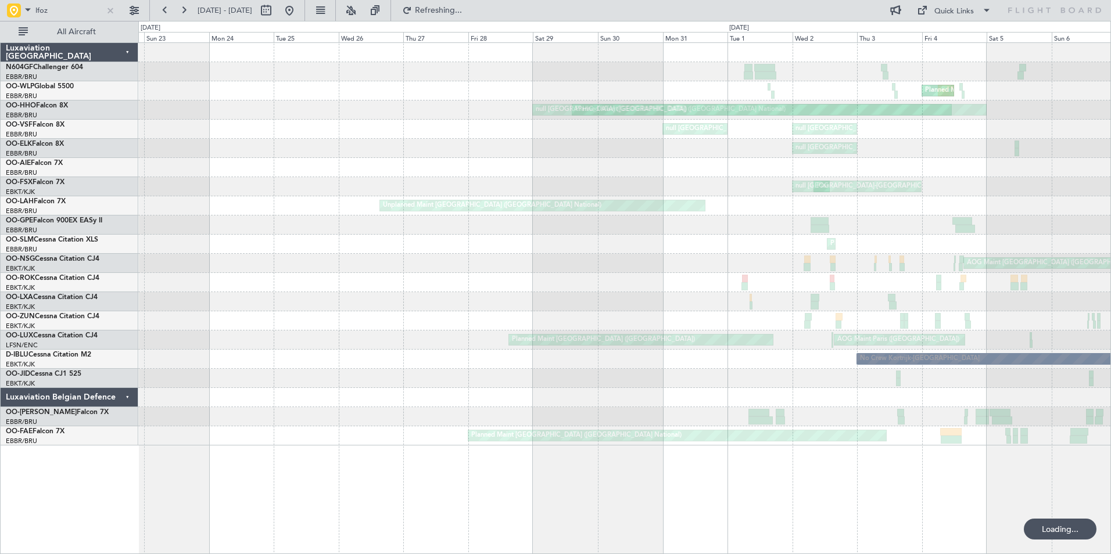
click at [784, 277] on div "Planned Maint Liege Planned Maint Liege Planned Maint Liege Planned Maint [GEOG…" at bounding box center [624, 244] width 972 height 403
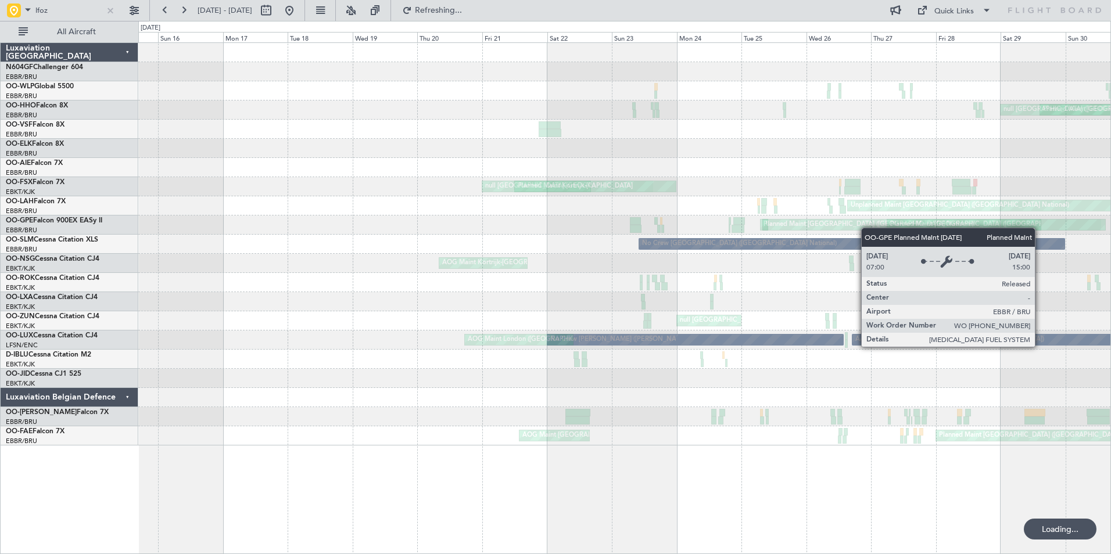
click at [871, 227] on div "Planned Maint [GEOGRAPHIC_DATA] ([GEOGRAPHIC_DATA] National) null [GEOGRAPHIC_D…" at bounding box center [624, 244] width 972 height 403
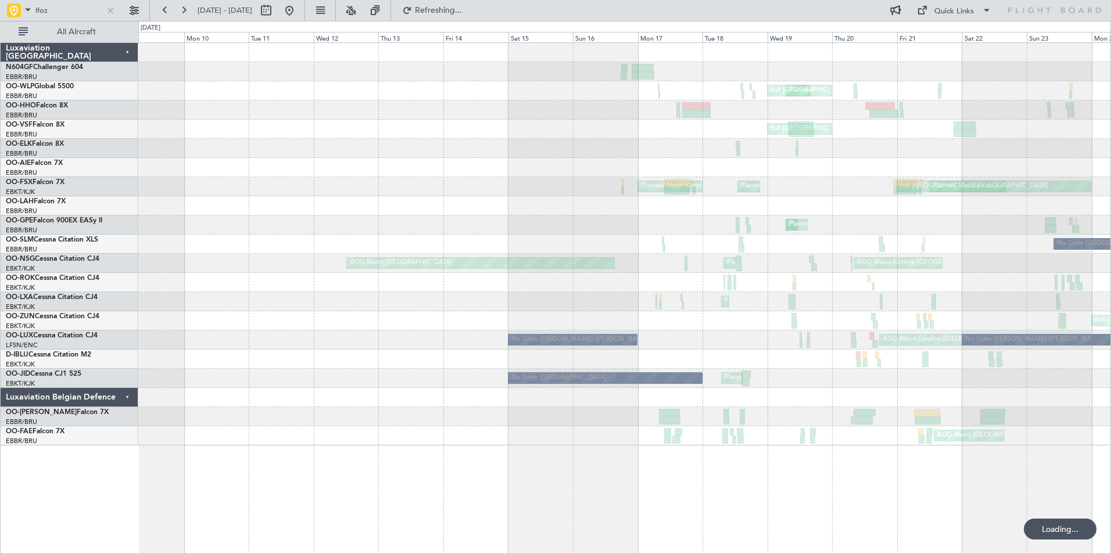
click at [673, 193] on div "Planned Maint Milan (Linate) null [GEOGRAPHIC_DATA] (Linate) null [GEOGRAPHIC_D…" at bounding box center [624, 244] width 972 height 403
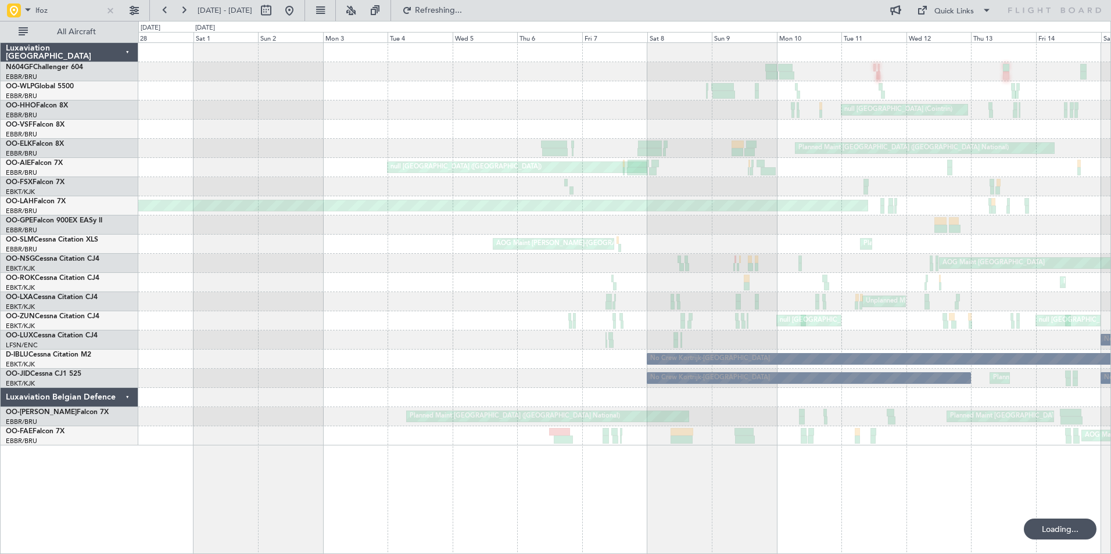
click at [945, 234] on div "null [GEOGRAPHIC_DATA] (Cointrin) Planned Maint [GEOGRAPHIC_DATA] ([GEOGRAPHIC_…" at bounding box center [624, 244] width 972 height 403
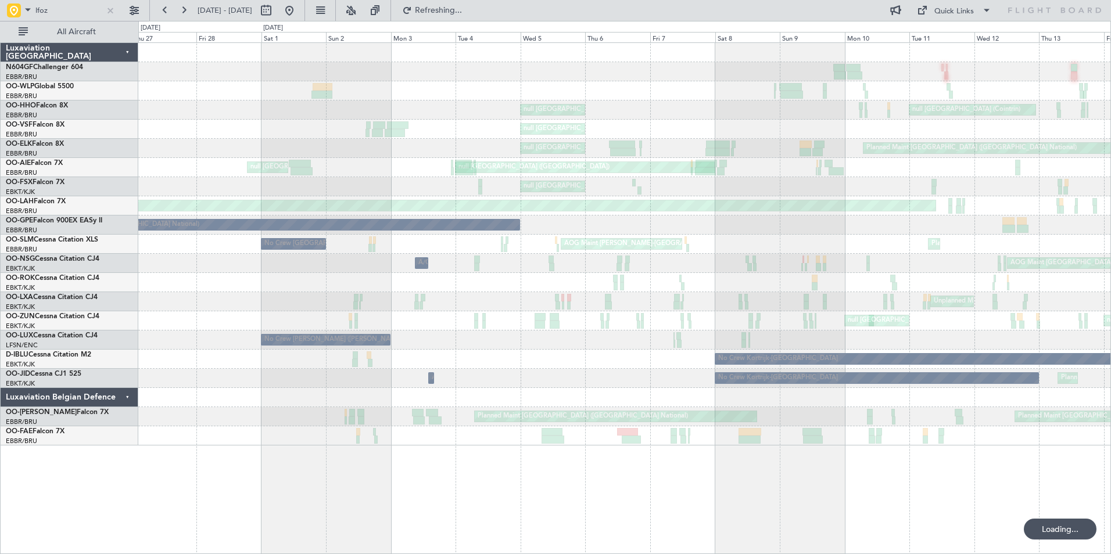
click at [1083, 356] on div "null [GEOGRAPHIC_DATA] (Cointrin) null [GEOGRAPHIC_DATA] ([GEOGRAPHIC_DATA]) nu…" at bounding box center [624, 244] width 972 height 403
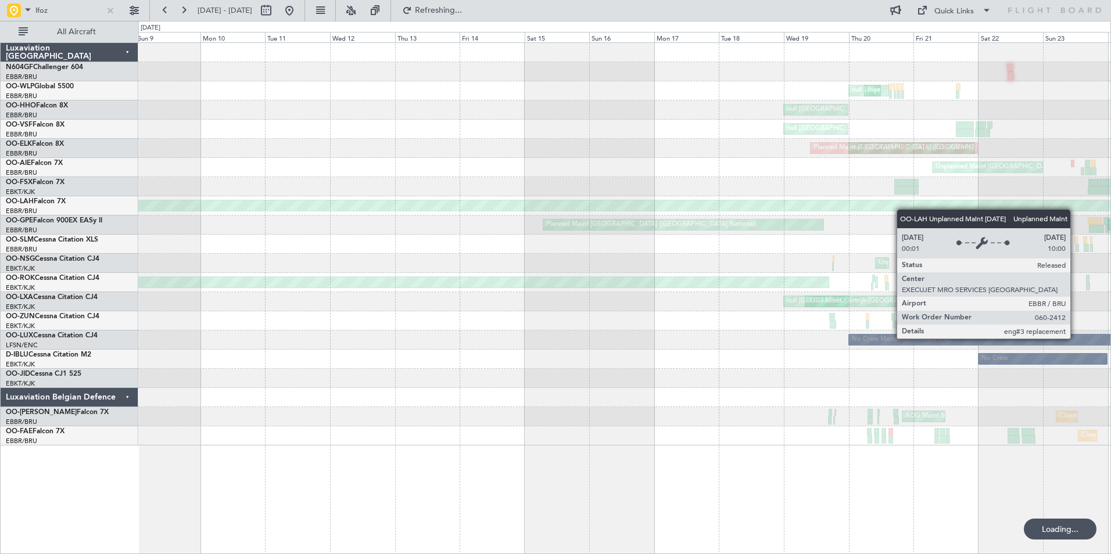
click at [937, 224] on div "Planned Maint Liege null Liege null [GEOGRAPHIC_DATA] ([GEOGRAPHIC_DATA]) null …" at bounding box center [624, 244] width 972 height 403
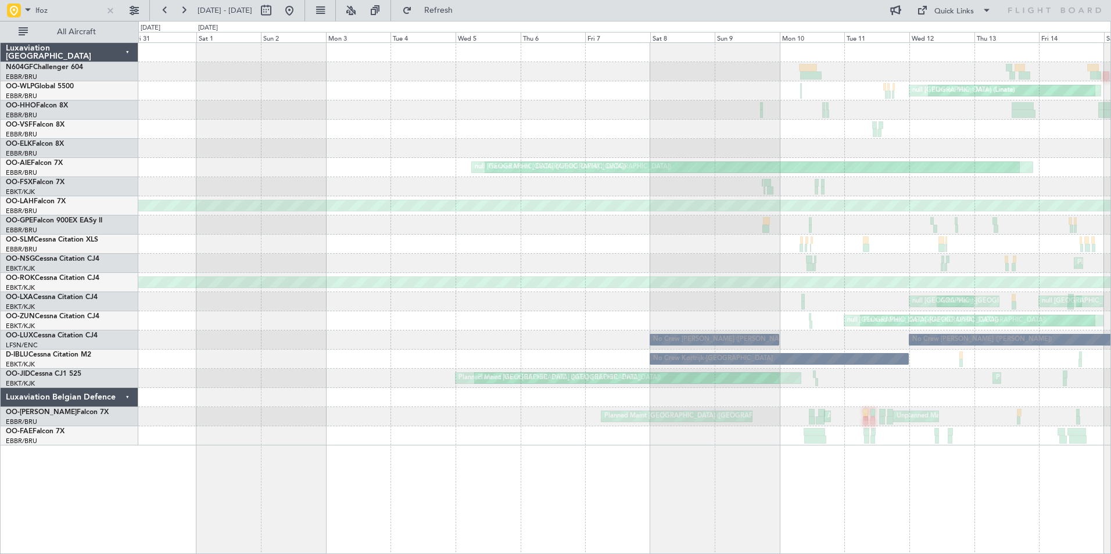
click at [894, 206] on div "Planned Maint Milan (Linate) null [GEOGRAPHIC_DATA] (Linate) Planned Maint [GEO…" at bounding box center [624, 244] width 972 height 403
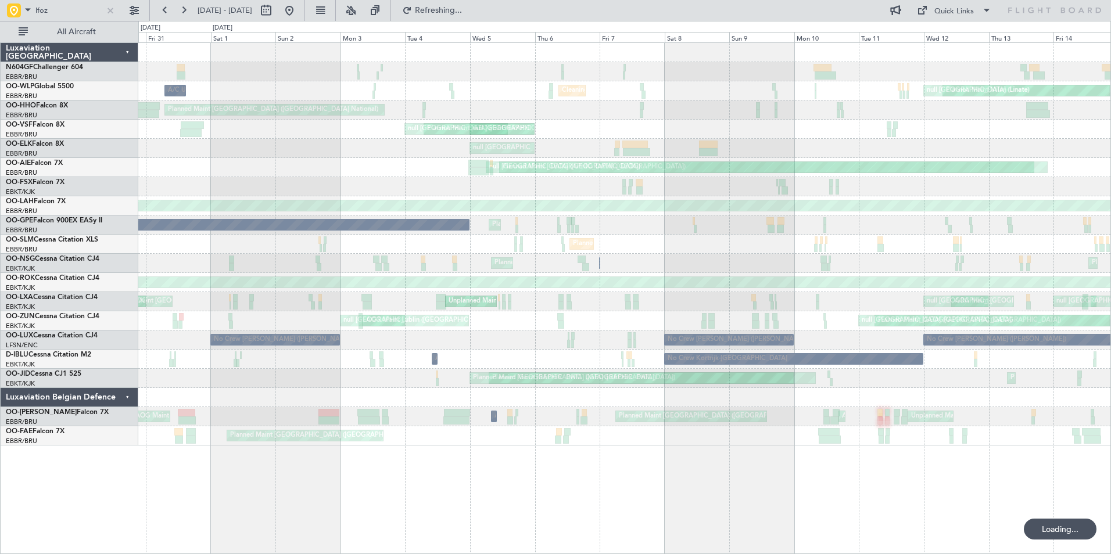
click at [995, 402] on div "Planned Maint Milan (Linate) null [GEOGRAPHIC_DATA] (Linate) A/C Unavailable [G…" at bounding box center [624, 244] width 972 height 403
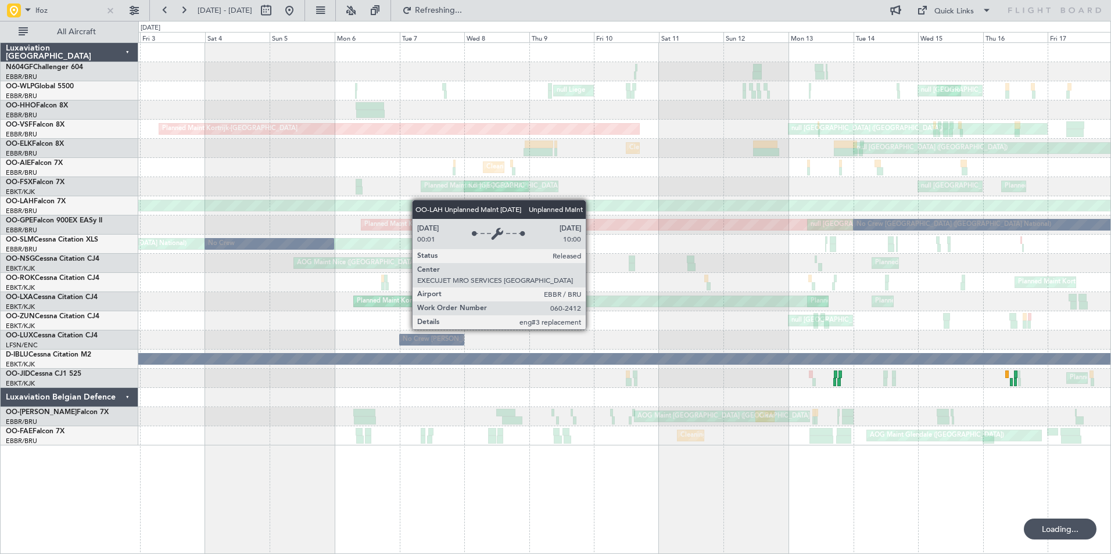
click at [284, 202] on div "null Liege Planned Maint Milan ([GEOGRAPHIC_DATA]) null [GEOGRAPHIC_DATA] (Lina…" at bounding box center [624, 244] width 972 height 403
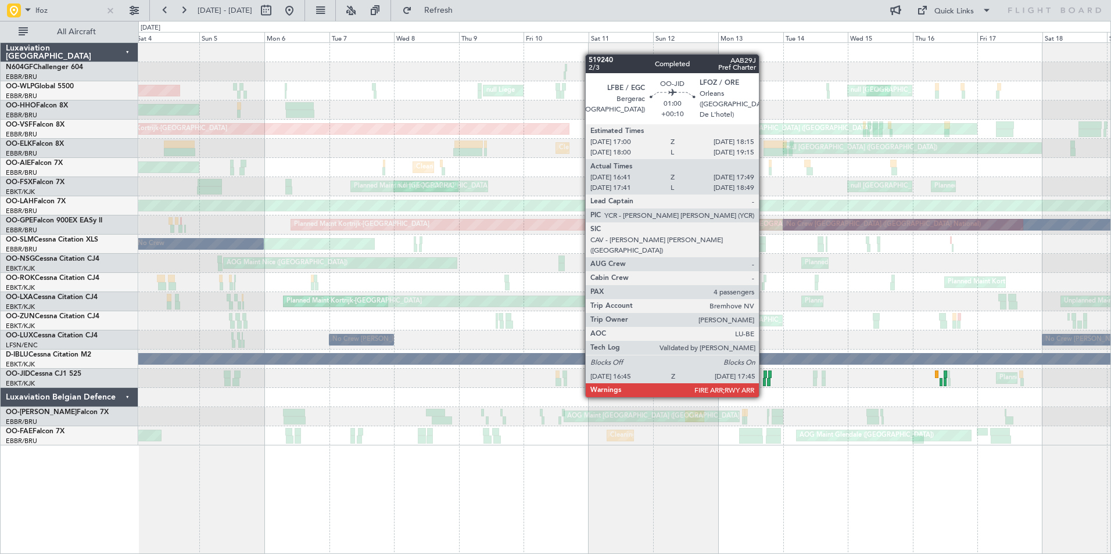
click at [764, 375] on div at bounding box center [764, 375] width 3 height 8
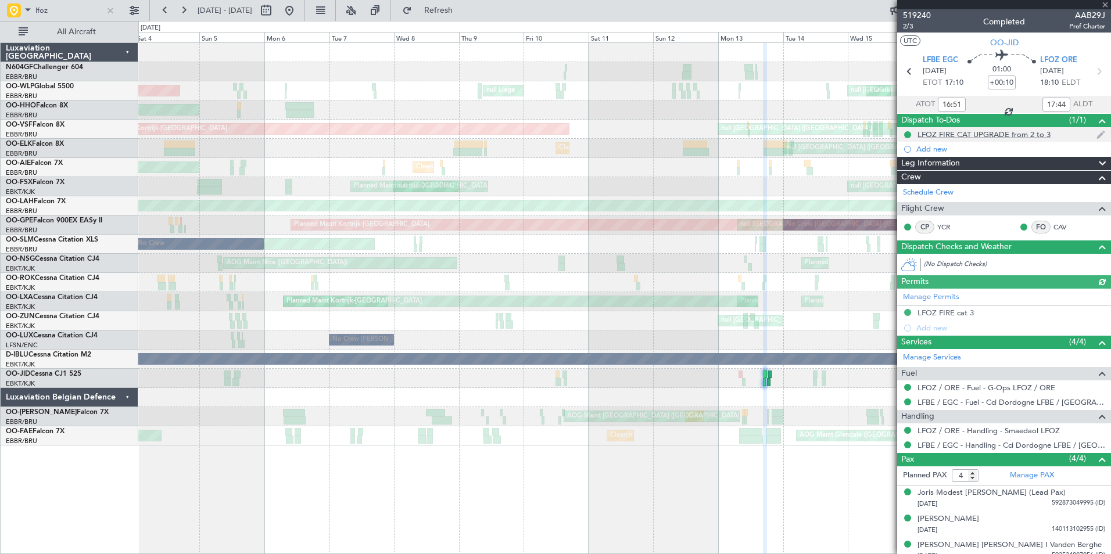
click at [1024, 137] on div "LFOZ FIRE CAT UPGRADE from 2 to 3" at bounding box center [983, 135] width 133 height 10
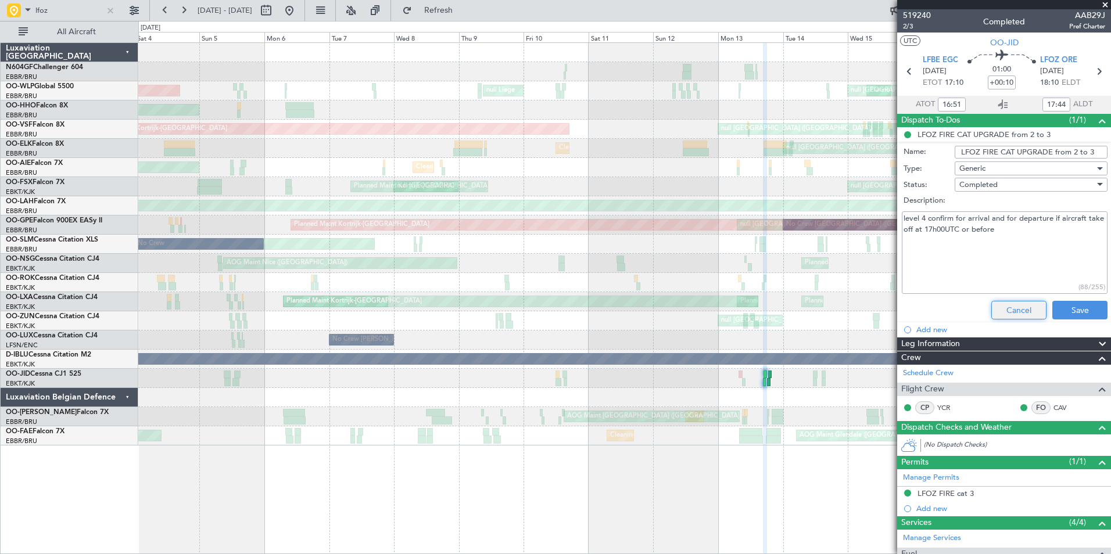
click at [1016, 313] on button "Cancel" at bounding box center [1018, 310] width 55 height 19
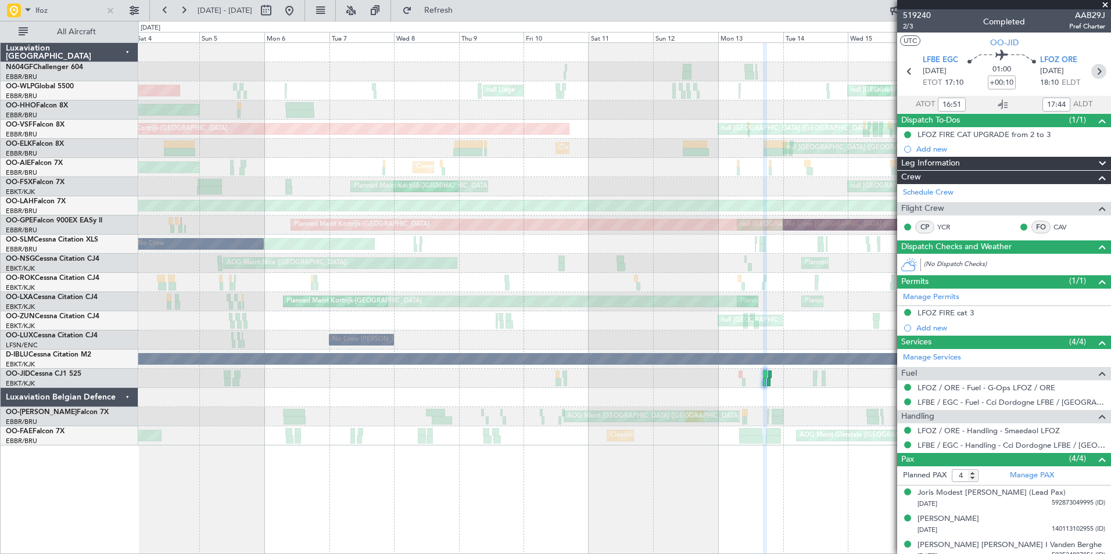
click at [1095, 72] on icon at bounding box center [1098, 71] width 15 height 15
type input "+00:15"
type input "18:28"
type input "19:22"
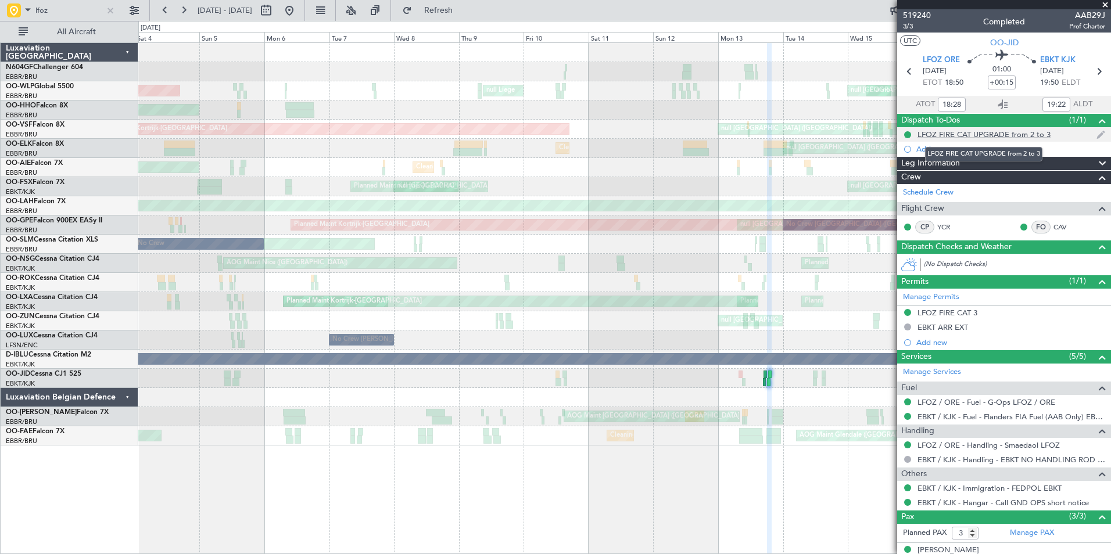
click at [976, 134] on div "LFOZ FIRE CAT UPGRADE from 2 to 3" at bounding box center [983, 135] width 133 height 10
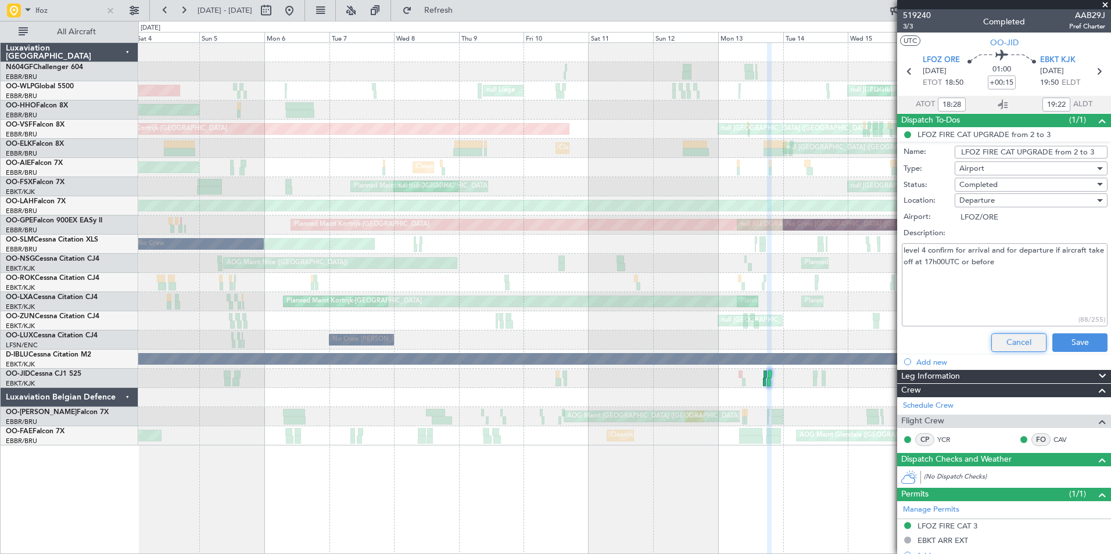
click at [1018, 345] on button "Cancel" at bounding box center [1018, 342] width 55 height 19
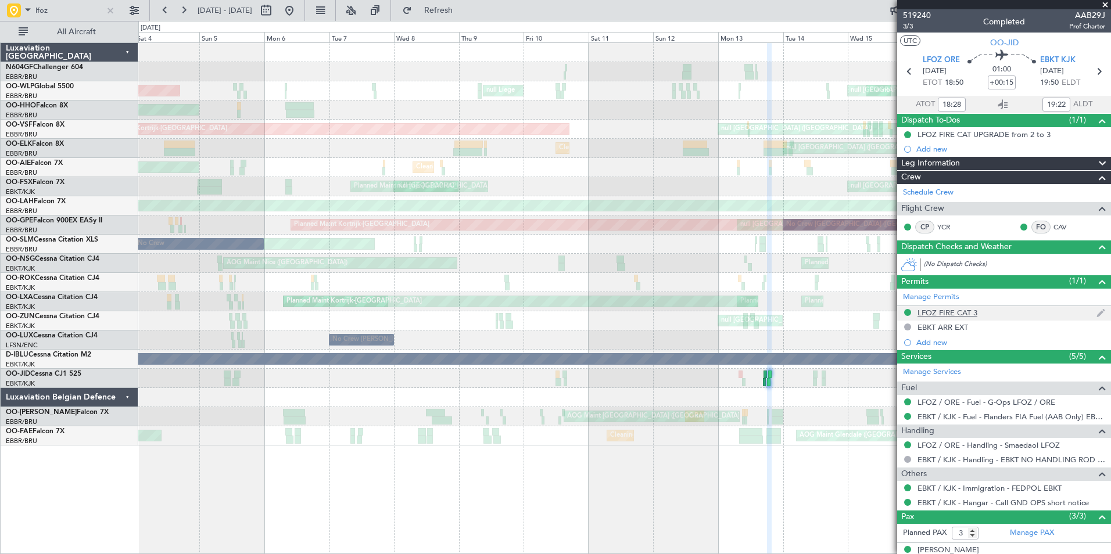
scroll to position [67, 0]
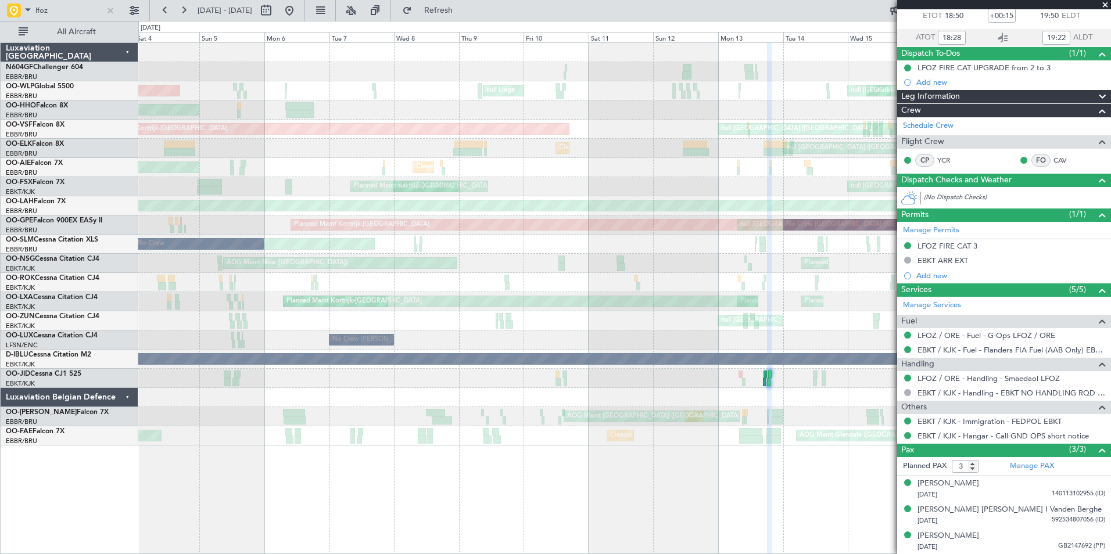
click at [812, 458] on div "Planned Maint Milan (Linate) null [GEOGRAPHIC_DATA] (Linate) null Liege Planned…" at bounding box center [624, 298] width 973 height 512
click at [1104, 10] on span at bounding box center [1105, 5] width 12 height 10
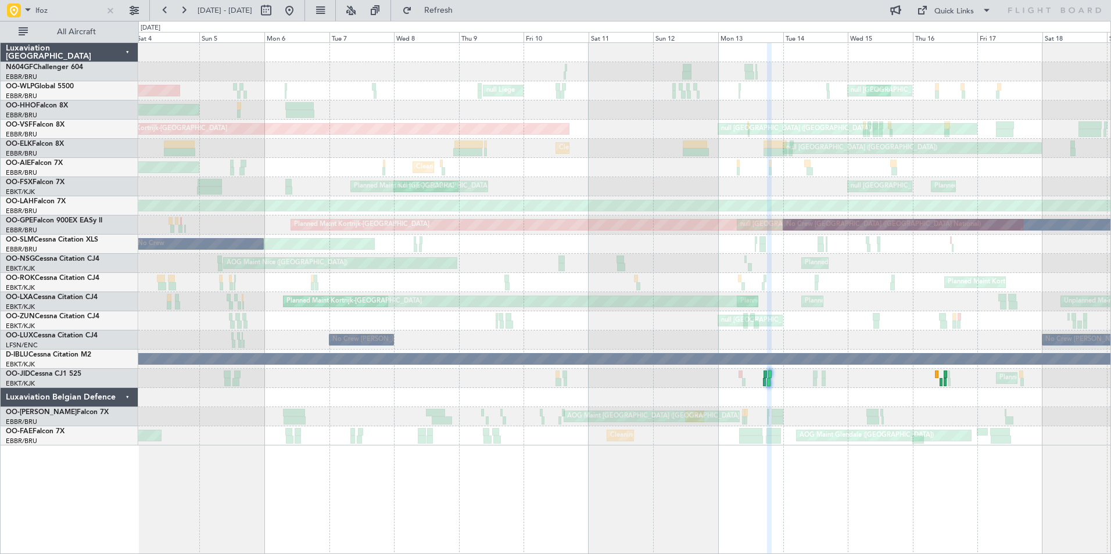
type input "0"
click at [444, 7] on button "Refresh" at bounding box center [432, 10] width 70 height 19
click at [299, 10] on button at bounding box center [289, 10] width 19 height 19
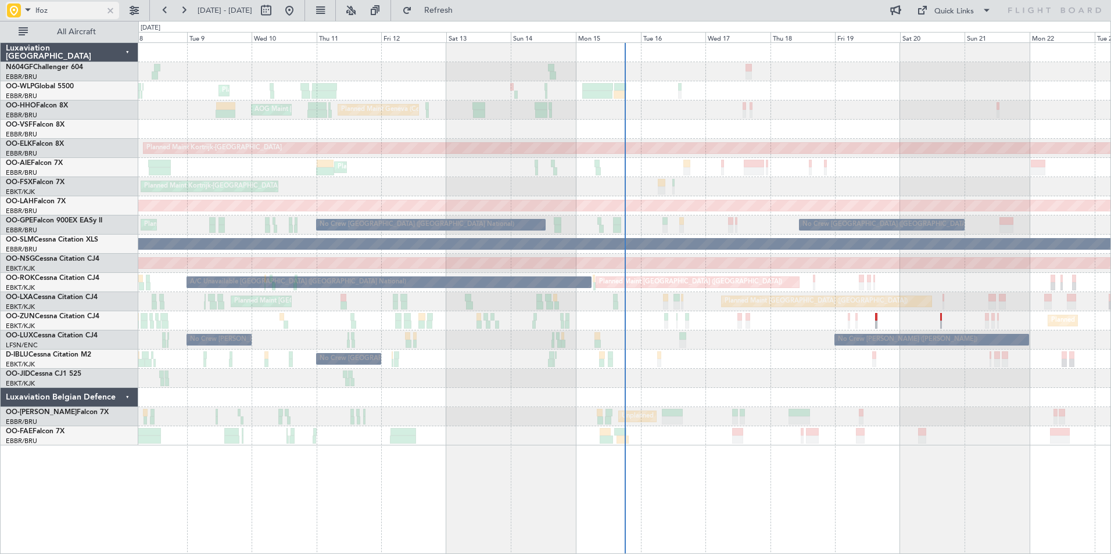
click at [111, 8] on div at bounding box center [110, 10] width 13 height 13
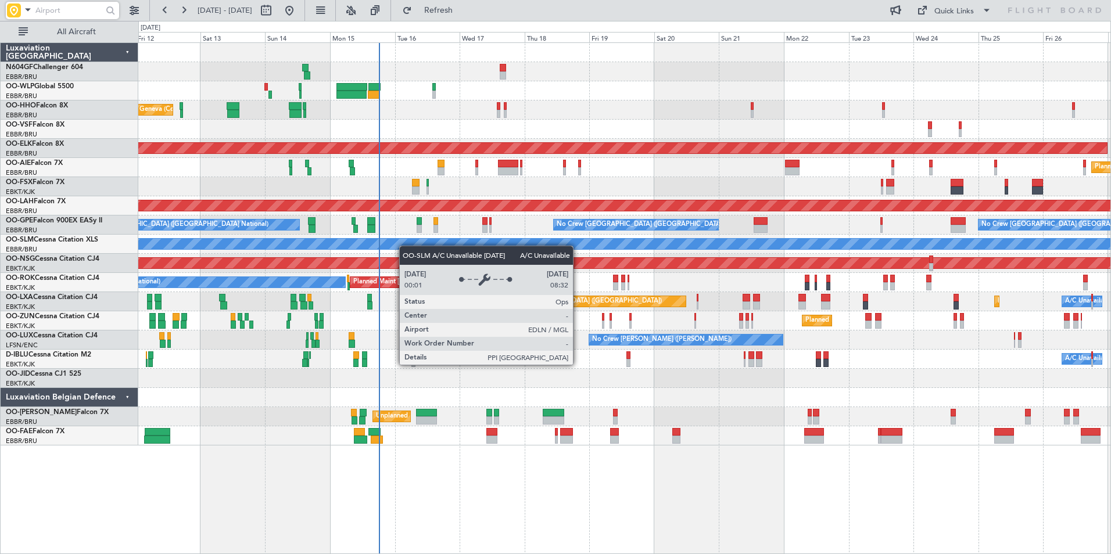
click at [404, 245] on div "Planned Maint Liege Planned Maint Geneva ([GEOGRAPHIC_DATA]) AOG Maint [US_STAT…" at bounding box center [624, 244] width 972 height 403
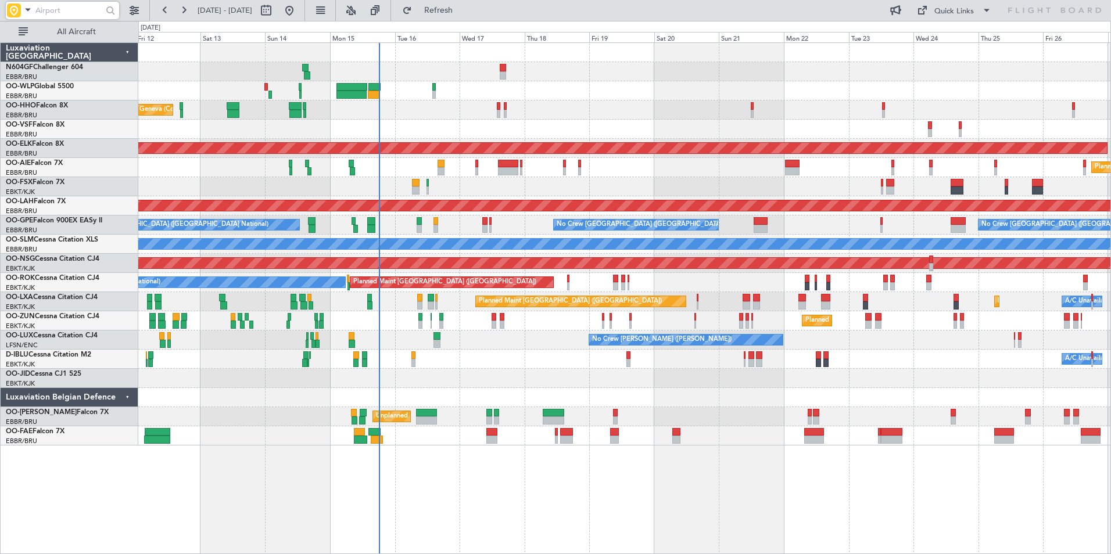
click at [631, 326] on div at bounding box center [630, 325] width 2 height 8
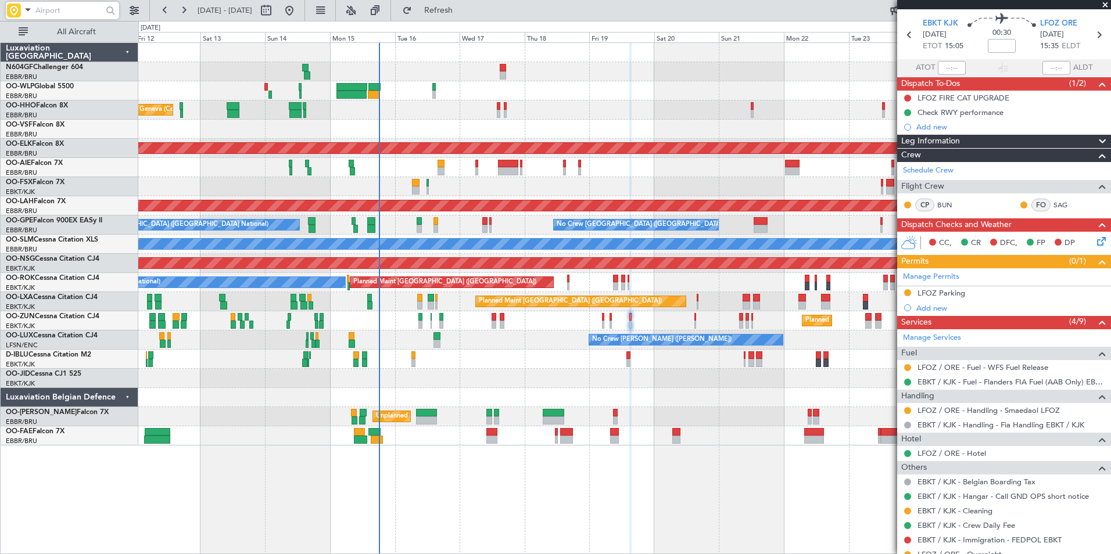
scroll to position [37, 0]
click at [933, 95] on div "LFOZ FIRE CAT UPGRADE" at bounding box center [963, 97] width 92 height 10
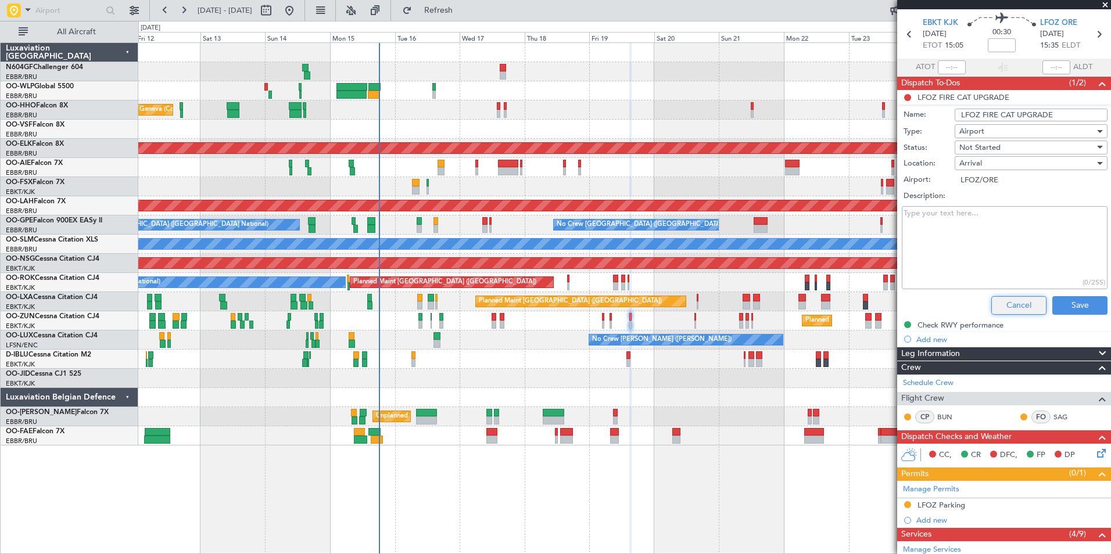
click at [997, 304] on button "Cancel" at bounding box center [1018, 305] width 55 height 19
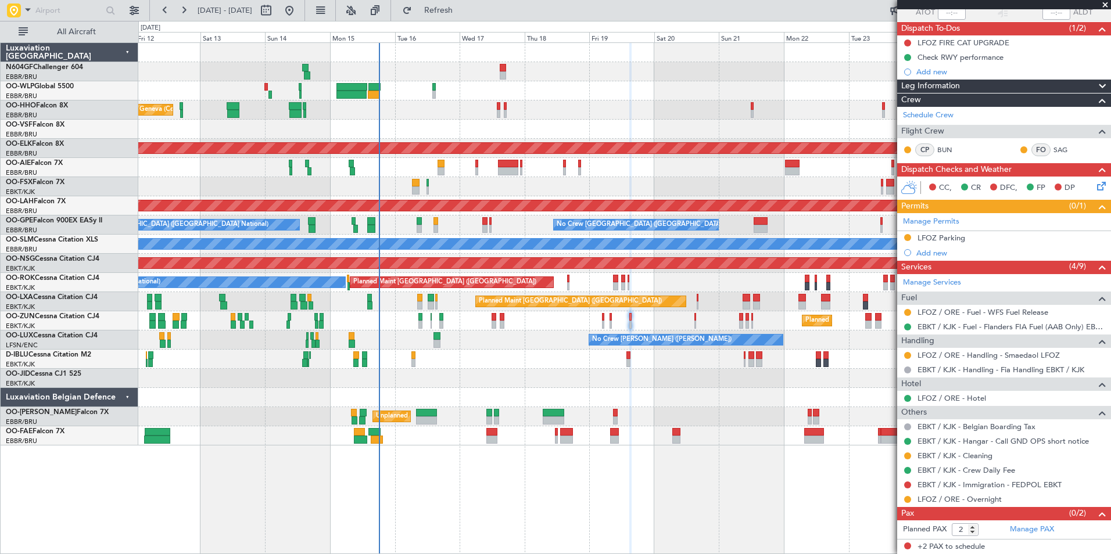
scroll to position [0, 0]
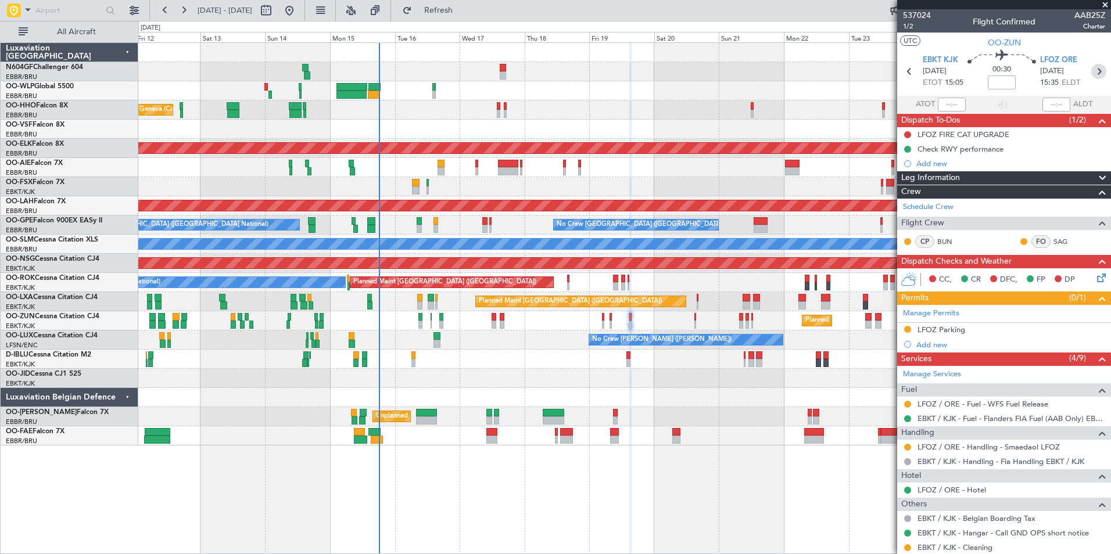
click at [1091, 72] on icon at bounding box center [1098, 71] width 15 height 15
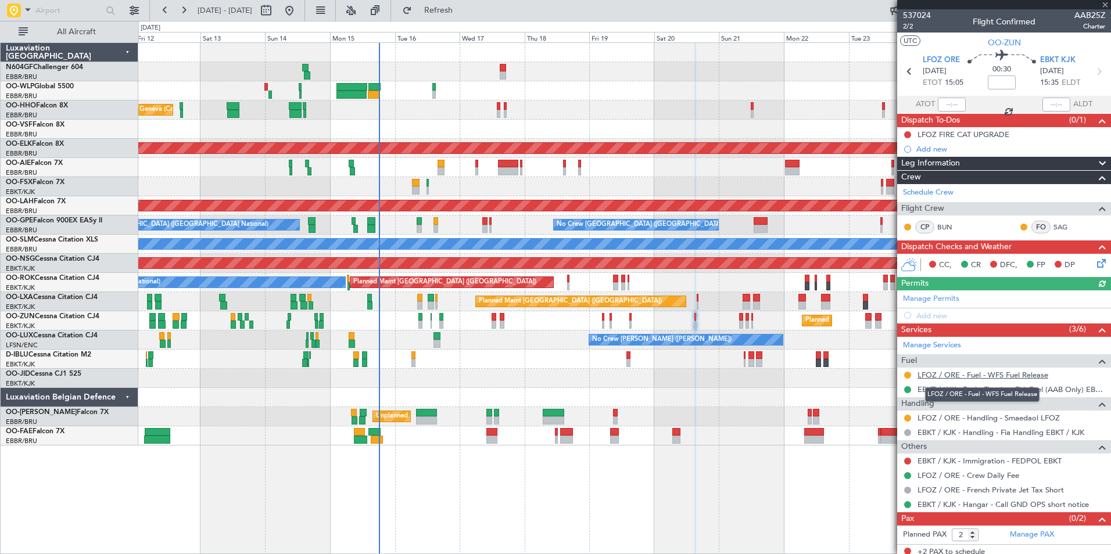
scroll to position [5, 0]
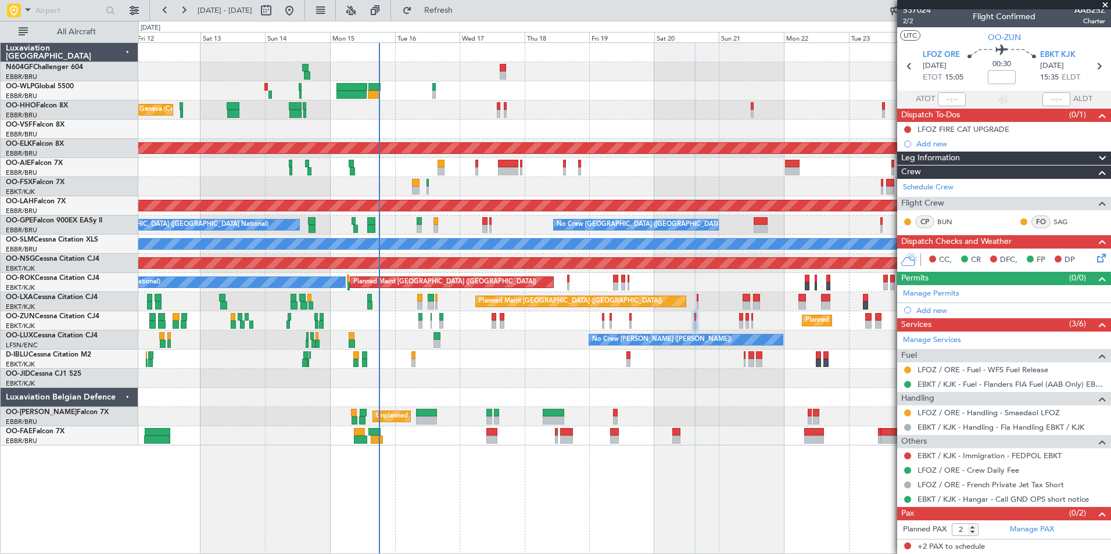
click at [1095, 261] on icon at bounding box center [1099, 256] width 9 height 9
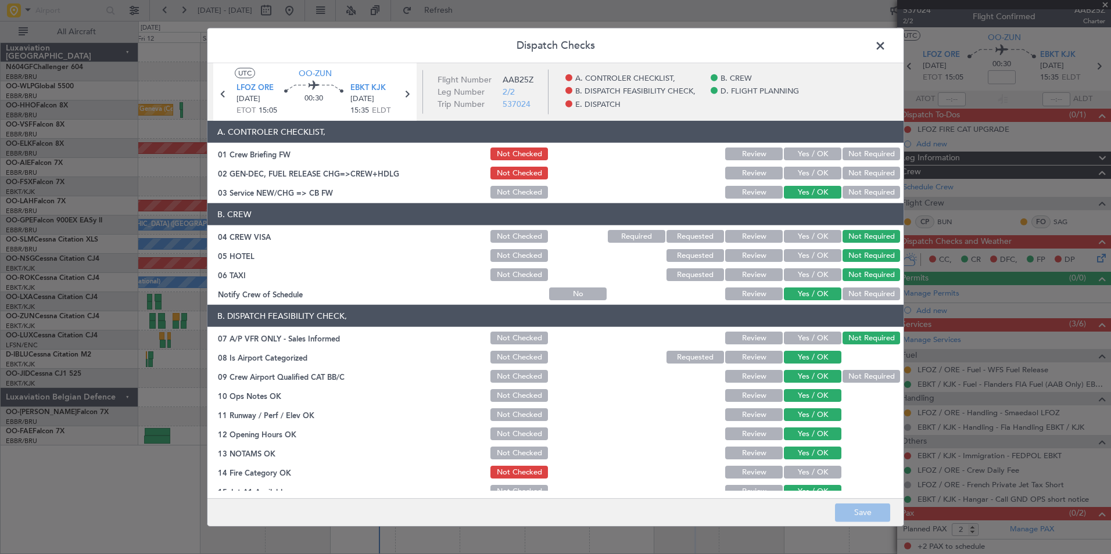
scroll to position [142, 0]
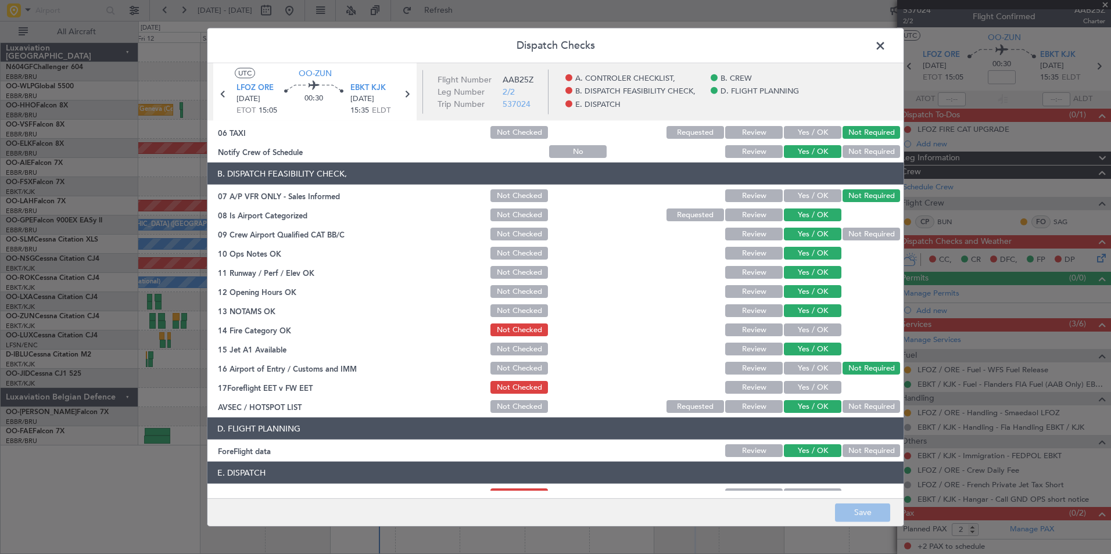
click at [742, 331] on button "Review" at bounding box center [754, 330] width 58 height 13
click at [532, 326] on button "Not Checked" at bounding box center [519, 330] width 58 height 13
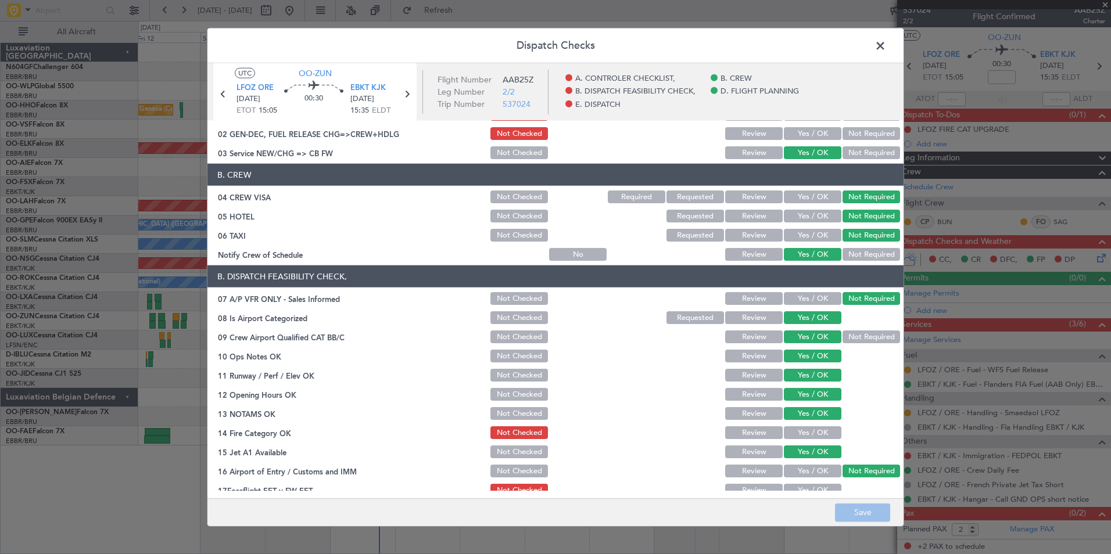
scroll to position [0, 0]
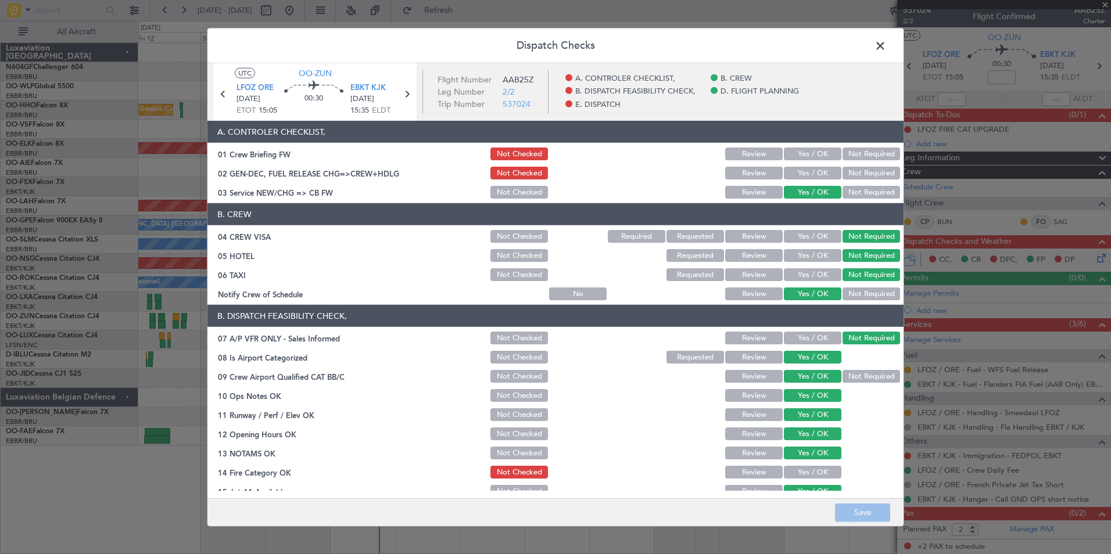
click at [886, 48] on span at bounding box center [886, 48] width 0 height 23
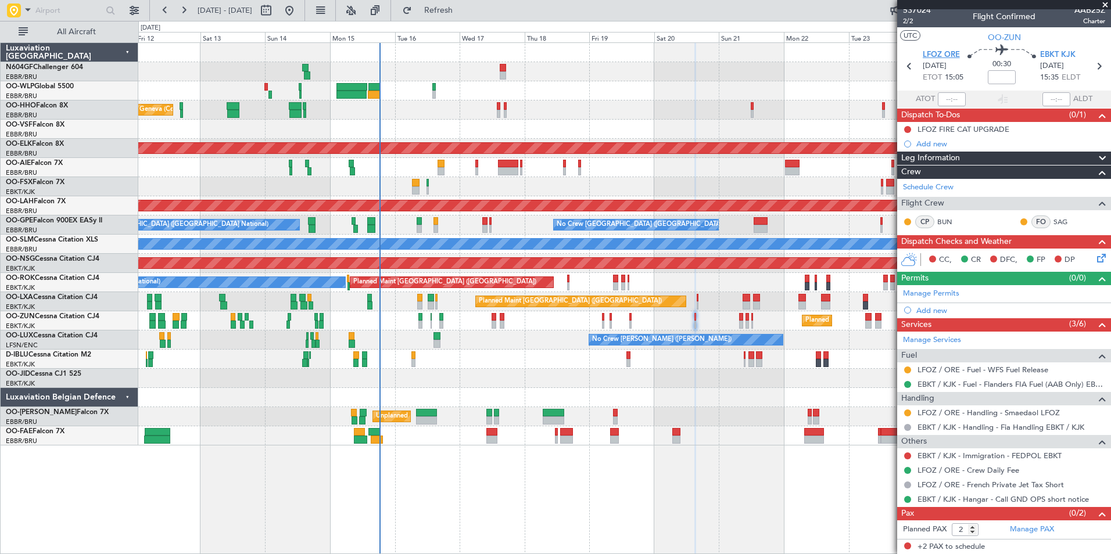
click at [949, 52] on span "LFOZ ORE" at bounding box center [941, 55] width 37 height 12
click at [1002, 372] on link "LFOZ / ORE - Fuel - WFS Fuel Release" at bounding box center [982, 370] width 131 height 10
click at [903, 67] on icon at bounding box center [909, 66] width 15 height 15
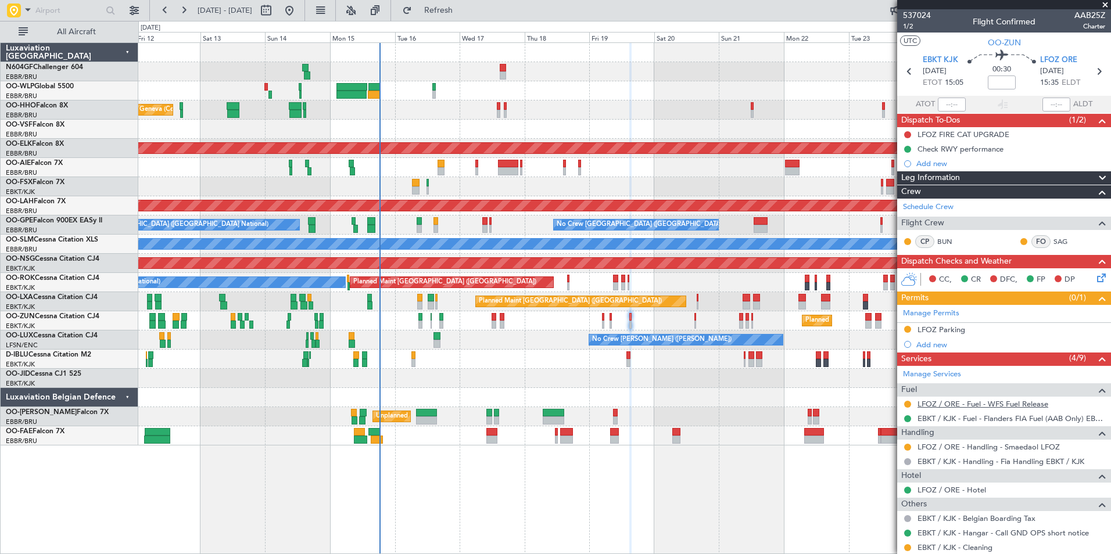
click at [998, 405] on link "LFOZ / ORE - Fuel - WFS Fuel Release" at bounding box center [982, 404] width 131 height 10
click at [445, 8] on button "Refresh" at bounding box center [432, 10] width 70 height 19
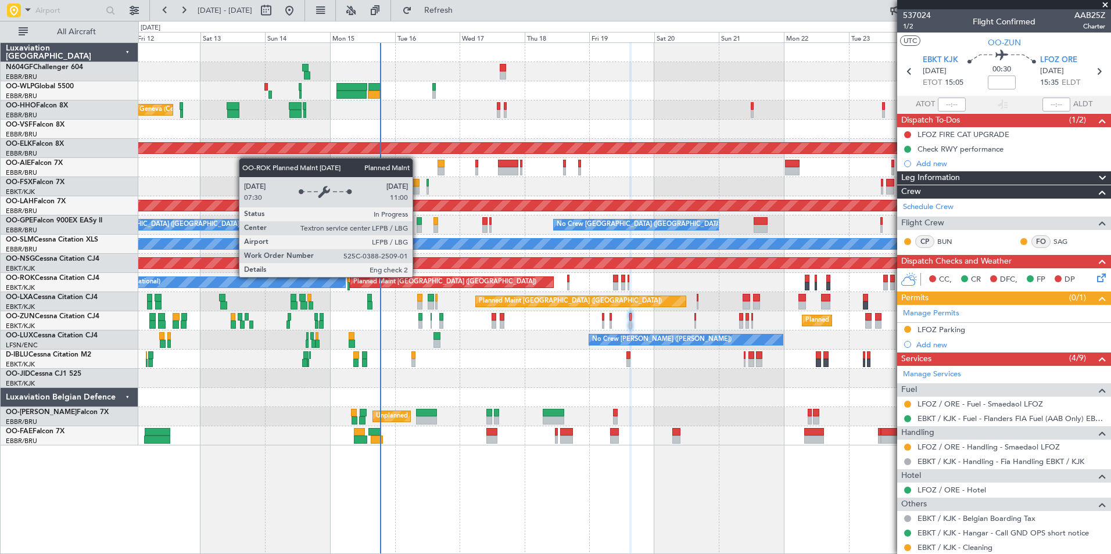
click at [503, 290] on div "Planned Maint [GEOGRAPHIC_DATA] ([GEOGRAPHIC_DATA]) A/C Unavailable [GEOGRAPHIC…" at bounding box center [624, 282] width 972 height 19
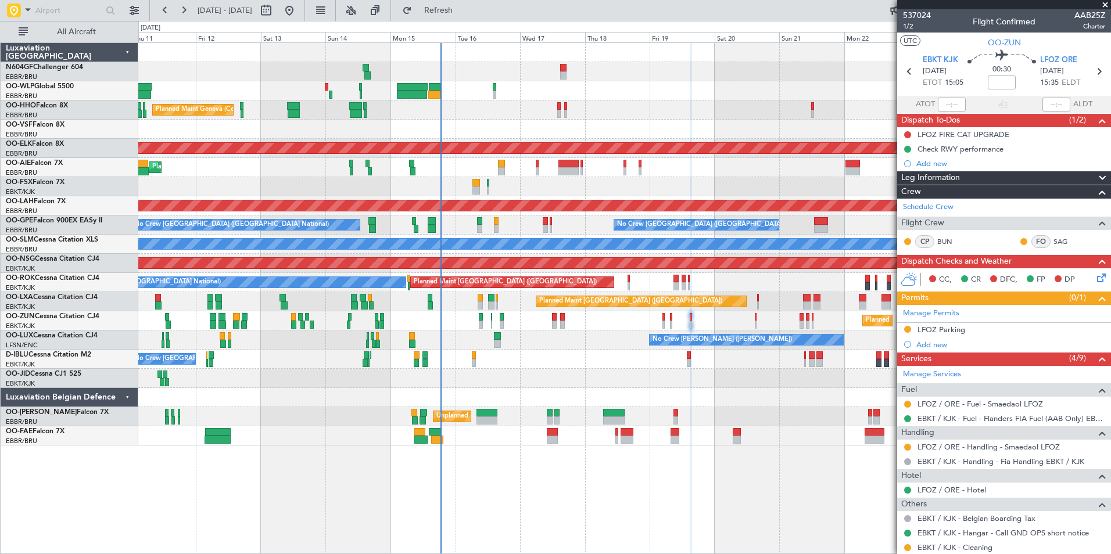
click at [496, 89] on div at bounding box center [495, 87] width 4 height 8
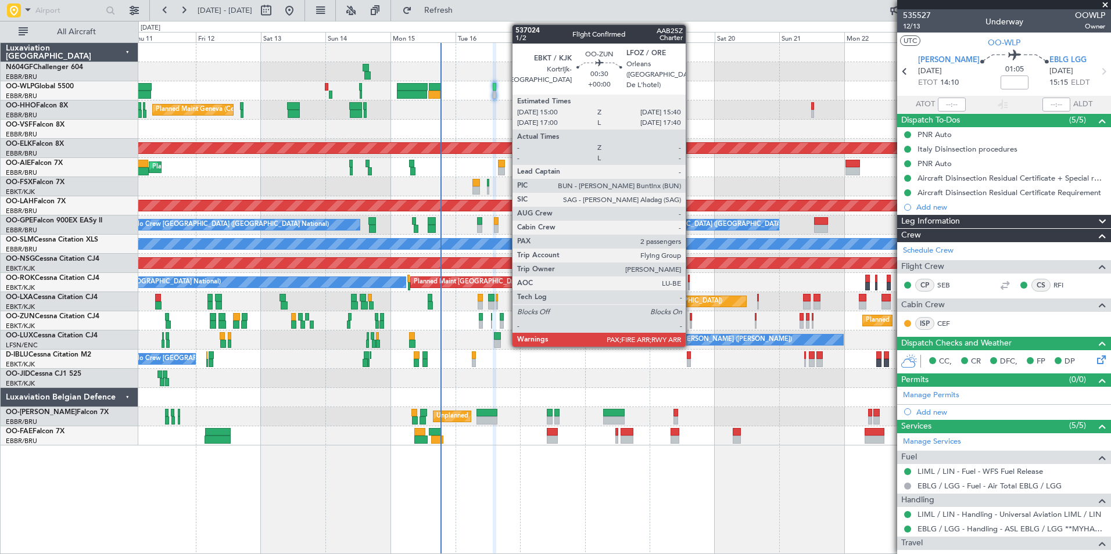
click at [691, 324] on div at bounding box center [691, 325] width 2 height 8
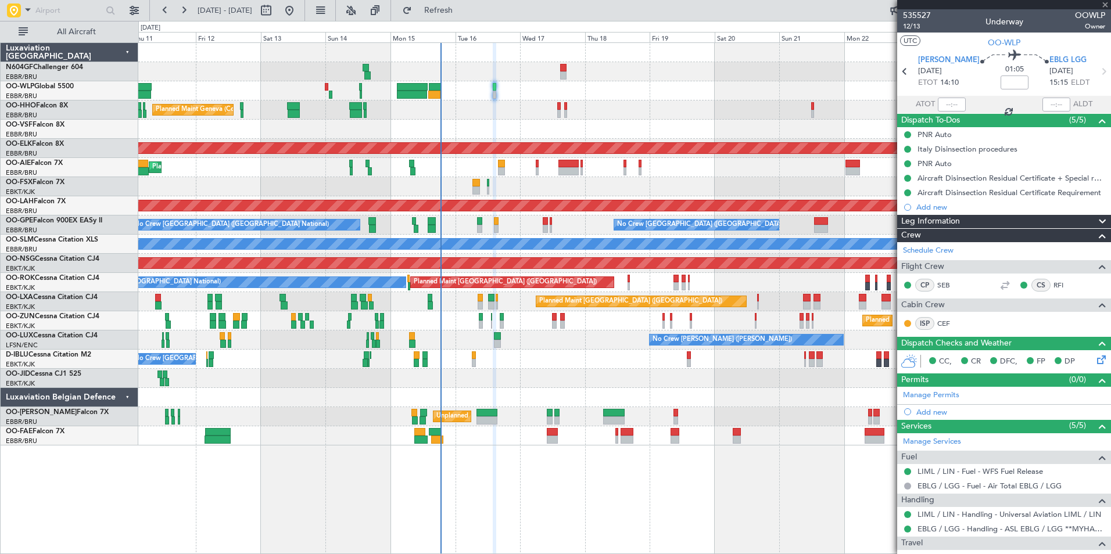
click at [691, 324] on div at bounding box center [691, 325] width 2 height 8
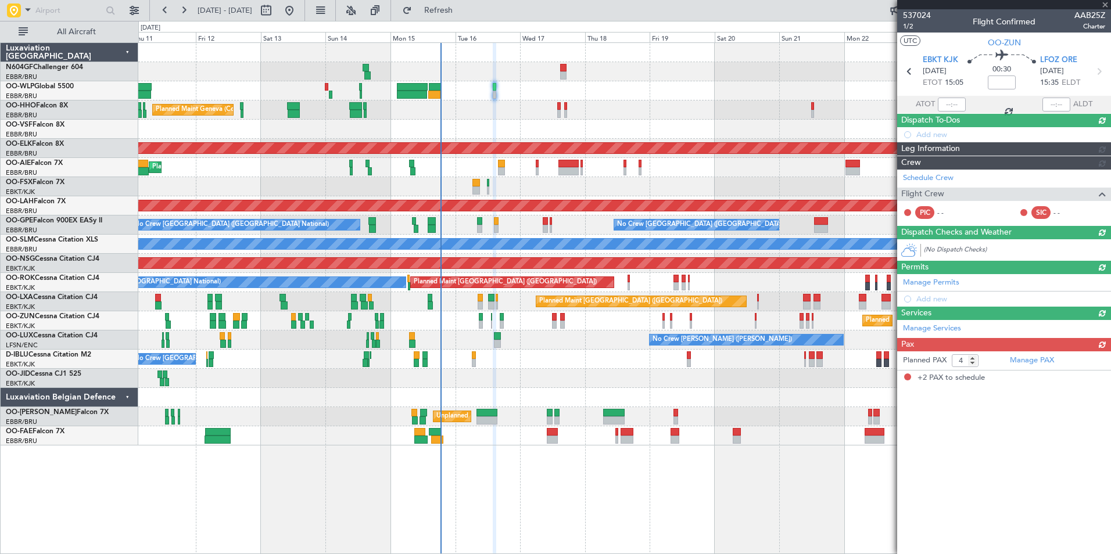
type input "2"
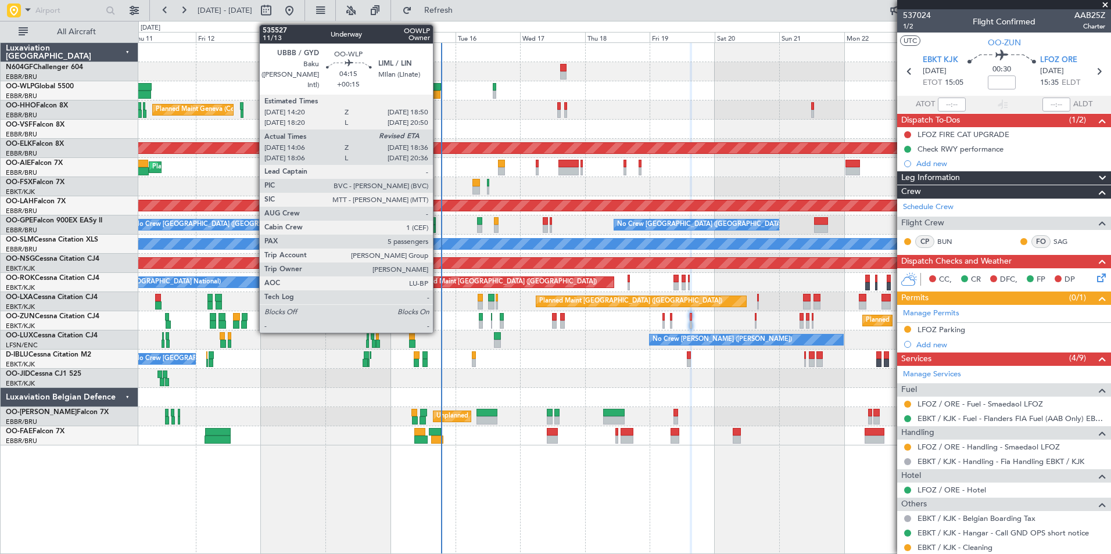
click at [438, 89] on div at bounding box center [435, 87] width 12 height 8
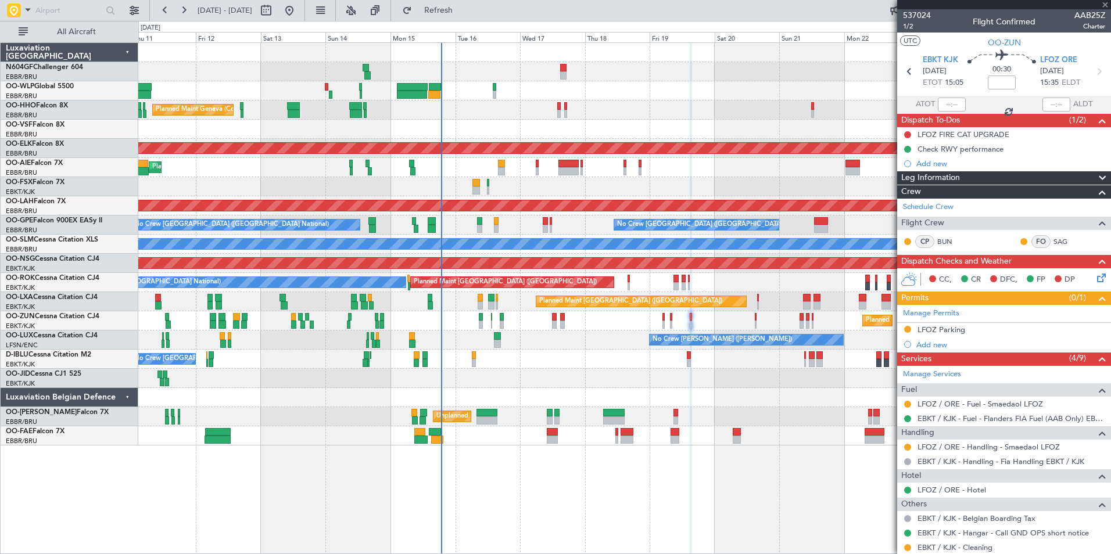
type input "+00:15"
type input "14:16"
type input "5"
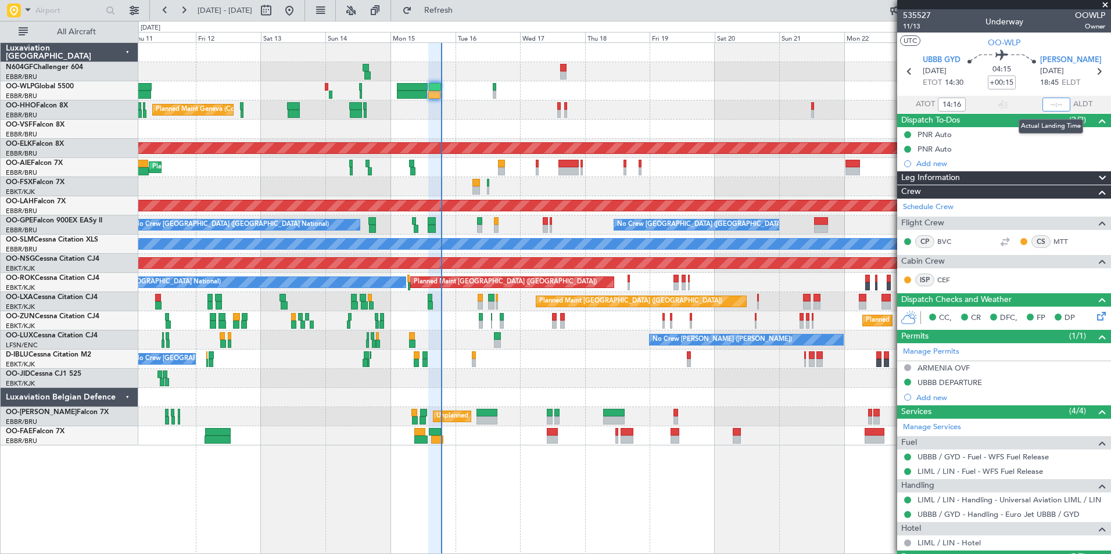
click at [1048, 105] on input "text" at bounding box center [1056, 105] width 28 height 14
click at [859, 94] on div "Planned Maint Liege" at bounding box center [624, 90] width 972 height 19
type input "18:38"
click at [522, 123] on div at bounding box center [624, 129] width 972 height 19
click at [567, 144] on div "Planned Maint Liege Planned Maint Geneva (Cointrin) AOG Maint New York (Teterbo…" at bounding box center [624, 244] width 972 height 403
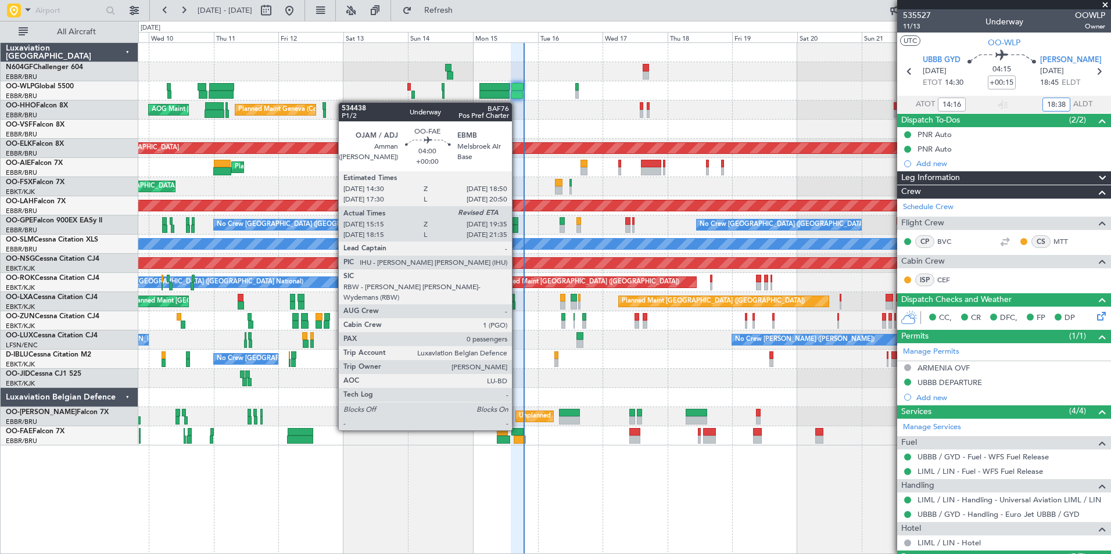
click at [517, 430] on div at bounding box center [517, 432] width 12 height 8
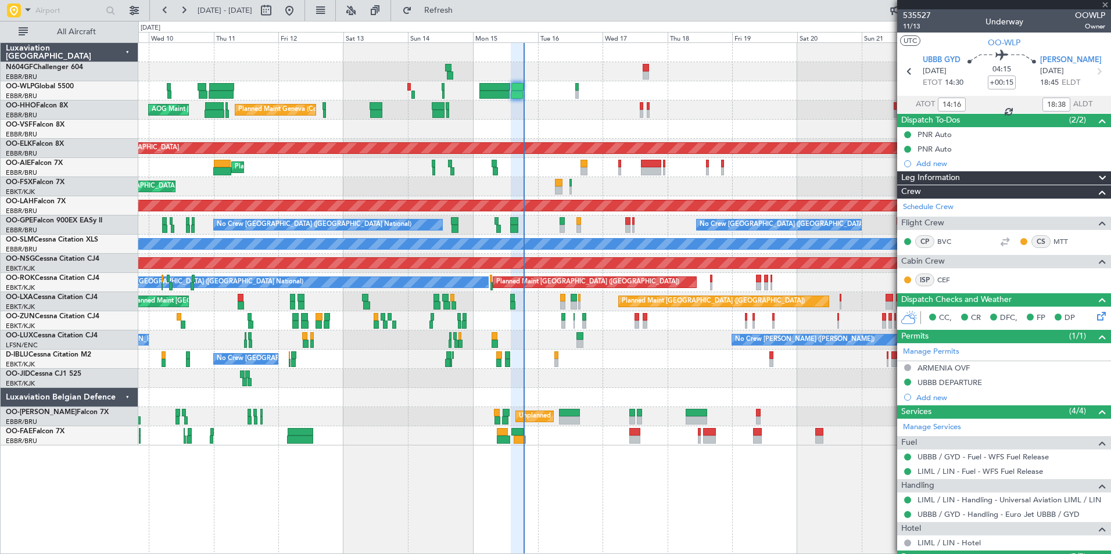
type input "15:25"
type input "0"
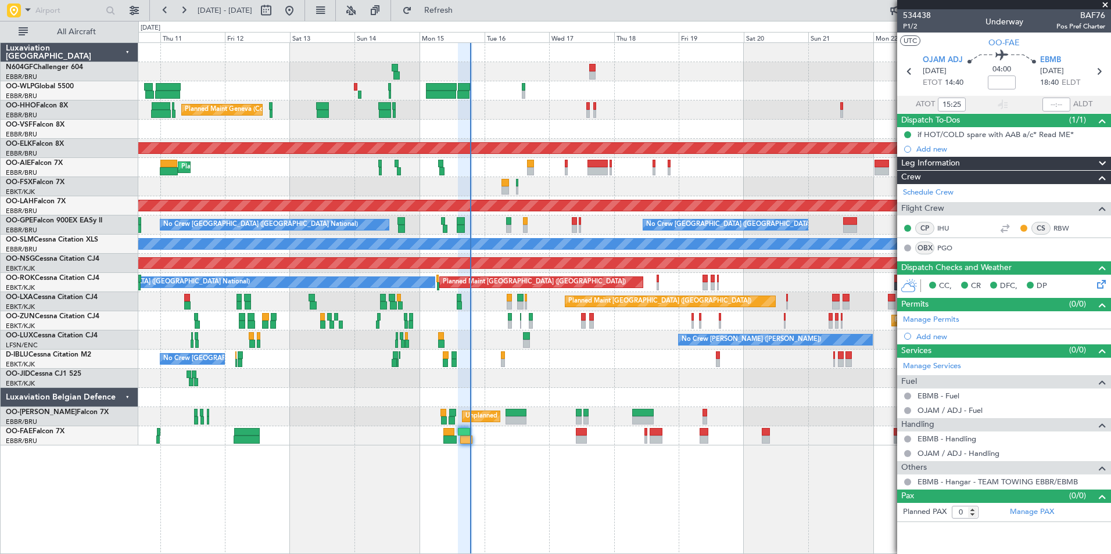
click at [533, 134] on div at bounding box center [624, 129] width 972 height 19
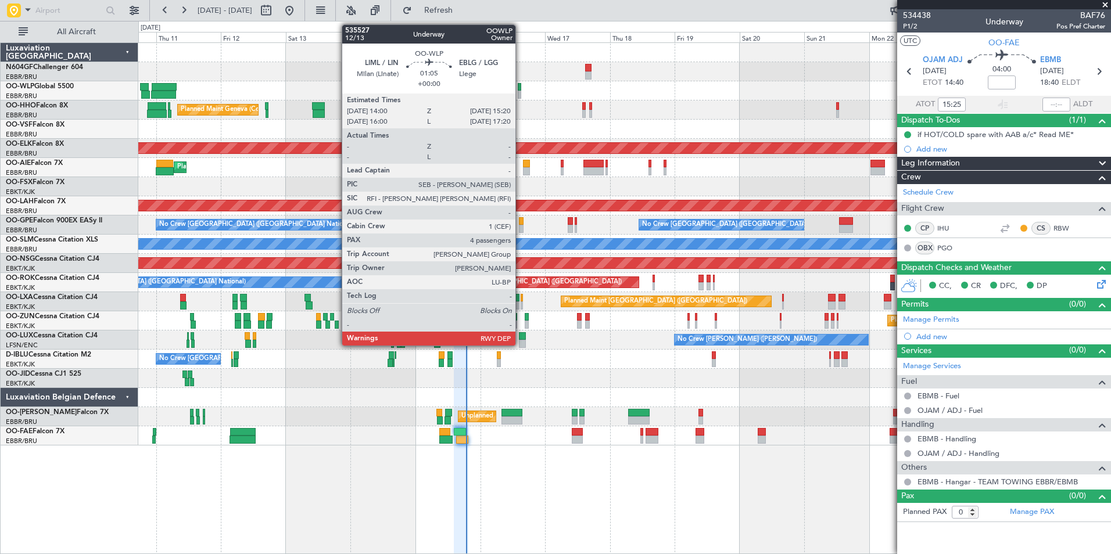
click at [521, 94] on div at bounding box center [520, 95] width 4 height 8
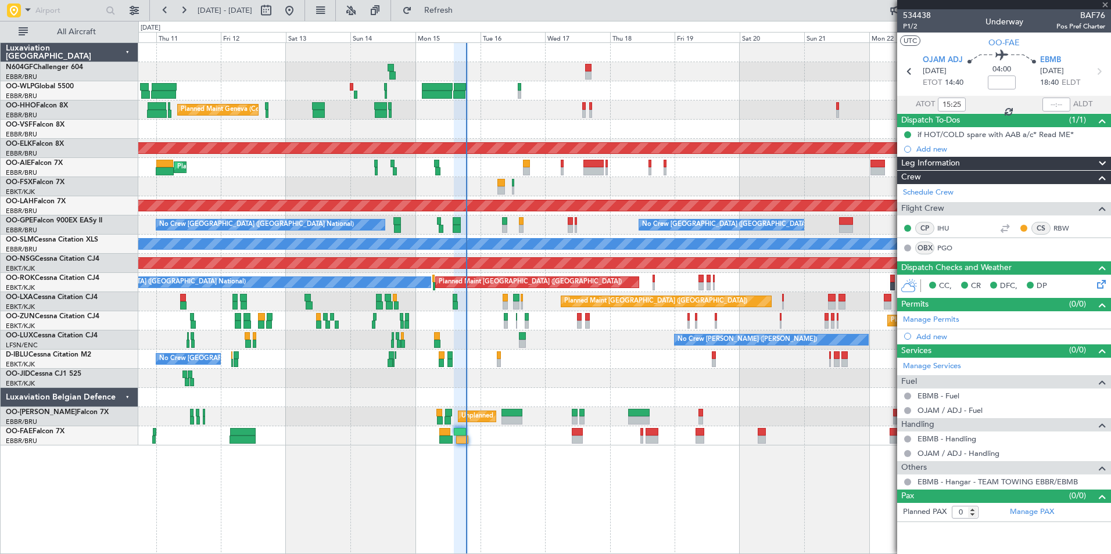
type input "4"
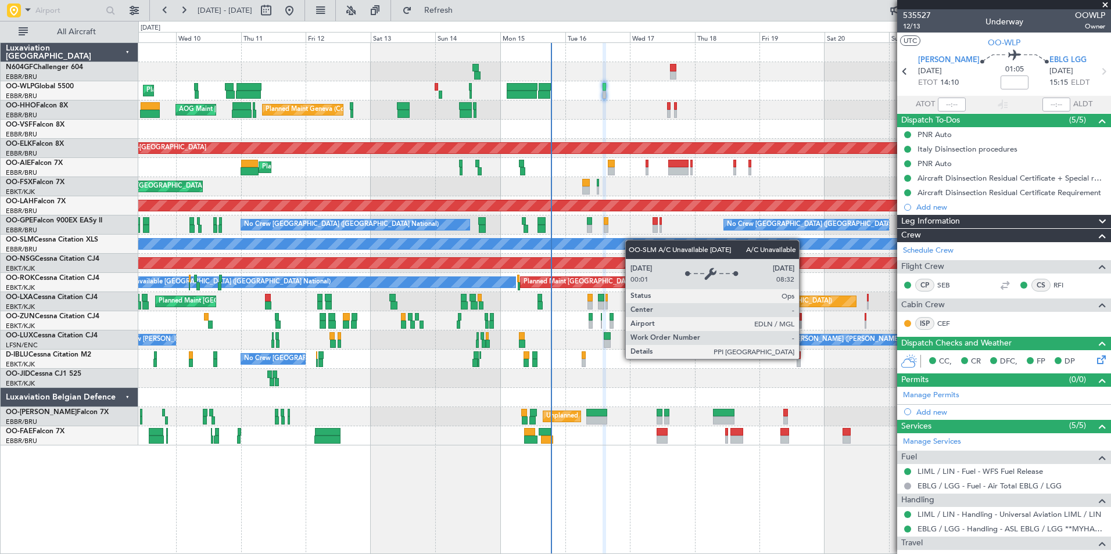
click at [636, 242] on div "Planned Maint Liege Planned Maint Geneva (Cointrin) AOG Maint New York (Teterbo…" at bounding box center [624, 244] width 972 height 403
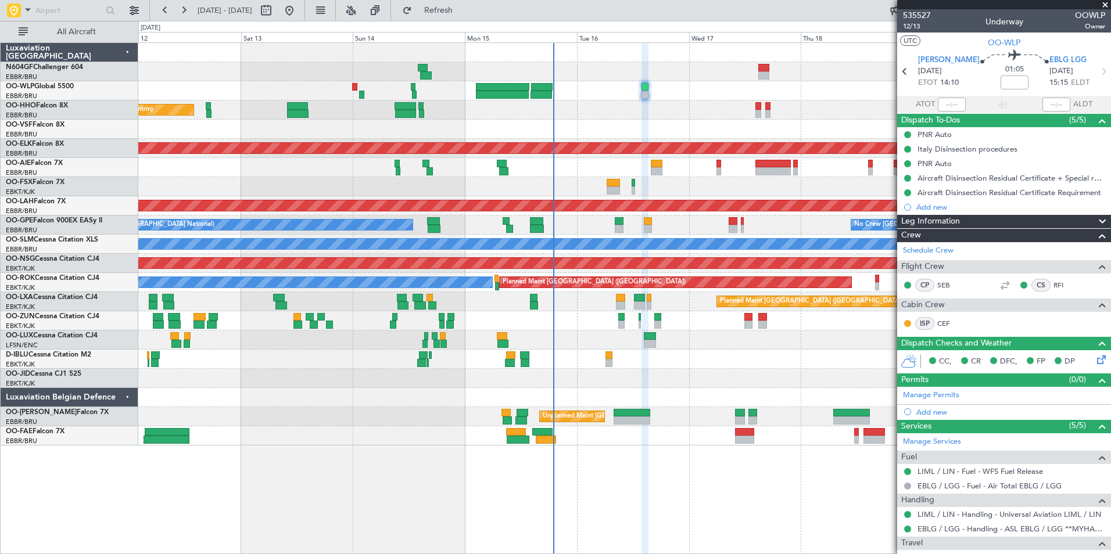
click at [715, 500] on div "Planned Maint Geneva (Cointrin) AOG Maint New York (Teterboro) Planned Maint Ko…" at bounding box center [624, 298] width 973 height 512
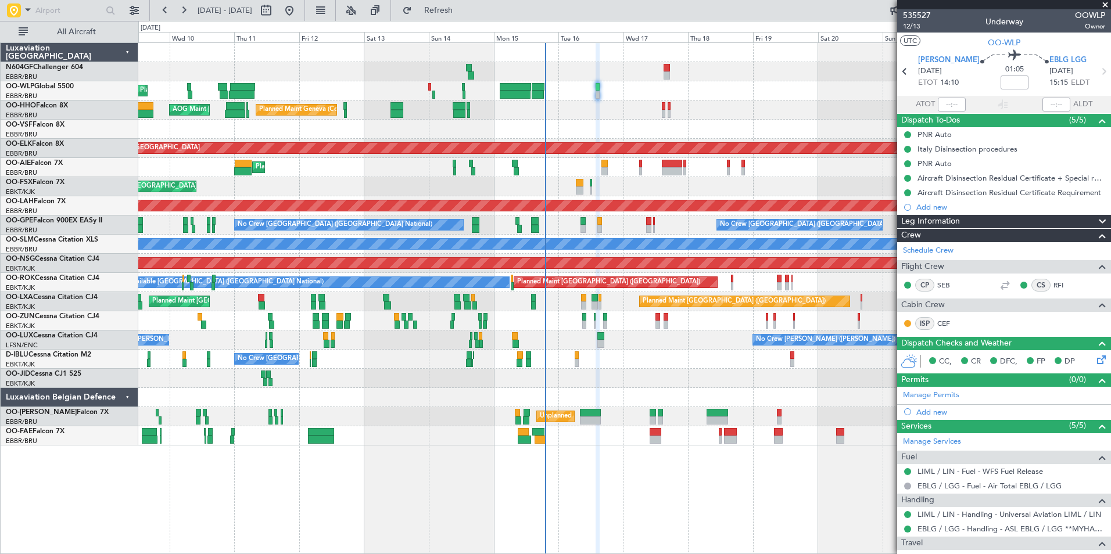
click at [517, 371] on div "Planned Maint Liege Planned Maint Geneva (Cointrin) AOG Maint New York (Teterbo…" at bounding box center [624, 244] width 972 height 403
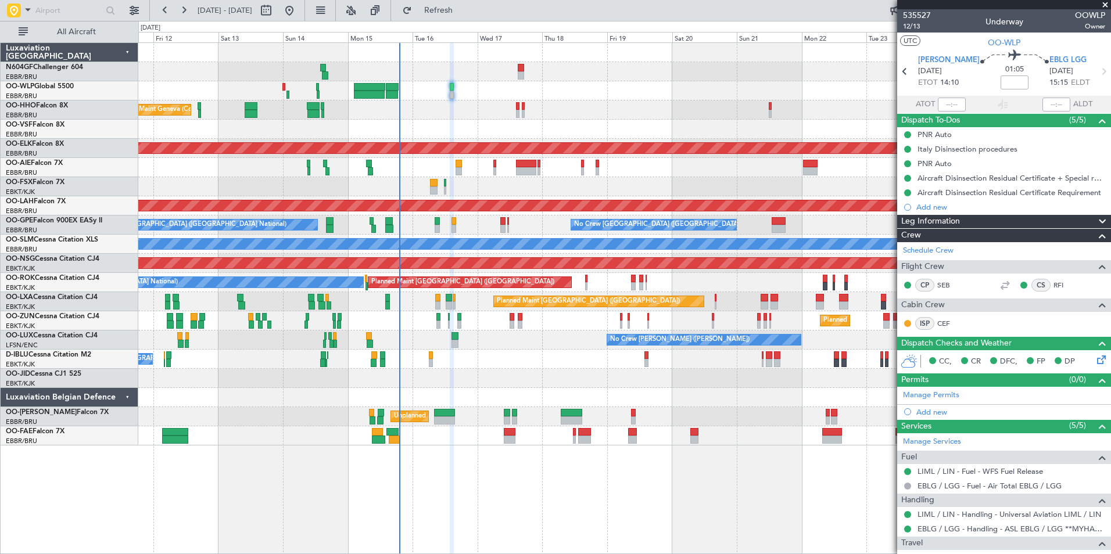
click at [527, 332] on div "No Crew Nancy (Essey) No Crew Nancy (Essey)" at bounding box center [624, 340] width 972 height 19
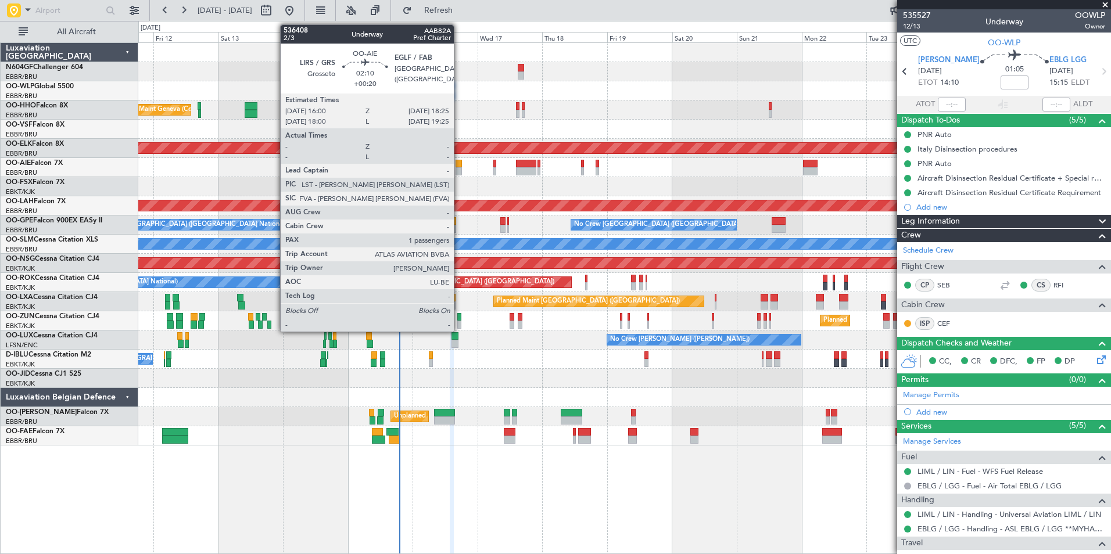
click at [459, 170] on div at bounding box center [459, 171] width 7 height 8
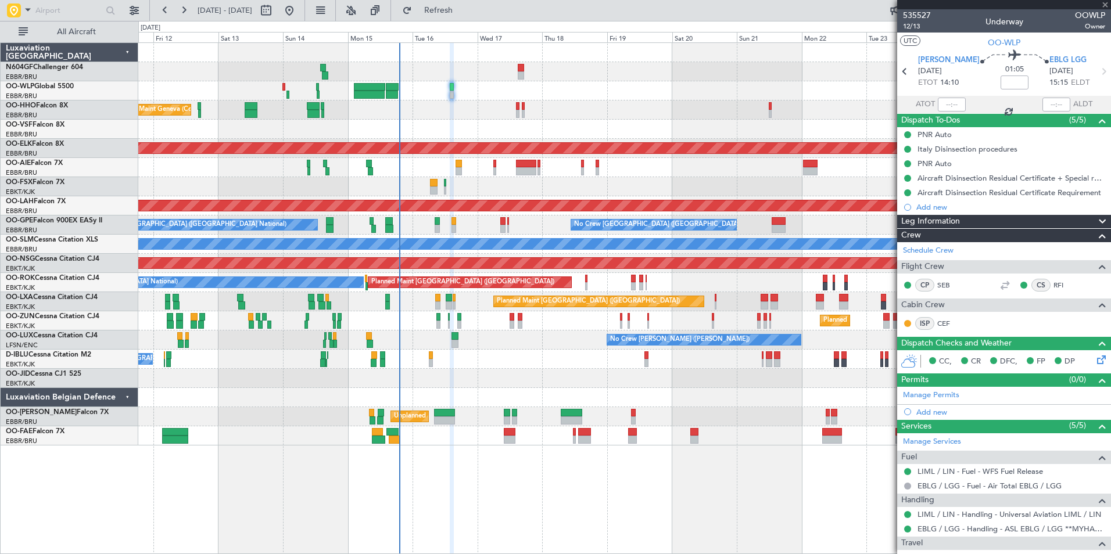
type input "+00:20"
type input "1"
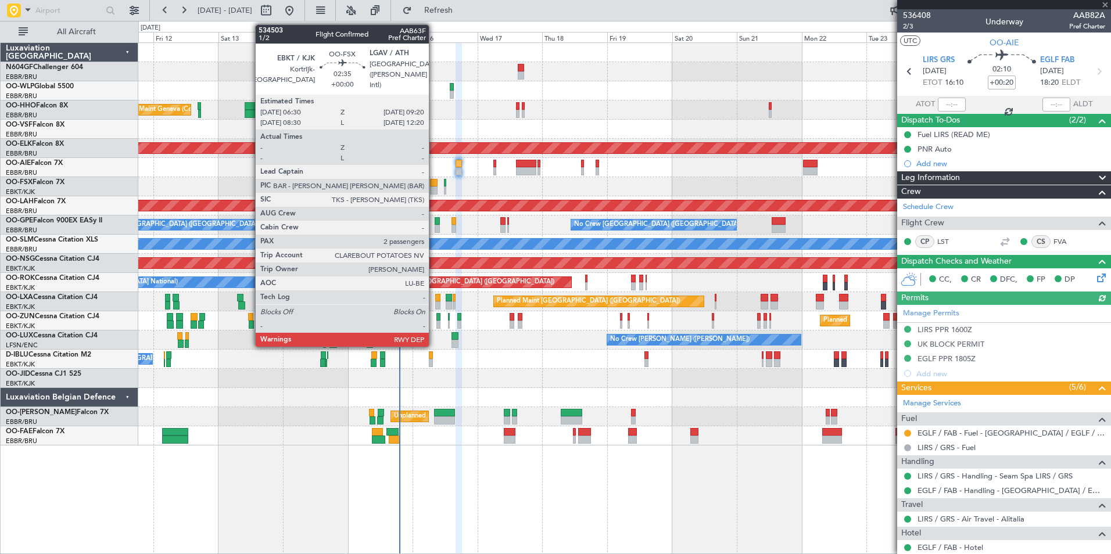
click at [434, 187] on div at bounding box center [434, 191] width 8 height 8
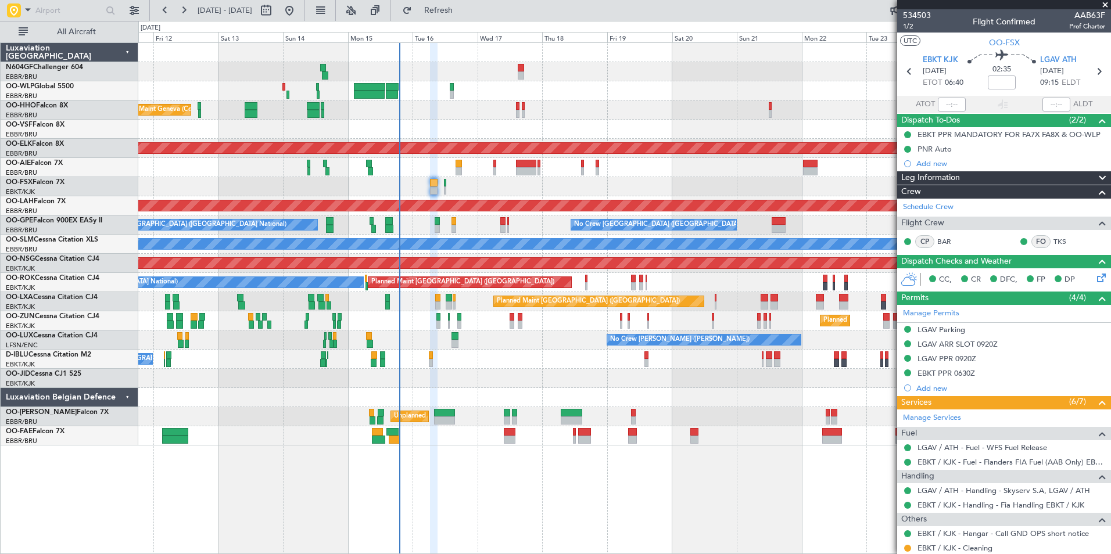
scroll to position [101, 0]
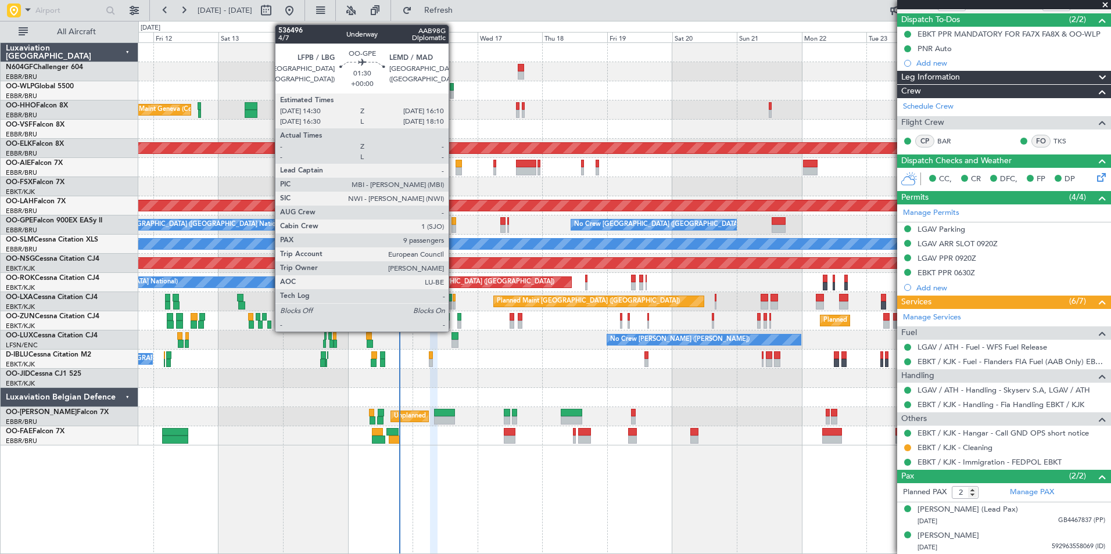
click at [454, 230] on div at bounding box center [453, 229] width 5 height 8
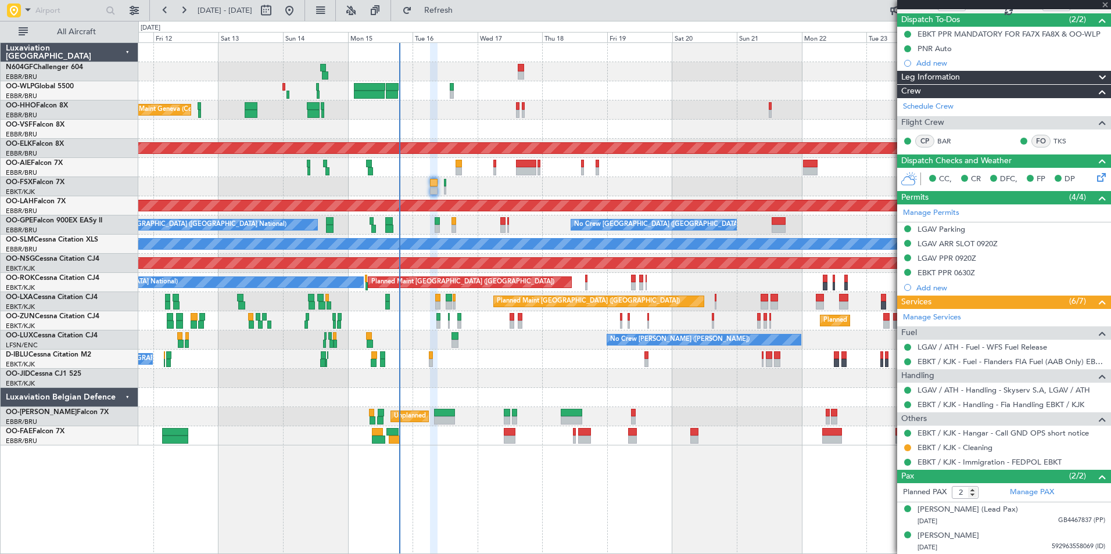
type input "9"
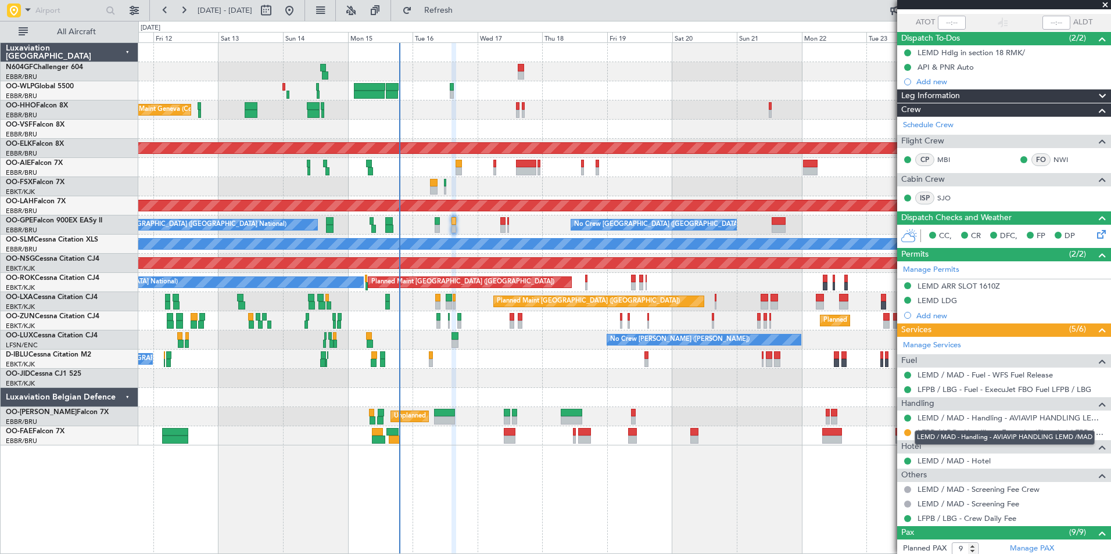
scroll to position [0, 0]
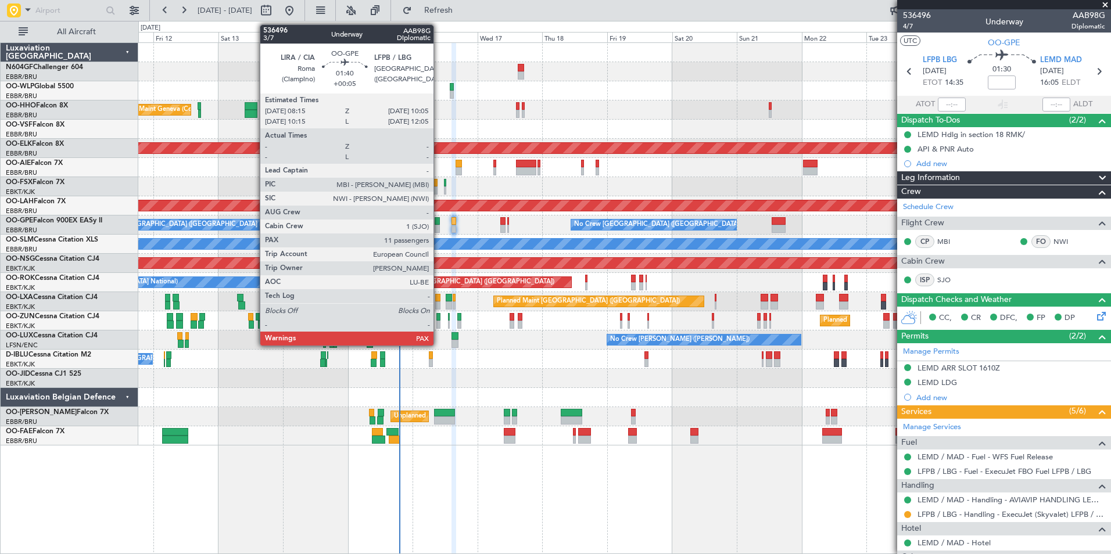
click at [439, 224] on div at bounding box center [437, 221] width 5 height 8
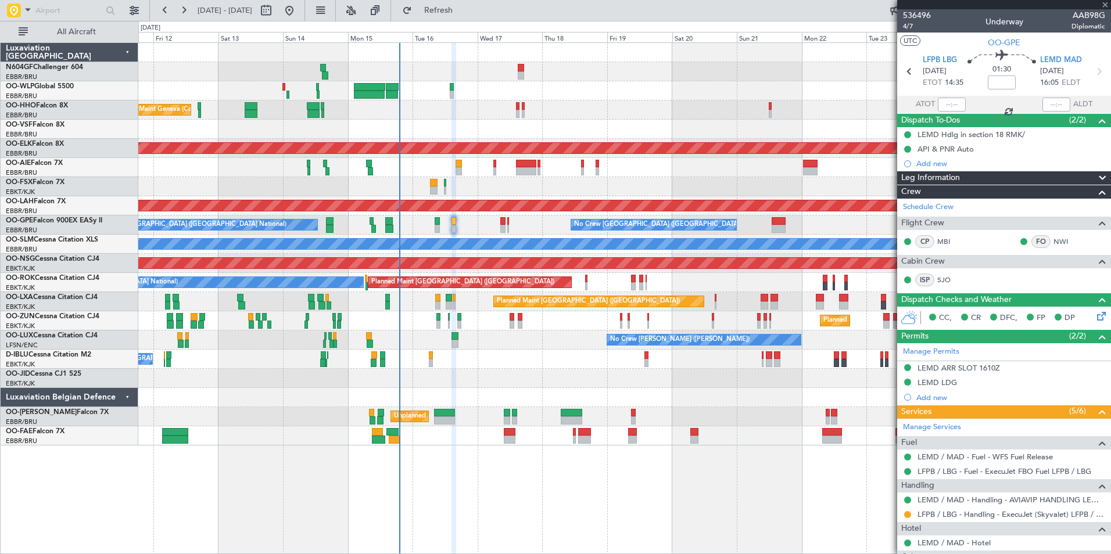
type input "+00:05"
type input "11"
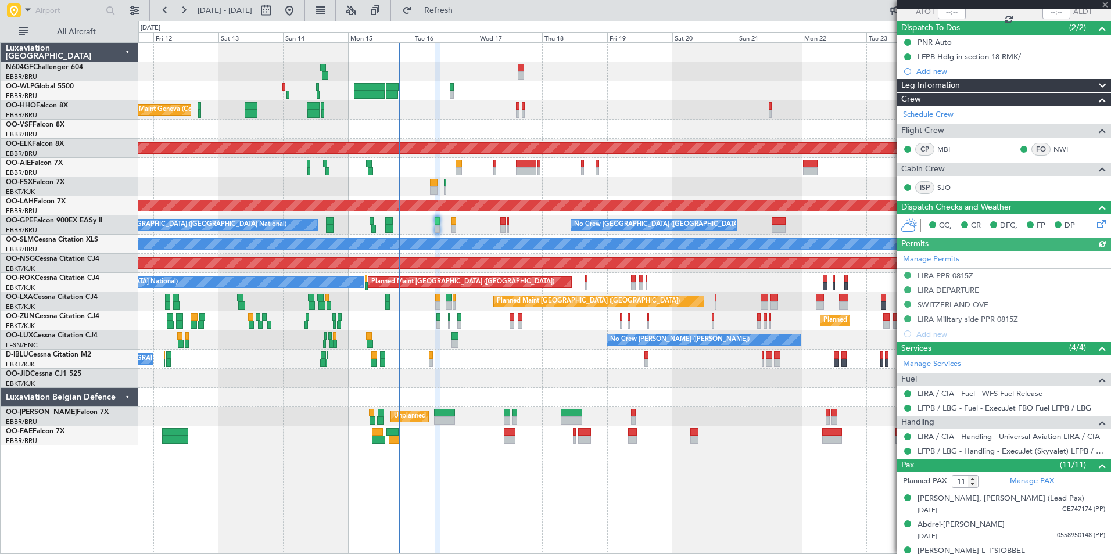
scroll to position [93, 0]
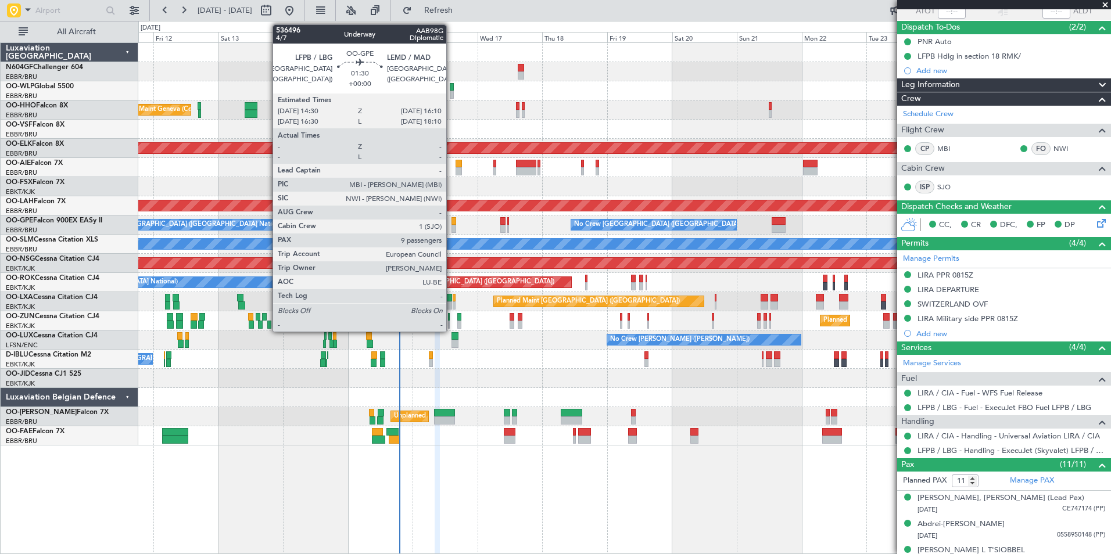
click at [451, 226] on div at bounding box center [453, 229] width 5 height 8
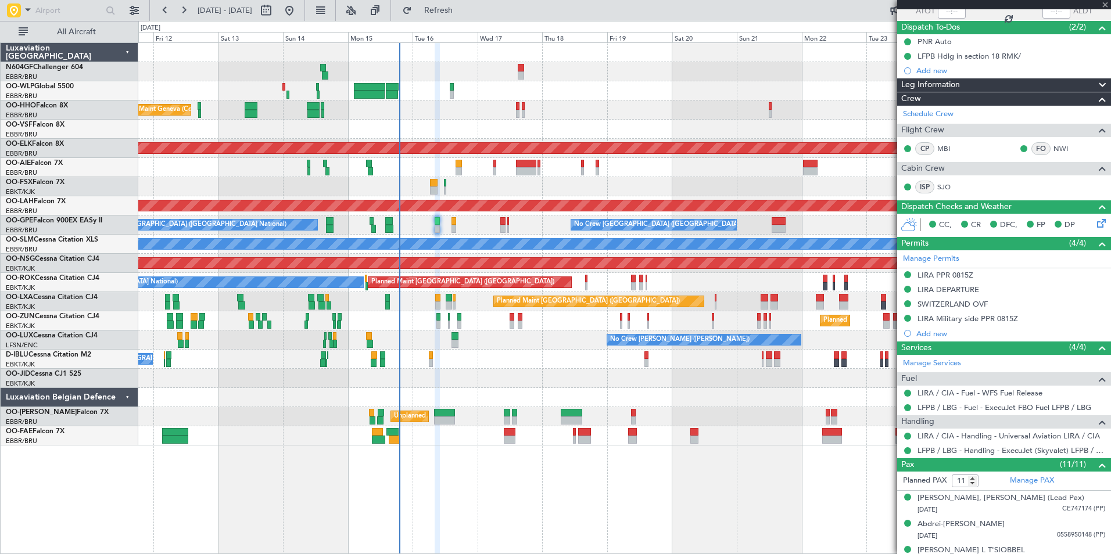
type input "9"
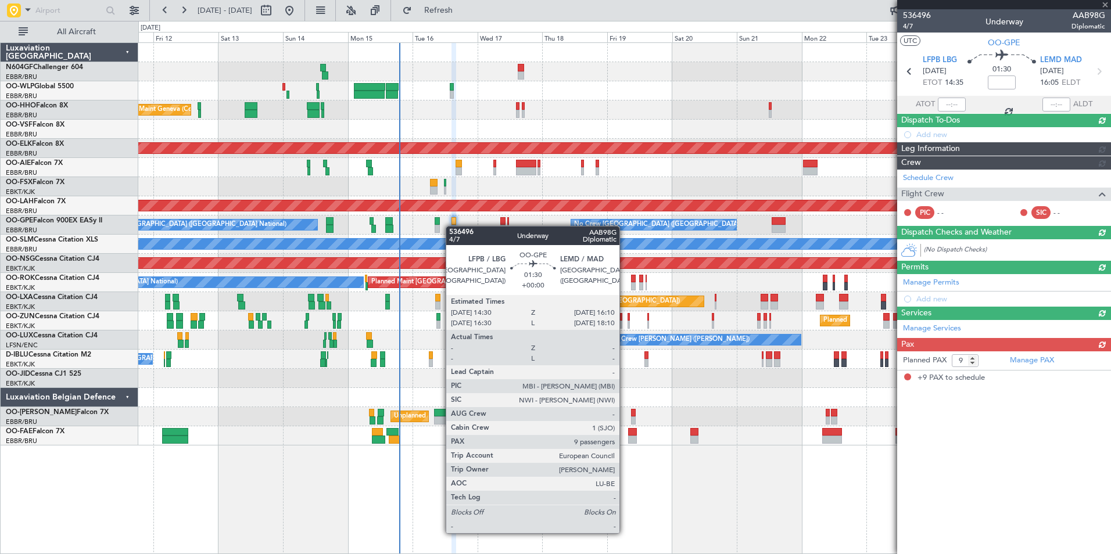
scroll to position [0, 0]
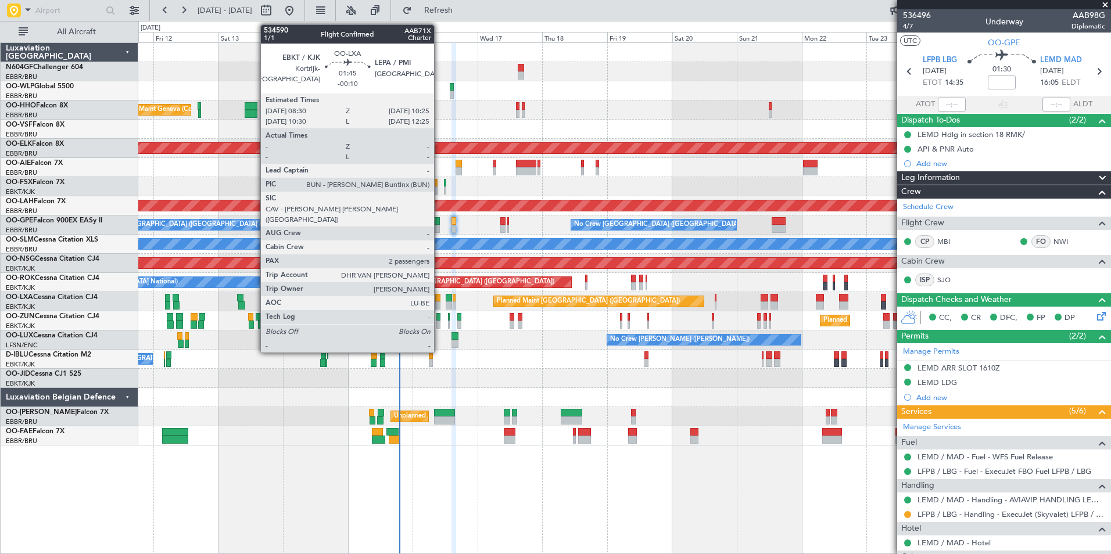
click at [439, 302] on div at bounding box center [437, 306] width 5 height 8
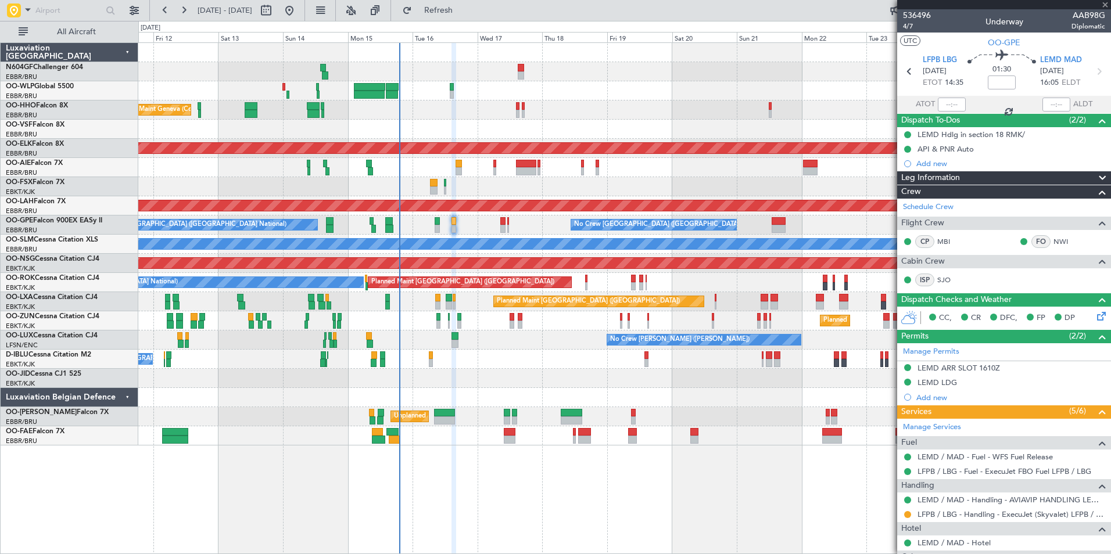
type input "-00:10"
type input "2"
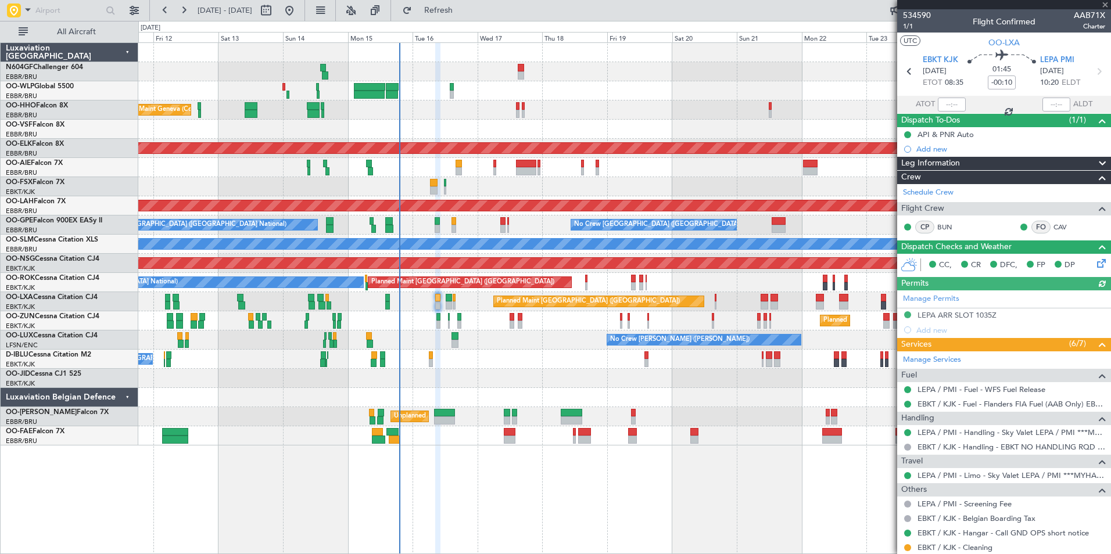
scroll to position [100, 0]
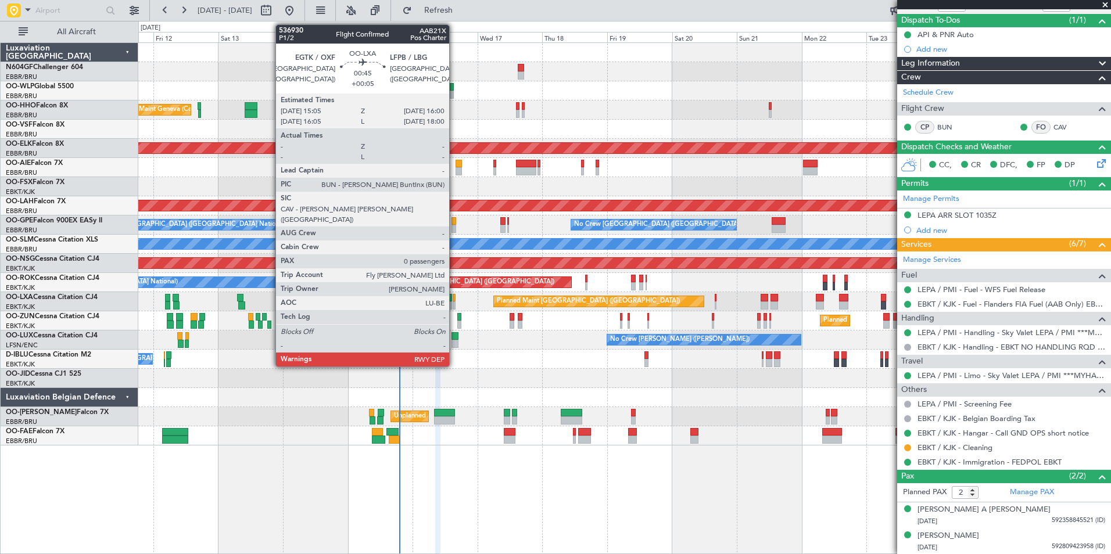
click at [454, 306] on div at bounding box center [454, 306] width 3 height 8
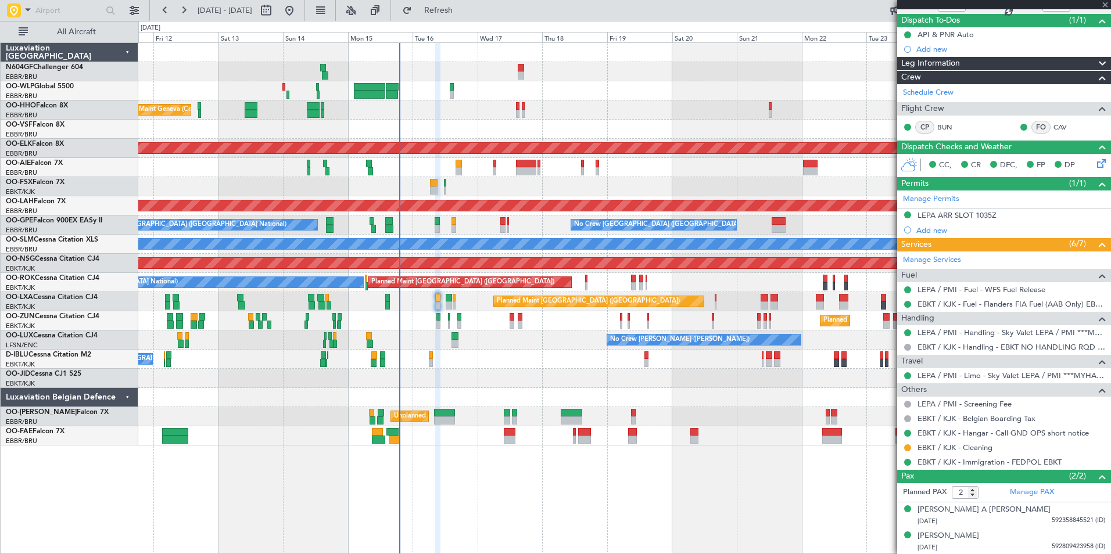
type input "+00:05"
type input "0"
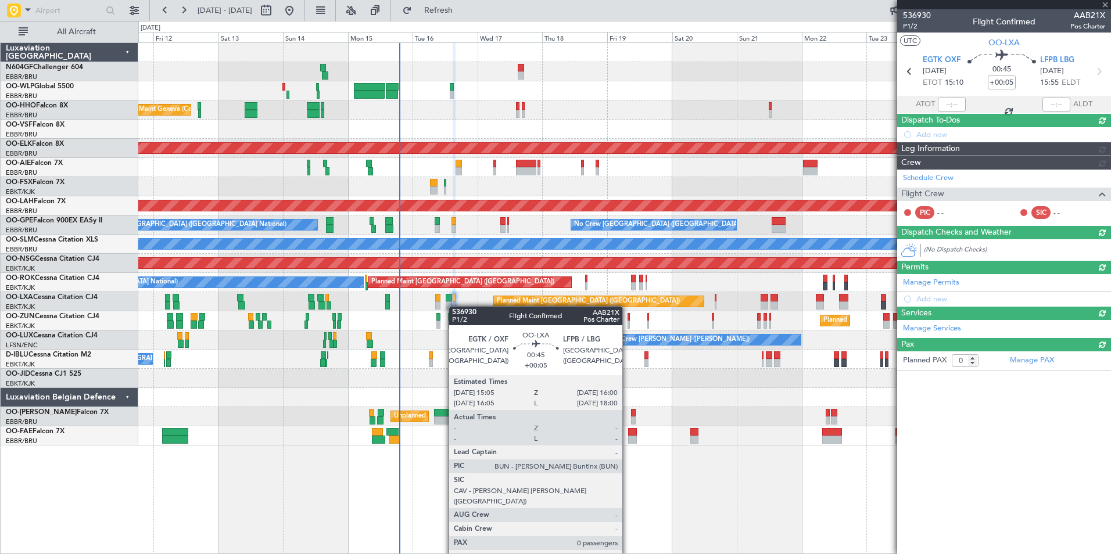
scroll to position [0, 0]
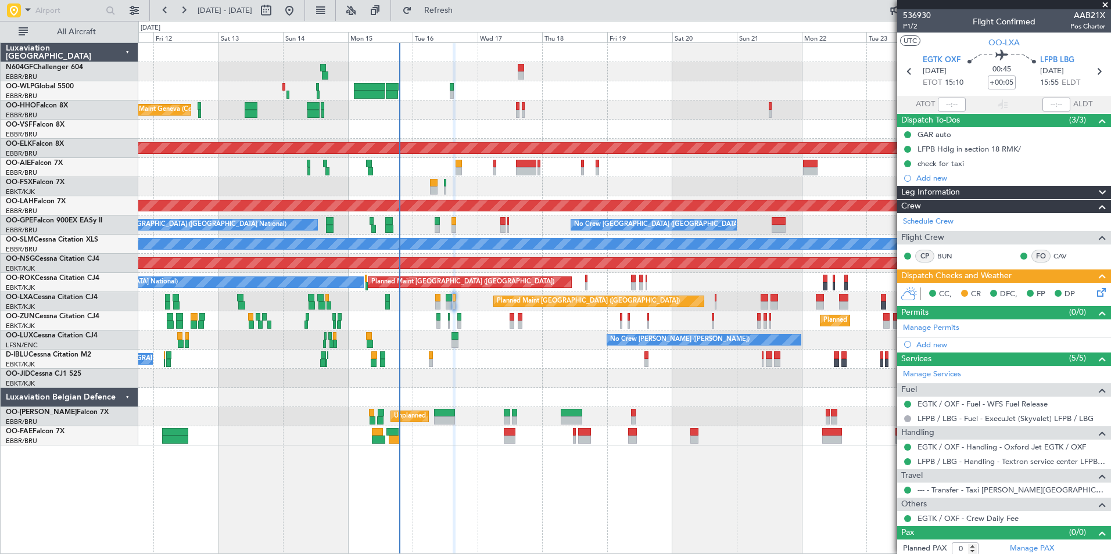
click at [1096, 288] on icon at bounding box center [1099, 290] width 9 height 9
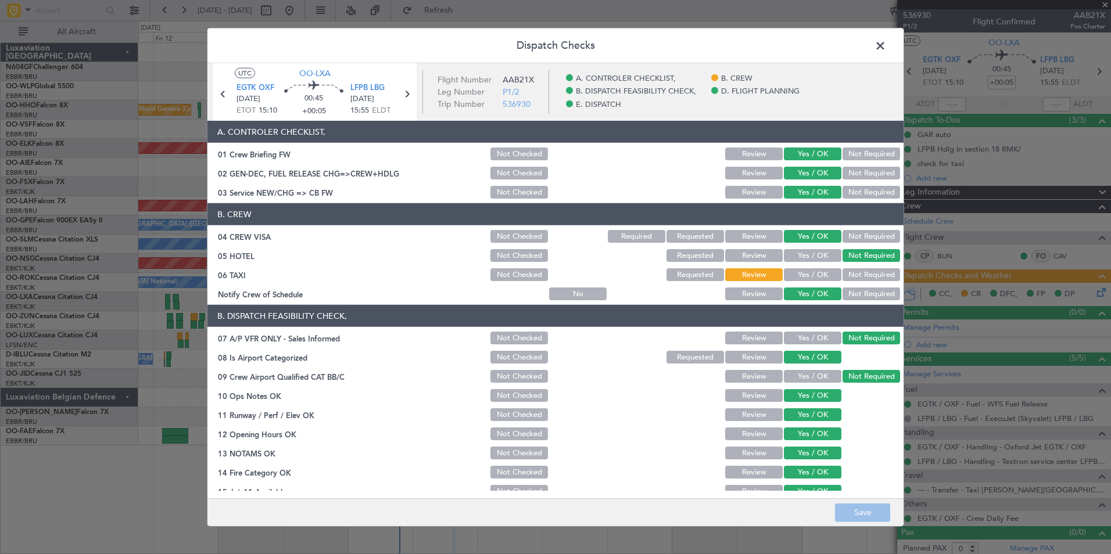
click at [820, 275] on button "Yes / OK" at bounding box center [813, 274] width 58 height 13
click at [847, 512] on button "Save" at bounding box center [862, 512] width 55 height 19
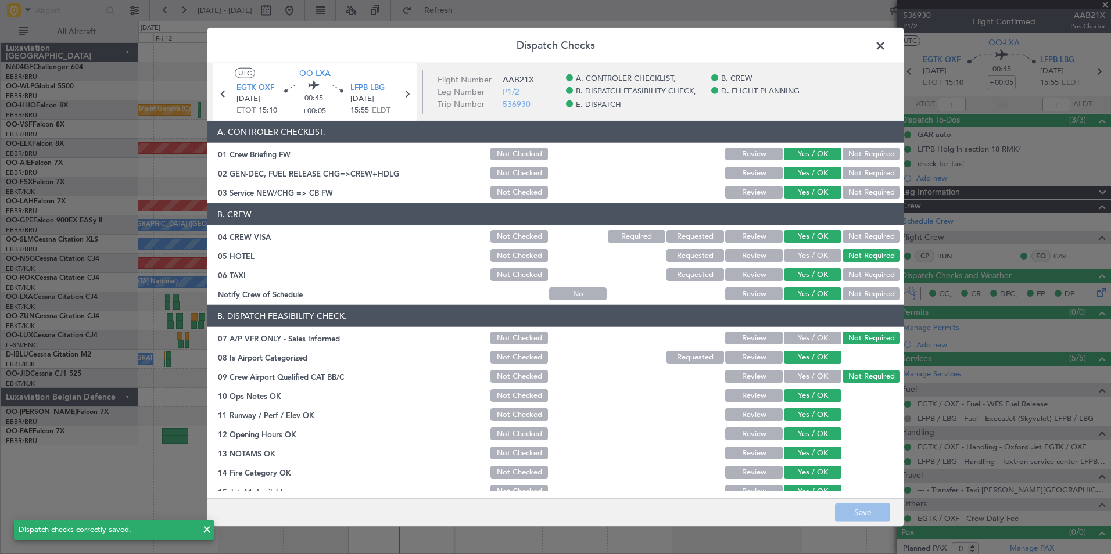
click at [886, 50] on span at bounding box center [886, 48] width 0 height 23
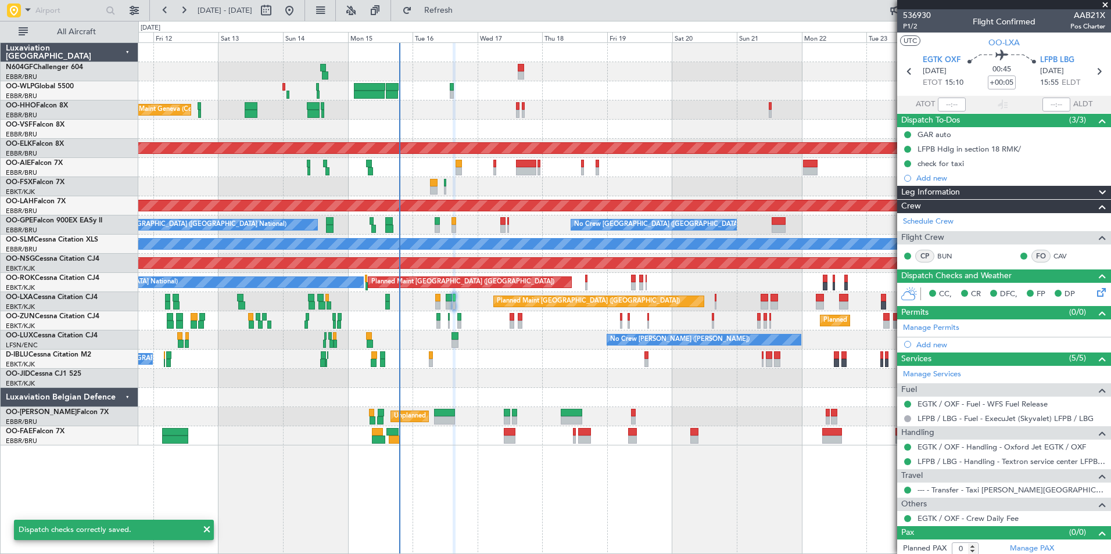
click at [484, 334] on div "No Crew Nancy (Essey) No Crew Nancy (Essey)" at bounding box center [624, 340] width 972 height 19
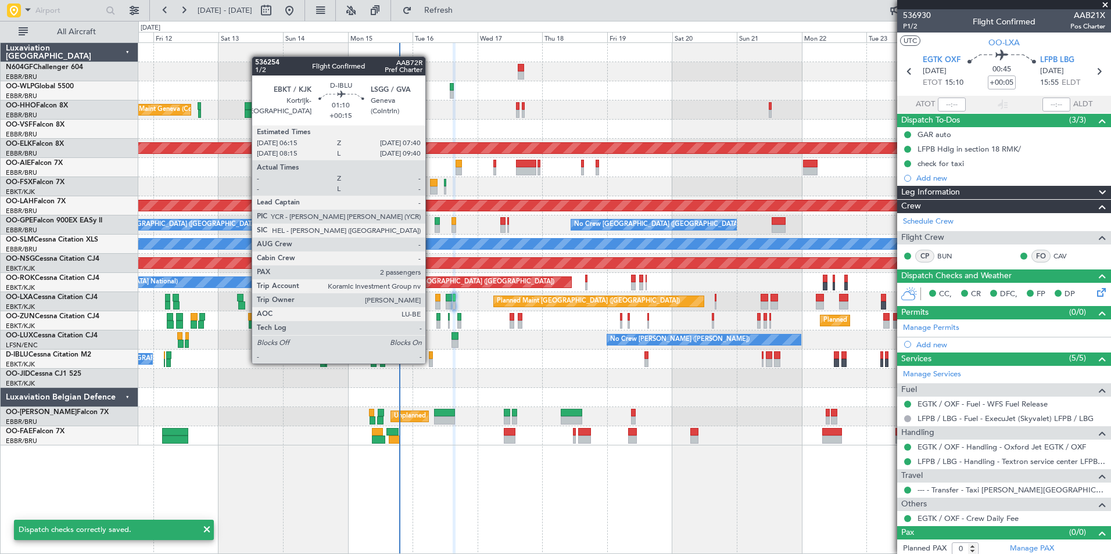
click at [431, 363] on div at bounding box center [431, 363] width 4 height 8
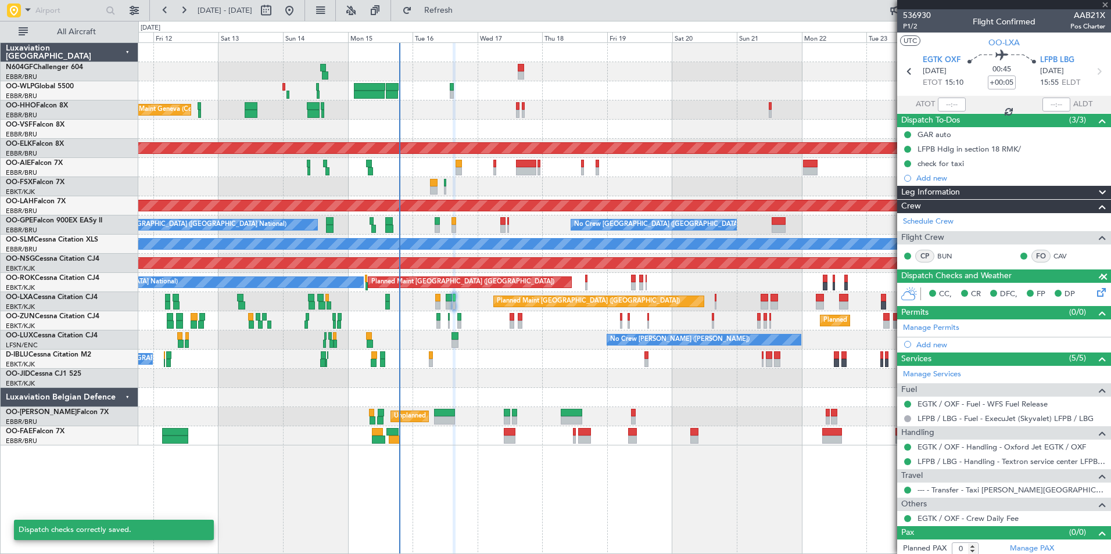
type input "+00:15"
type input "2"
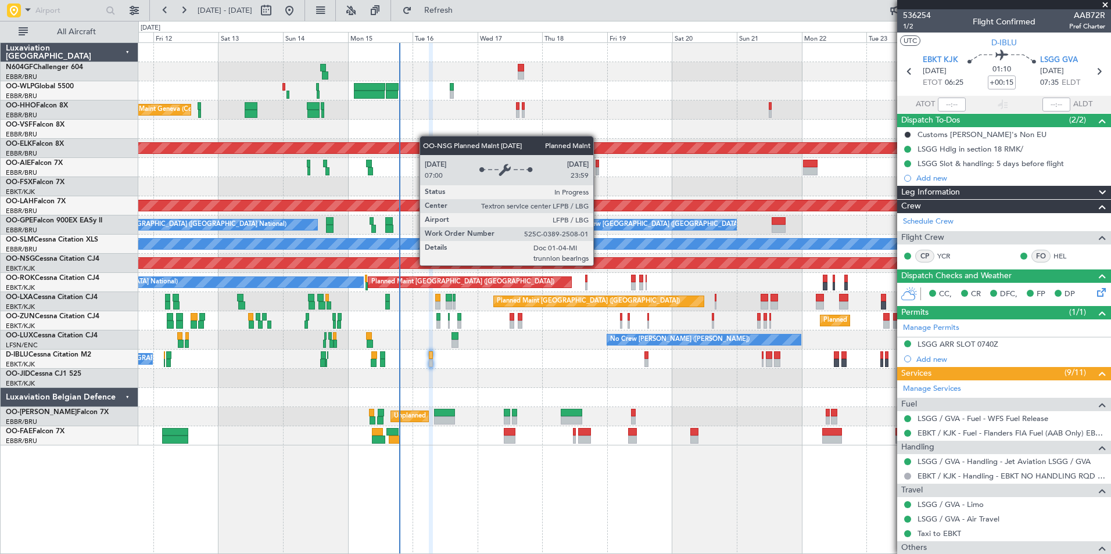
click at [650, 283] on div "Planned Maint Liege Planned Maint Geneva (Cointrin) AOG Maint New York (Teterbo…" at bounding box center [624, 244] width 972 height 403
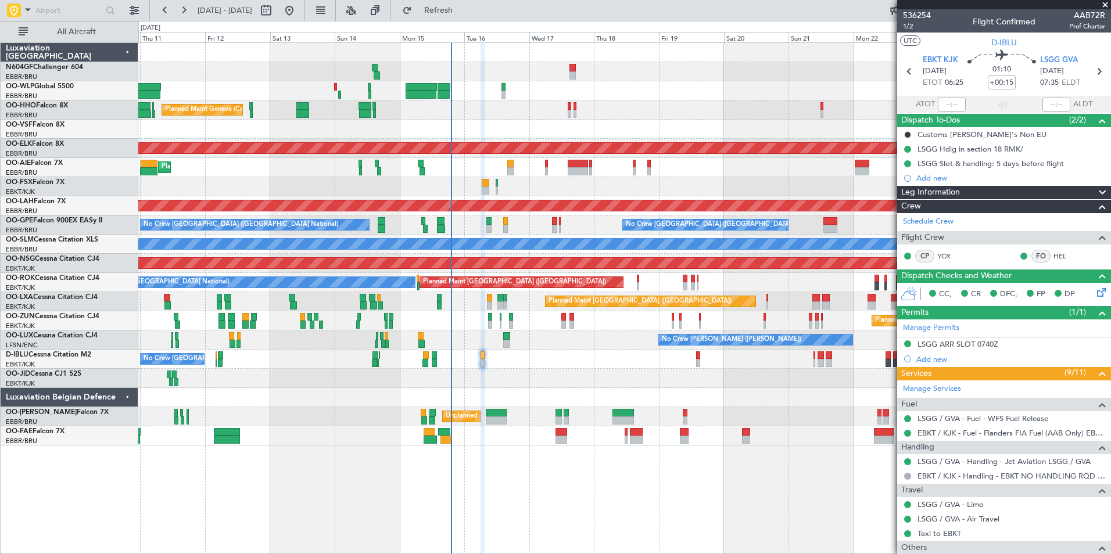
click at [550, 96] on div "Planned Maint Liege" at bounding box center [624, 90] width 972 height 19
click at [465, 16] on button "Refresh" at bounding box center [432, 10] width 70 height 19
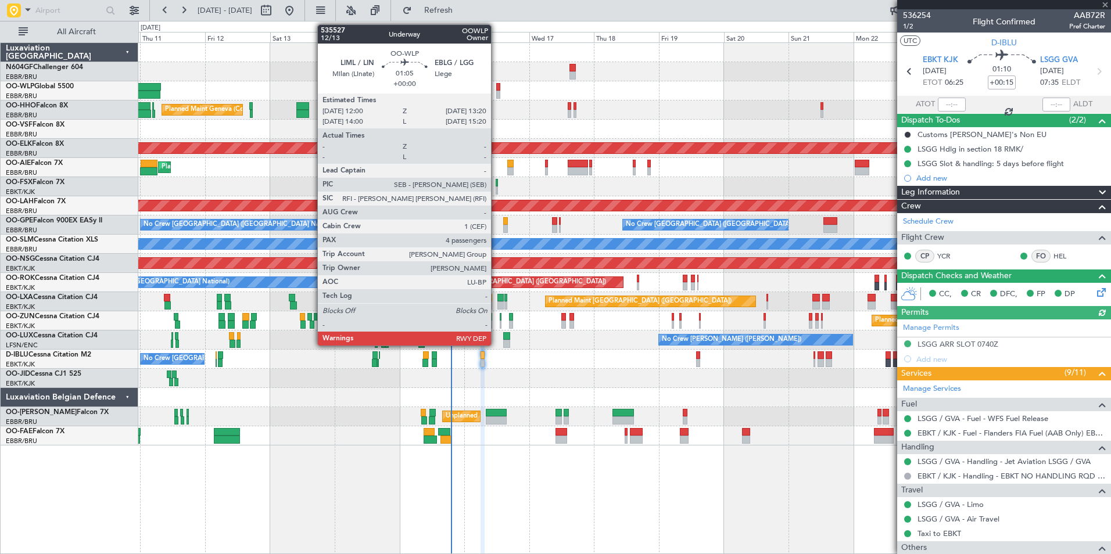
click at [496, 88] on div at bounding box center [498, 87] width 4 height 8
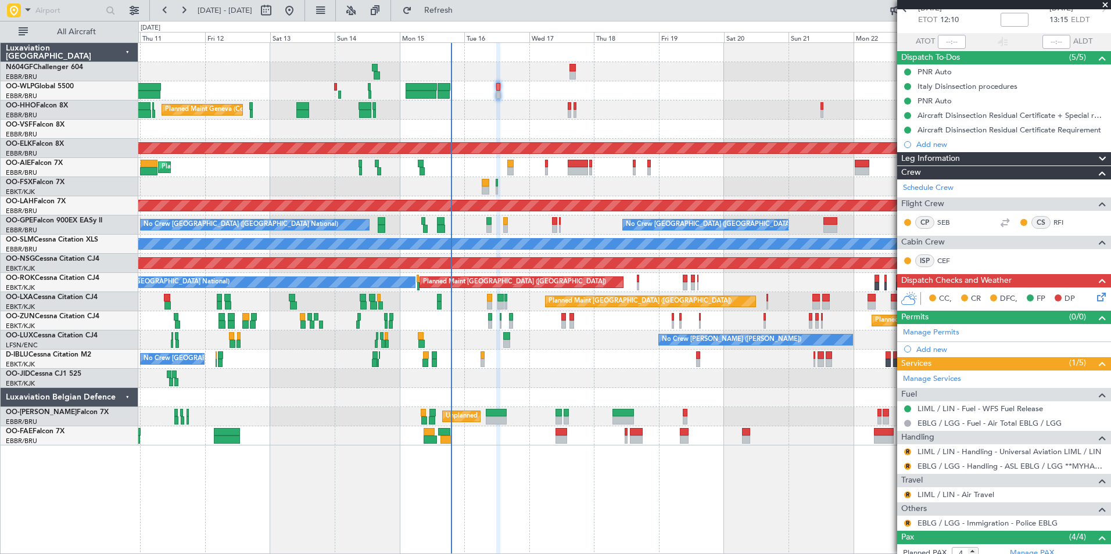
scroll to position [63, 0]
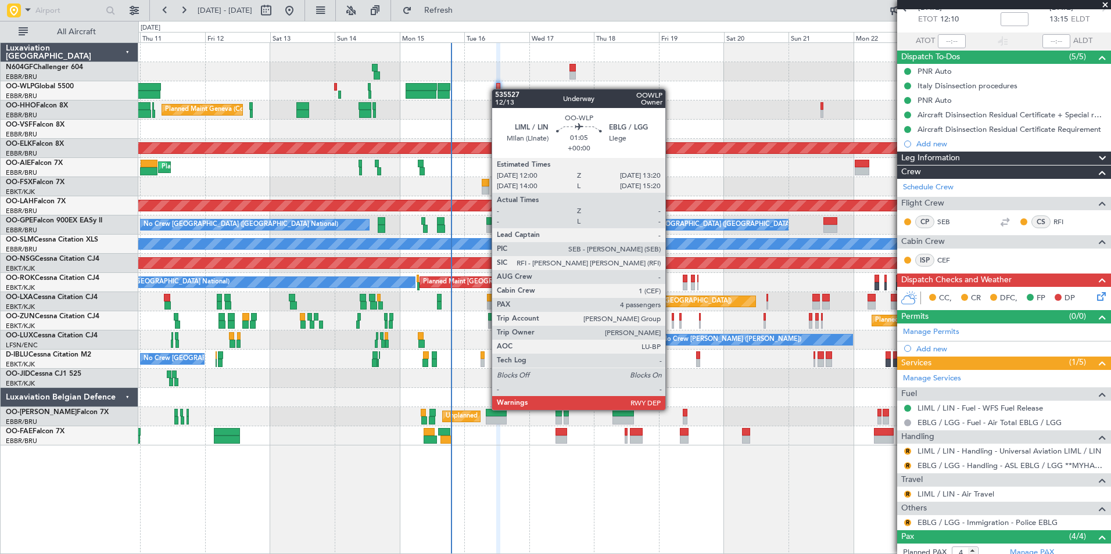
click at [497, 89] on div at bounding box center [498, 87] width 4 height 8
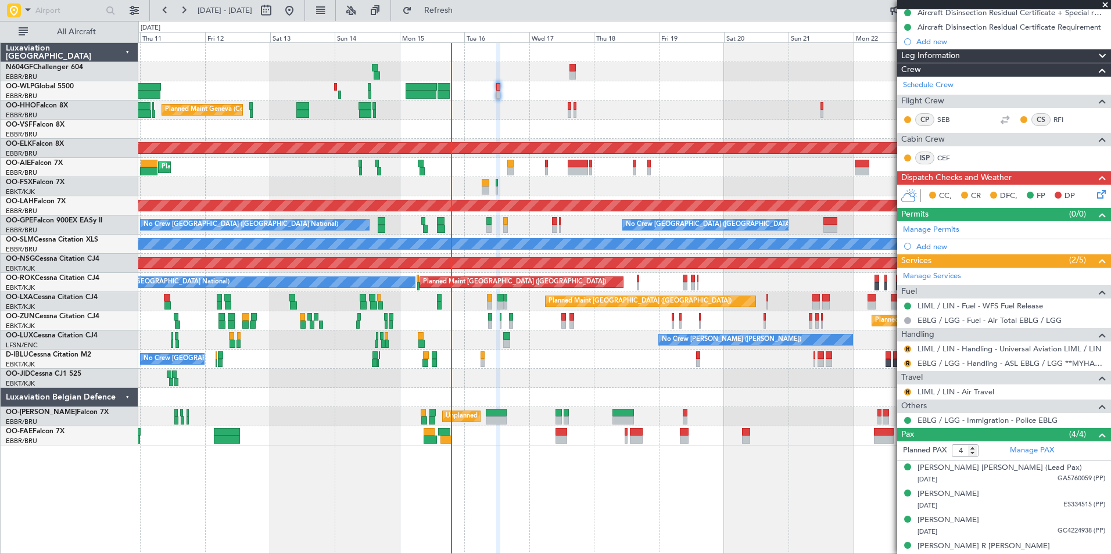
scroll to position [170, 0]
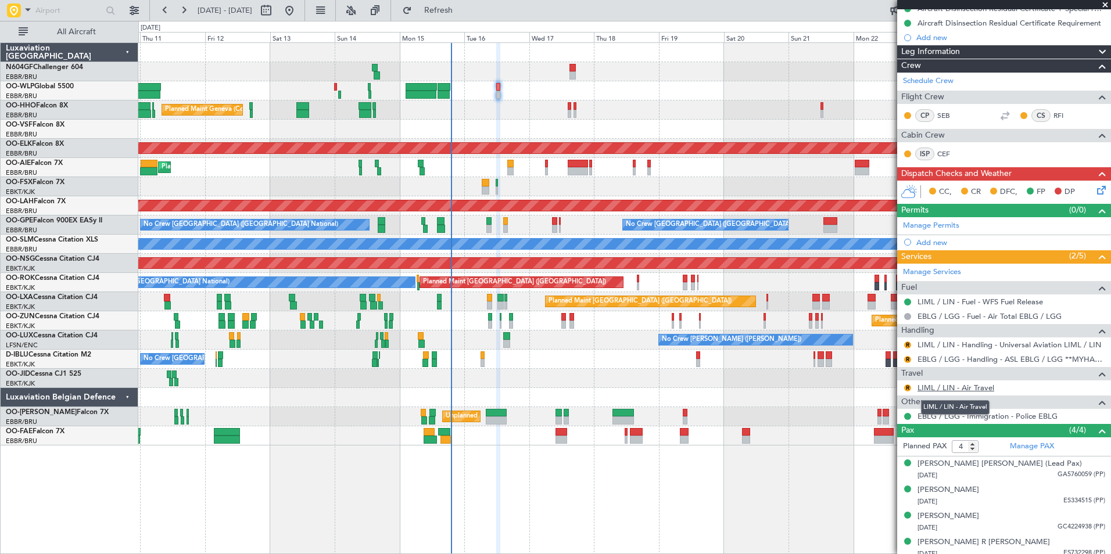
click at [983, 390] on link "LIML / LIN - Air Travel" at bounding box center [955, 388] width 77 height 10
click at [463, 12] on span "Refresh" at bounding box center [438, 10] width 49 height 8
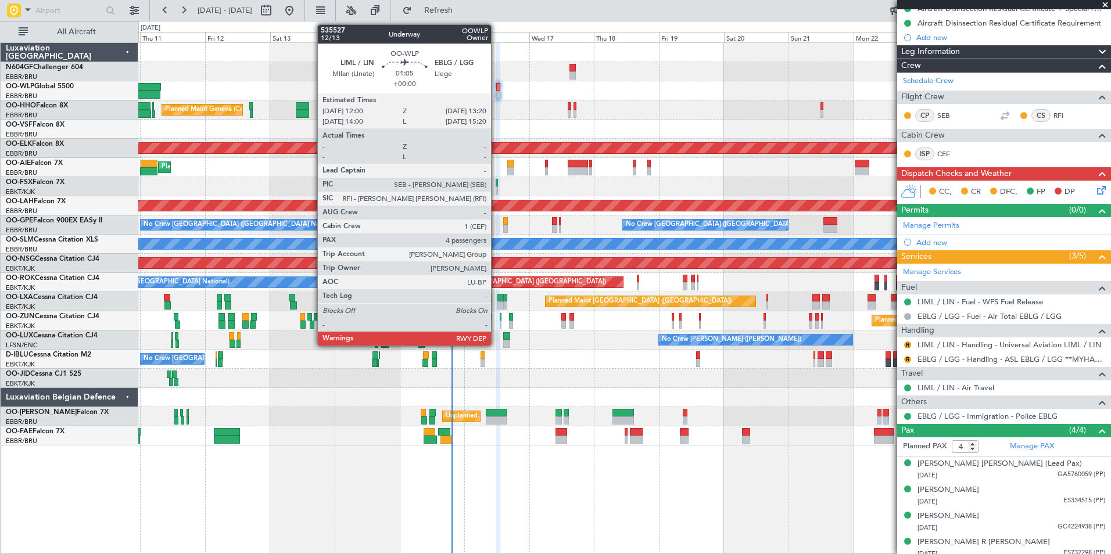
click at [496, 90] on div at bounding box center [498, 87] width 4 height 8
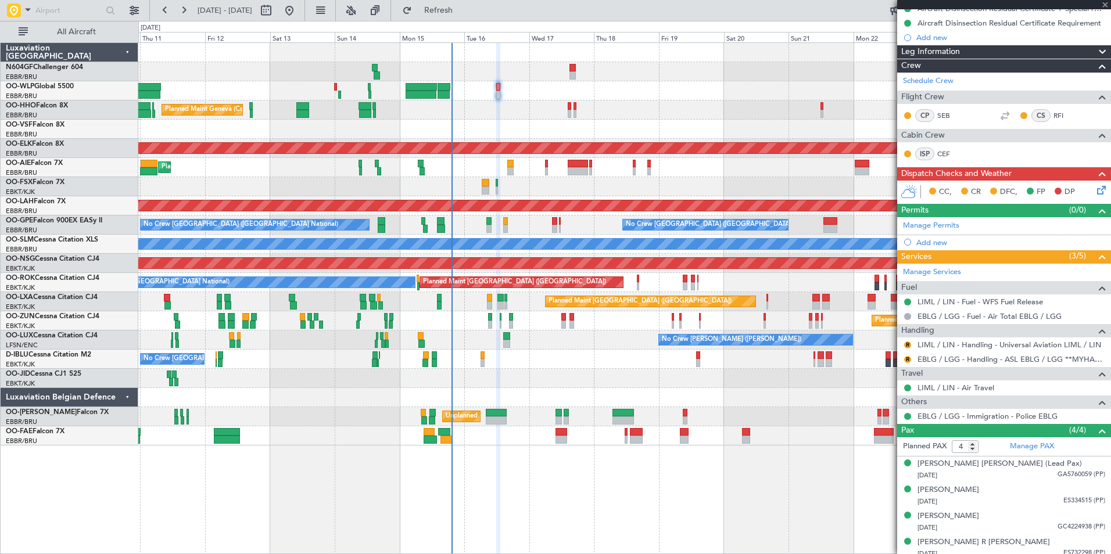
scroll to position [0, 0]
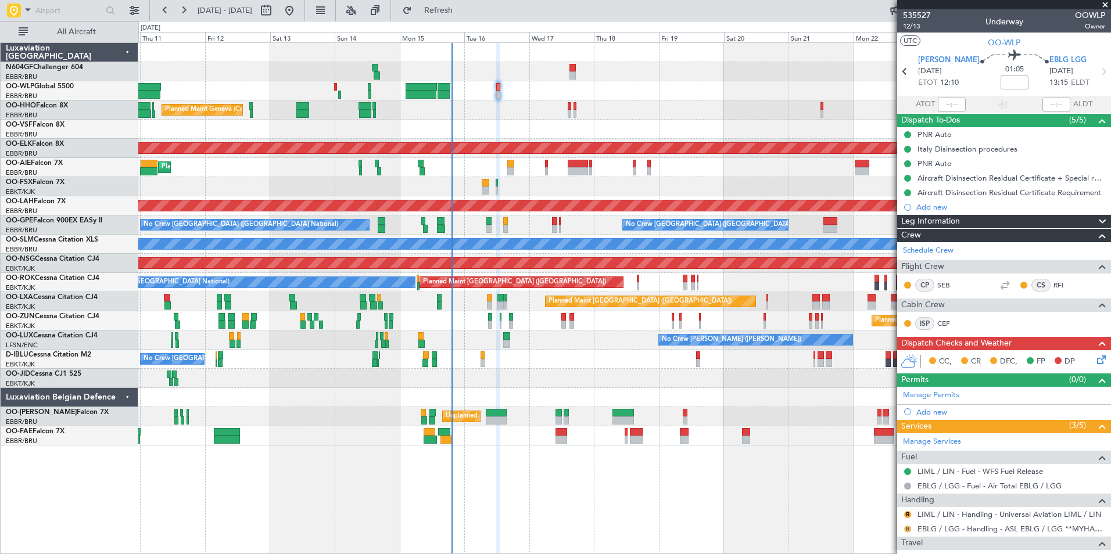
click at [909, 529] on button "R" at bounding box center [907, 529] width 7 height 7
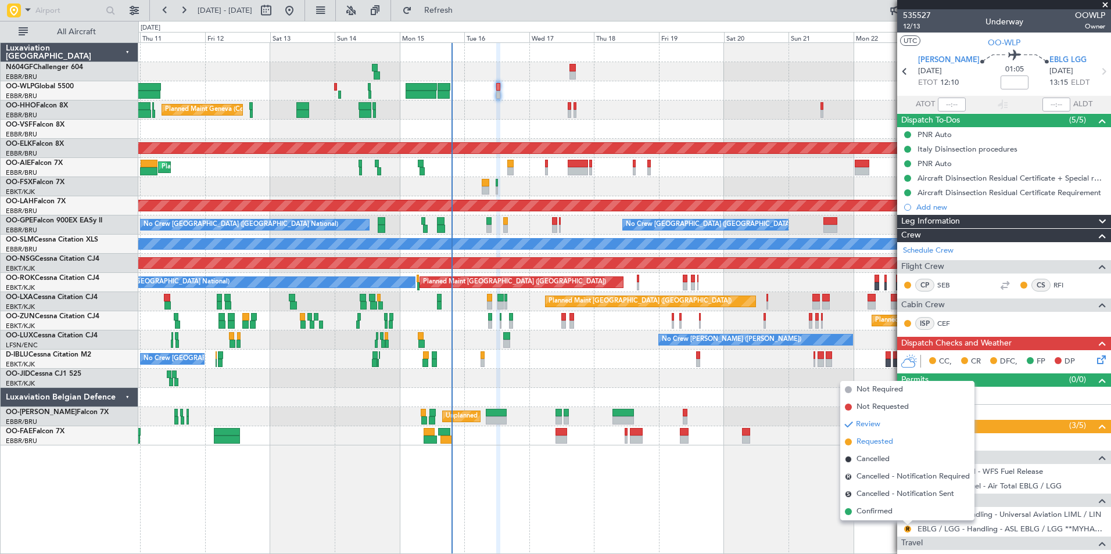
click at [875, 446] on span "Requested" at bounding box center [874, 442] width 37 height 12
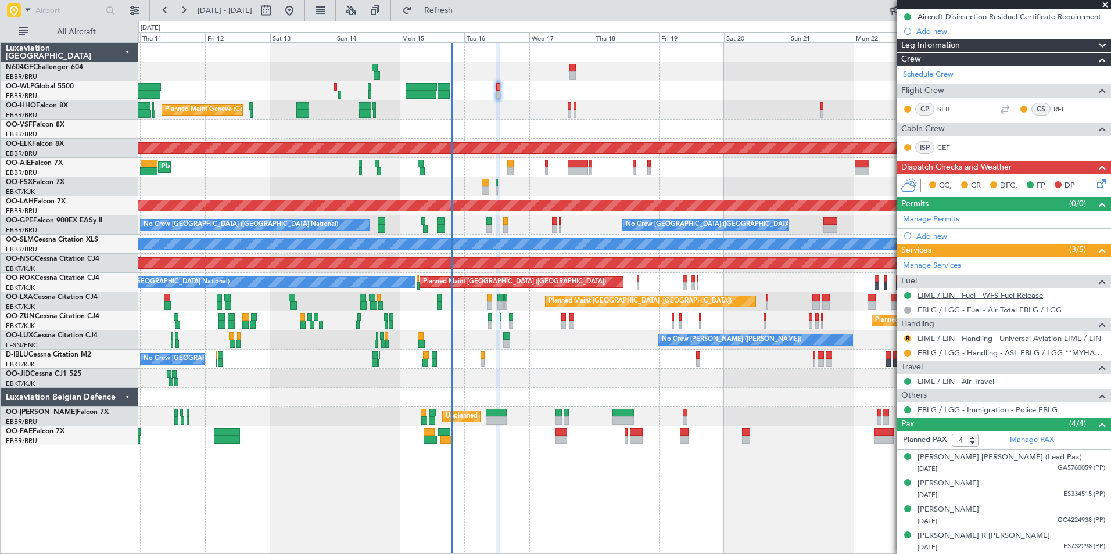
scroll to position [6, 0]
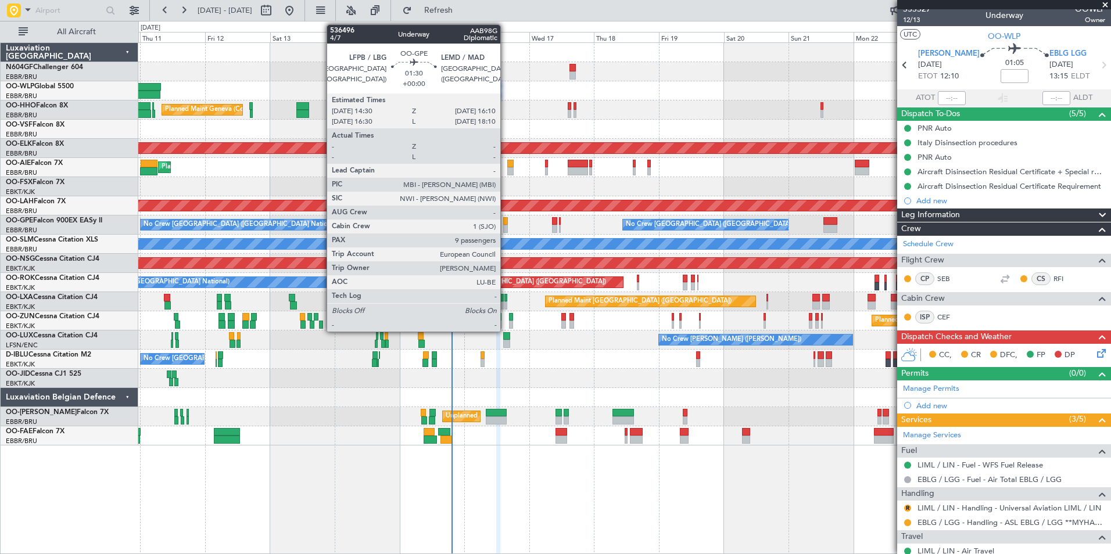
click at [505, 226] on div at bounding box center [505, 229] width 5 height 8
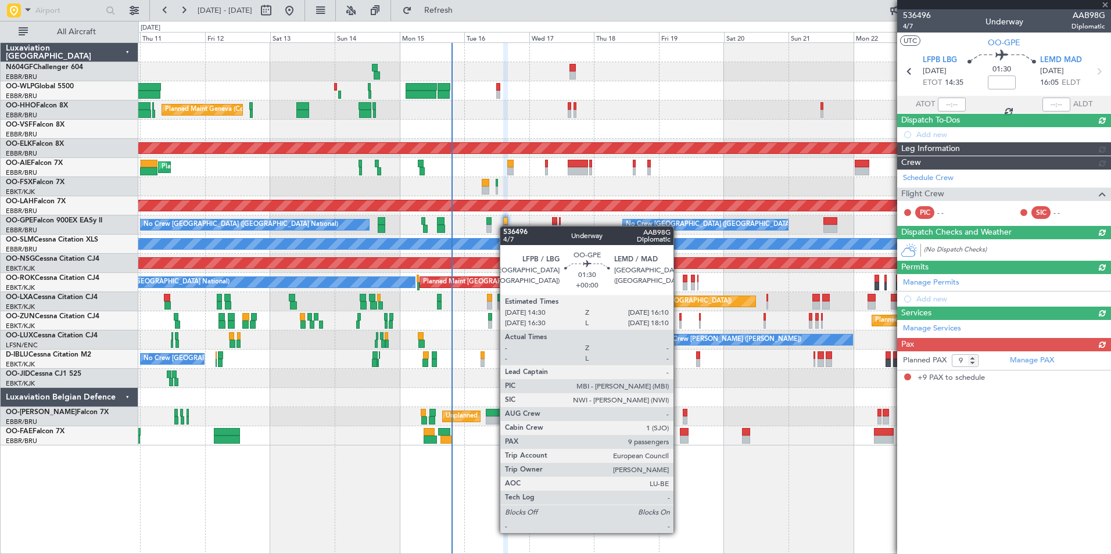
scroll to position [0, 0]
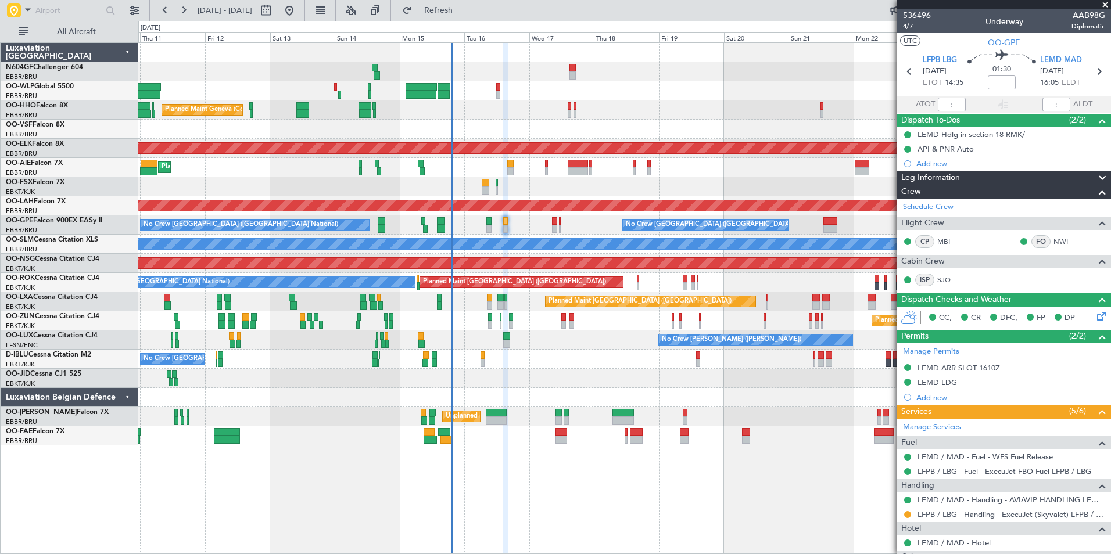
click at [502, 218] on div "No Crew Brussels (Brussels National) No Crew Brussels (Brussels National) Plann…" at bounding box center [624, 225] width 972 height 19
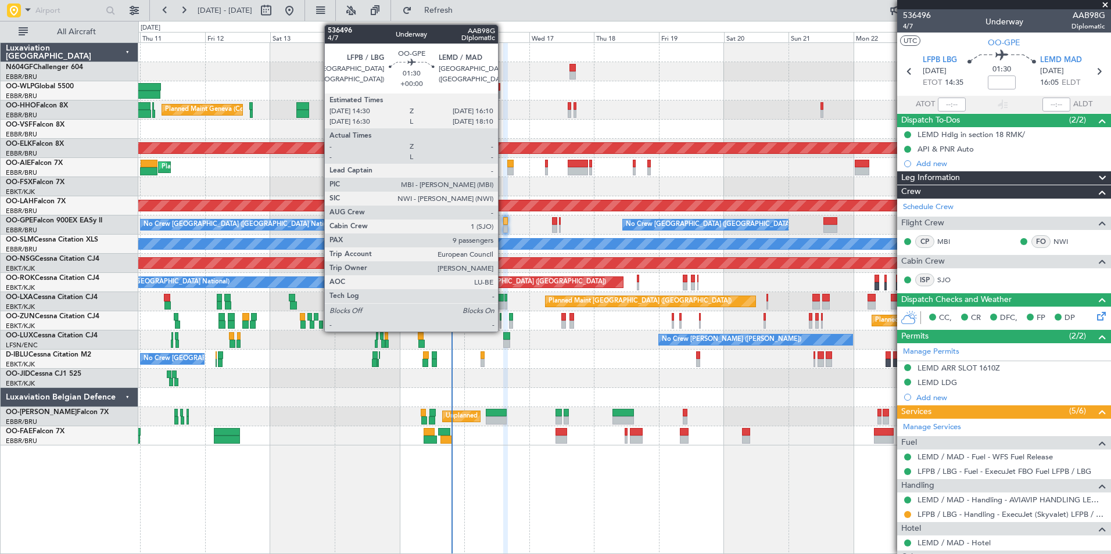
click at [503, 223] on div at bounding box center [505, 221] width 5 height 8
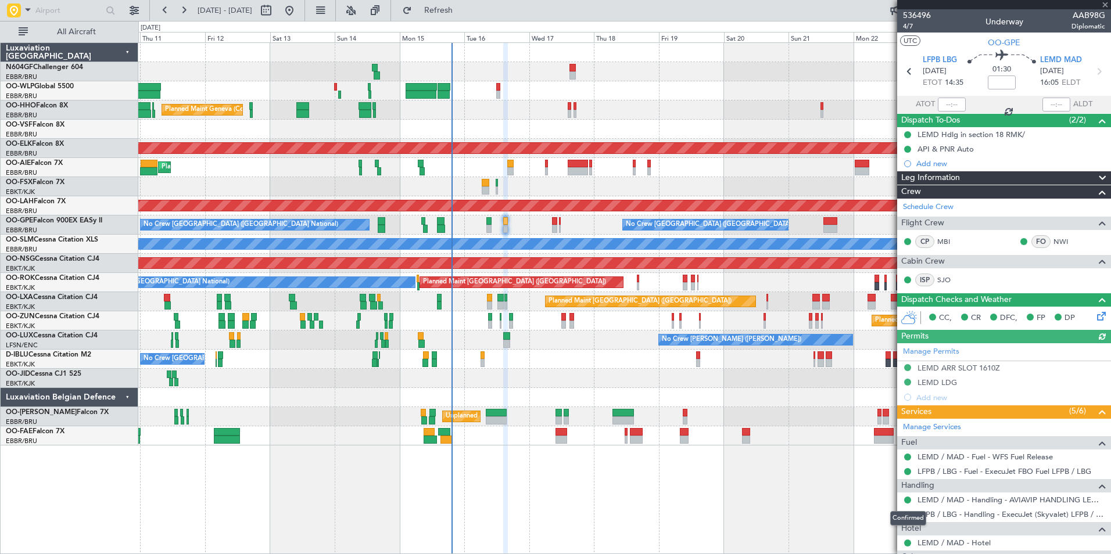
click at [906, 515] on mat-tooltip-component "Confirmed" at bounding box center [908, 518] width 52 height 31
click at [908, 515] on button at bounding box center [907, 514] width 7 height 7
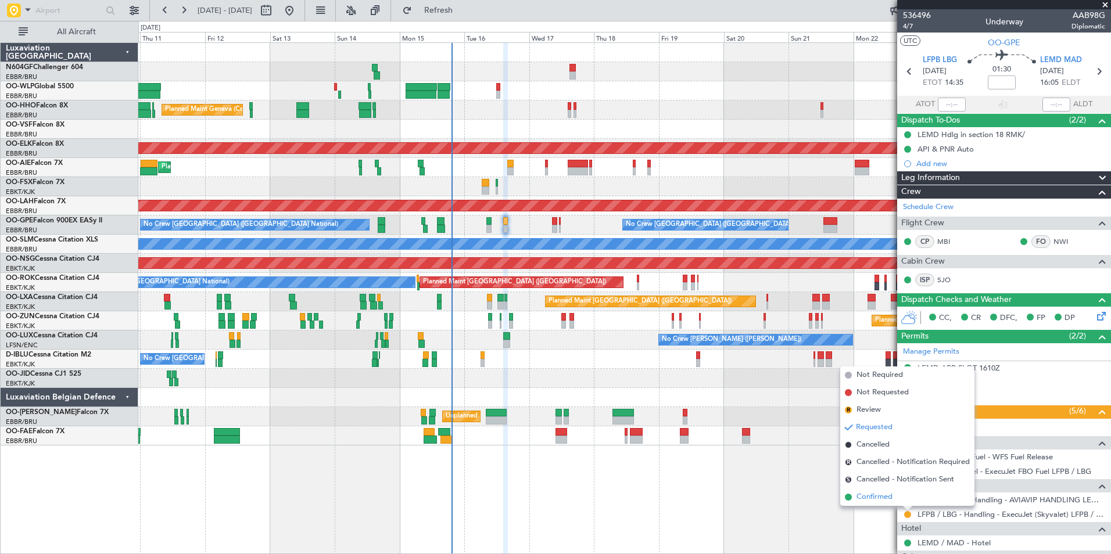
click at [880, 497] on span "Confirmed" at bounding box center [874, 498] width 36 height 12
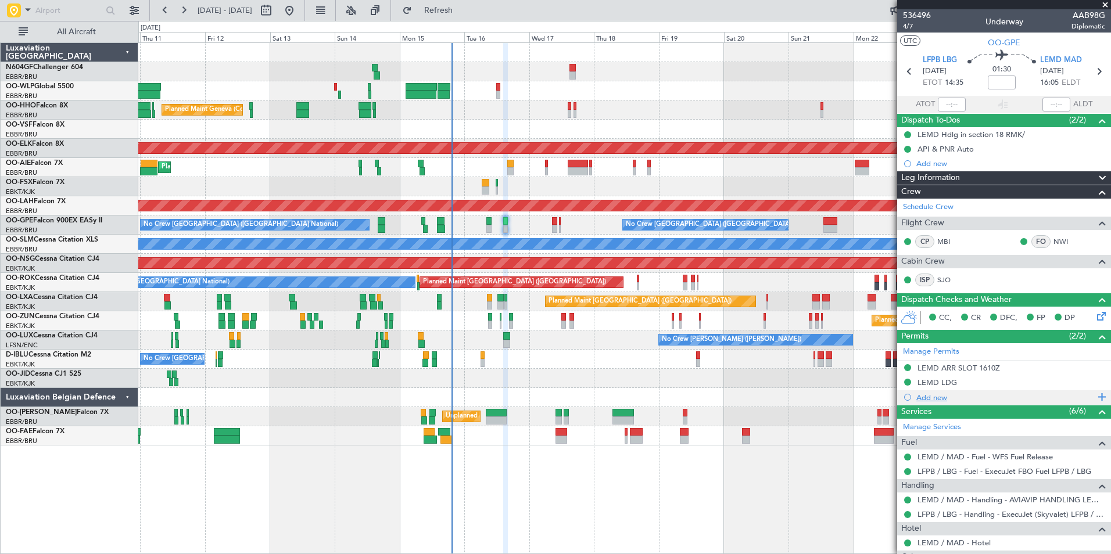
scroll to position [210, 0]
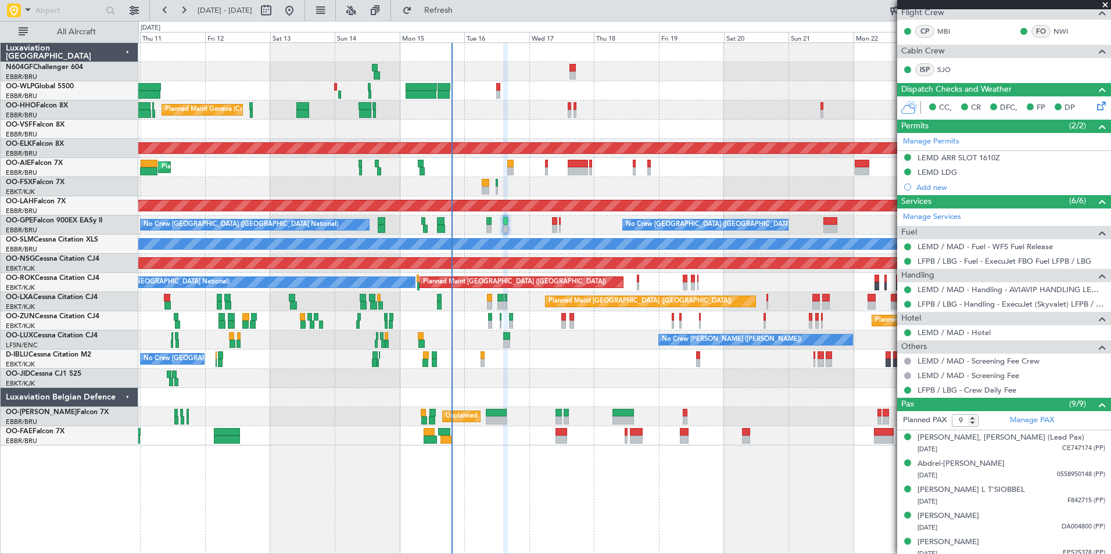
click at [500, 84] on div "Planned Maint Liege" at bounding box center [624, 90] width 972 height 19
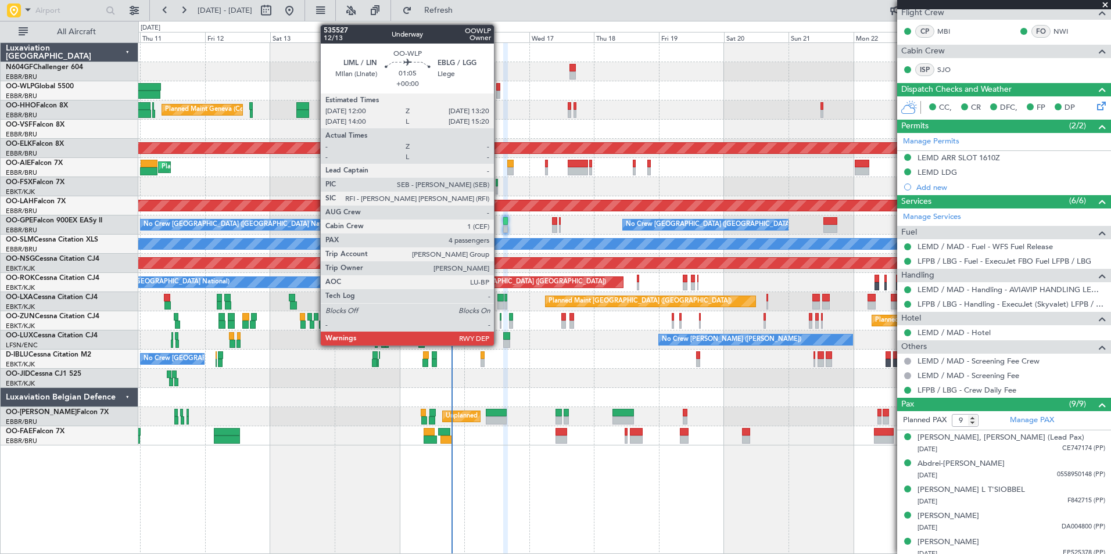
click at [498, 87] on div at bounding box center [498, 87] width 4 height 8
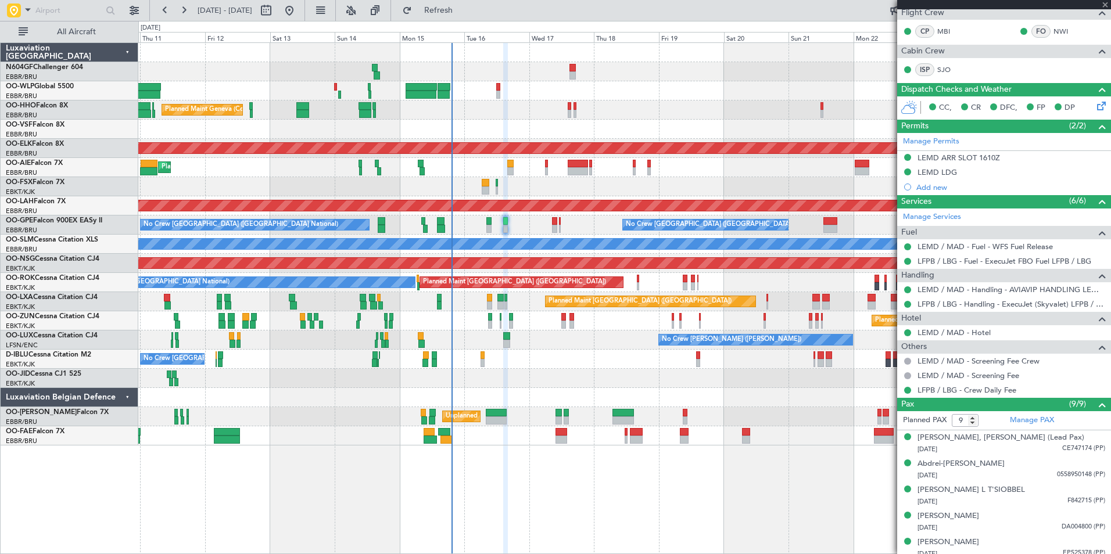
type input "4"
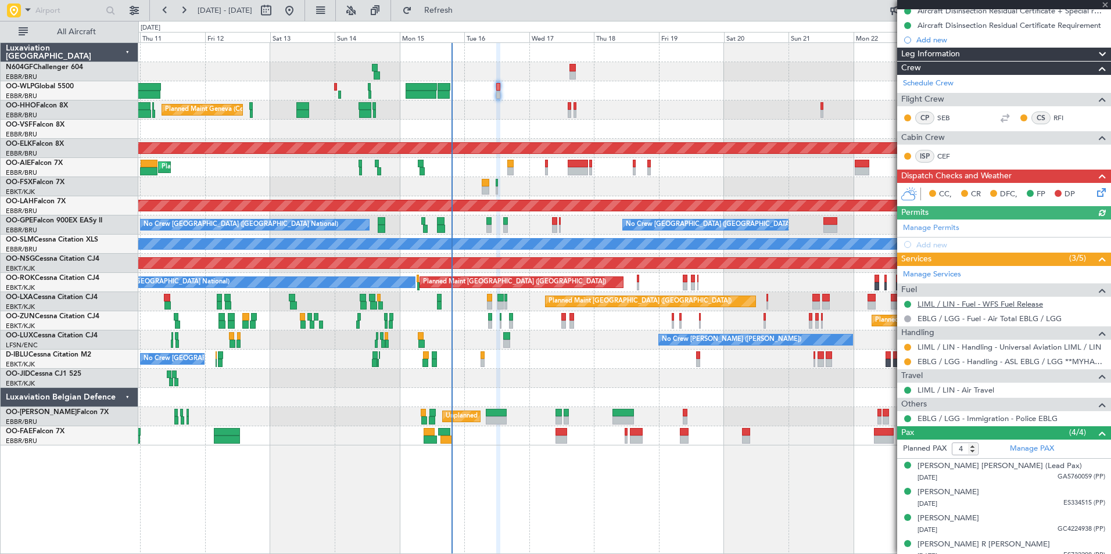
scroll to position [168, 0]
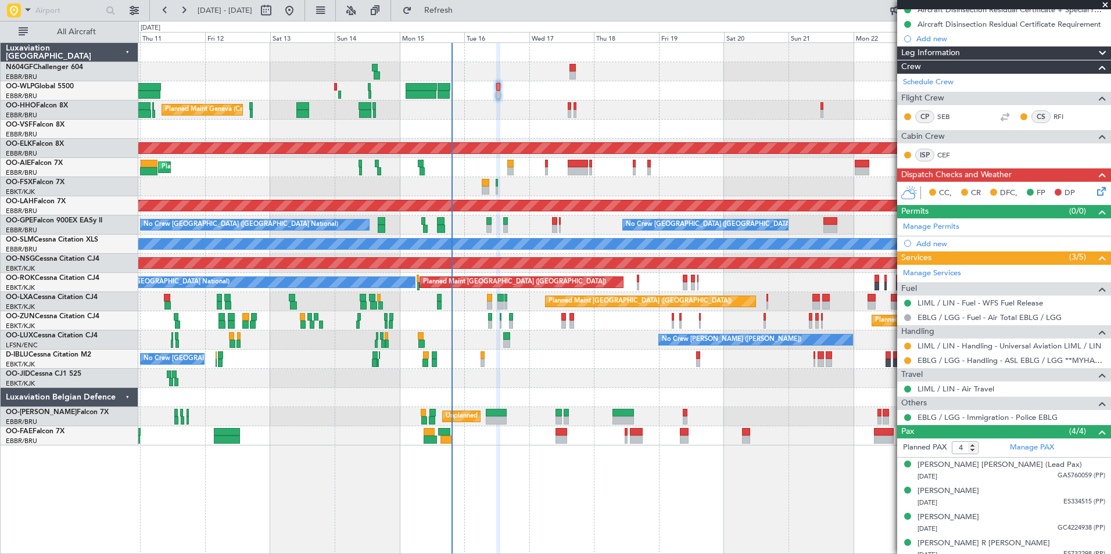
click at [911, 361] on div at bounding box center [907, 360] width 9 height 9
click at [907, 361] on button at bounding box center [907, 360] width 7 height 7
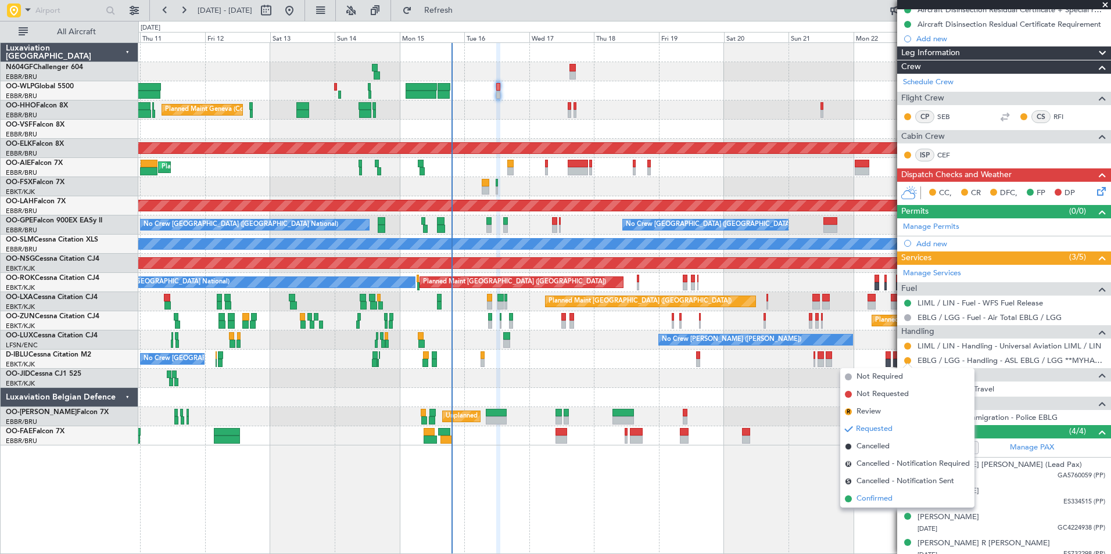
click at [869, 497] on span "Confirmed" at bounding box center [874, 499] width 36 height 12
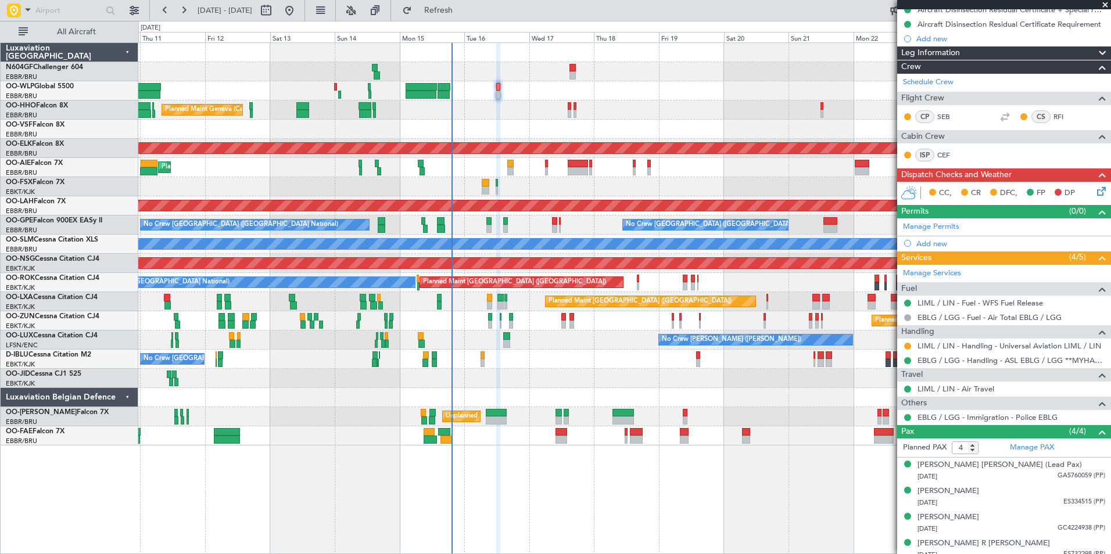
type input "+00:05"
click at [463, 15] on span "Refresh" at bounding box center [438, 10] width 49 height 8
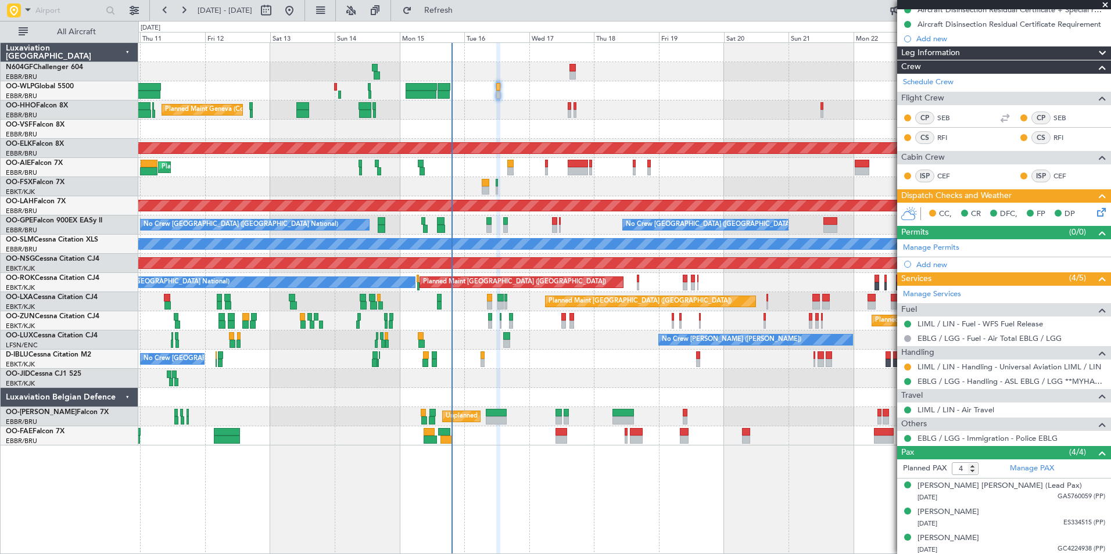
scroll to position [0, 0]
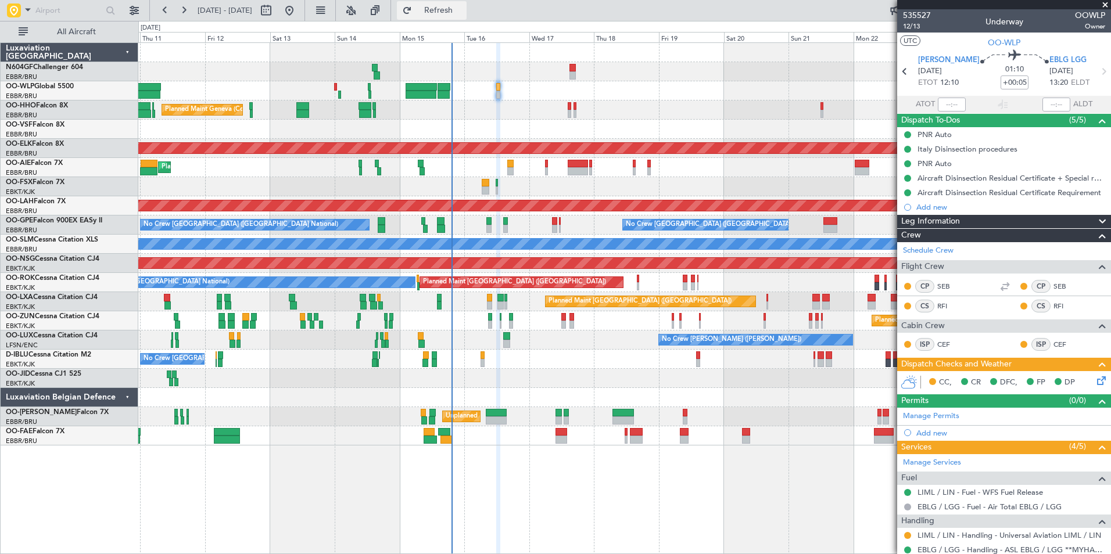
click at [455, 9] on span "Refresh" at bounding box center [438, 10] width 49 height 8
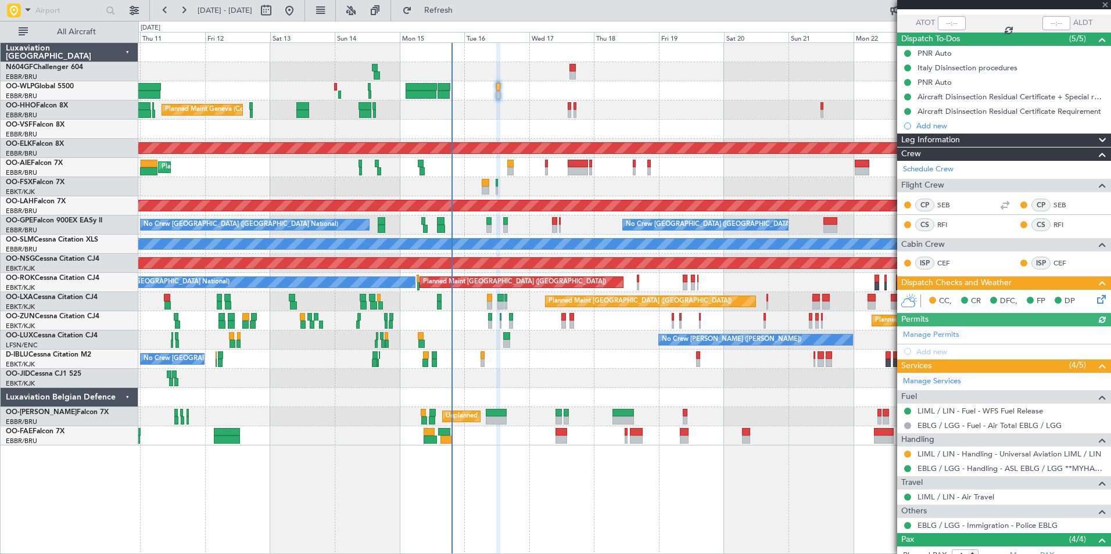
scroll to position [82, 0]
click at [1095, 299] on icon at bounding box center [1099, 296] width 9 height 9
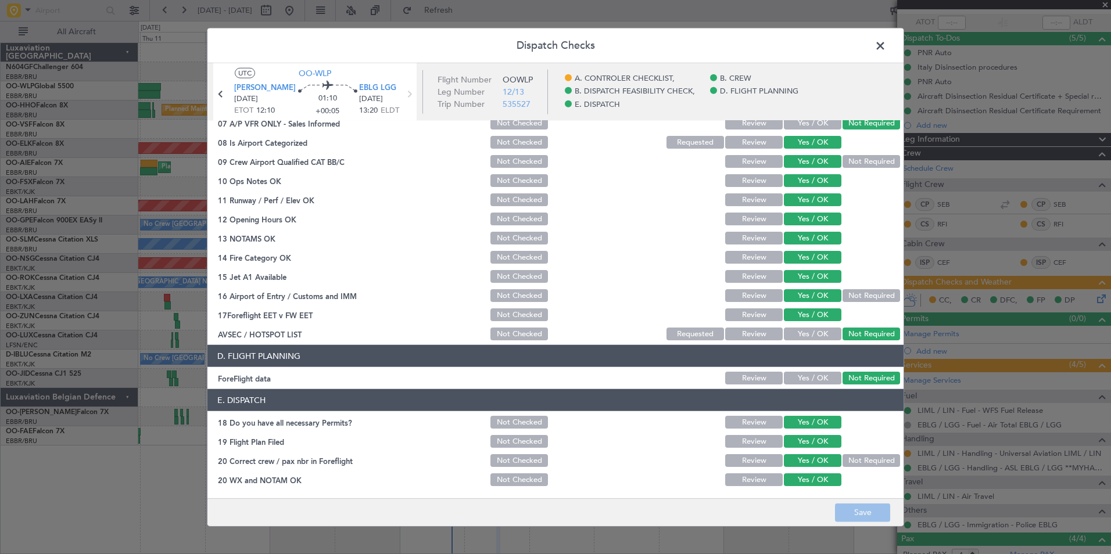
scroll to position [0, 0]
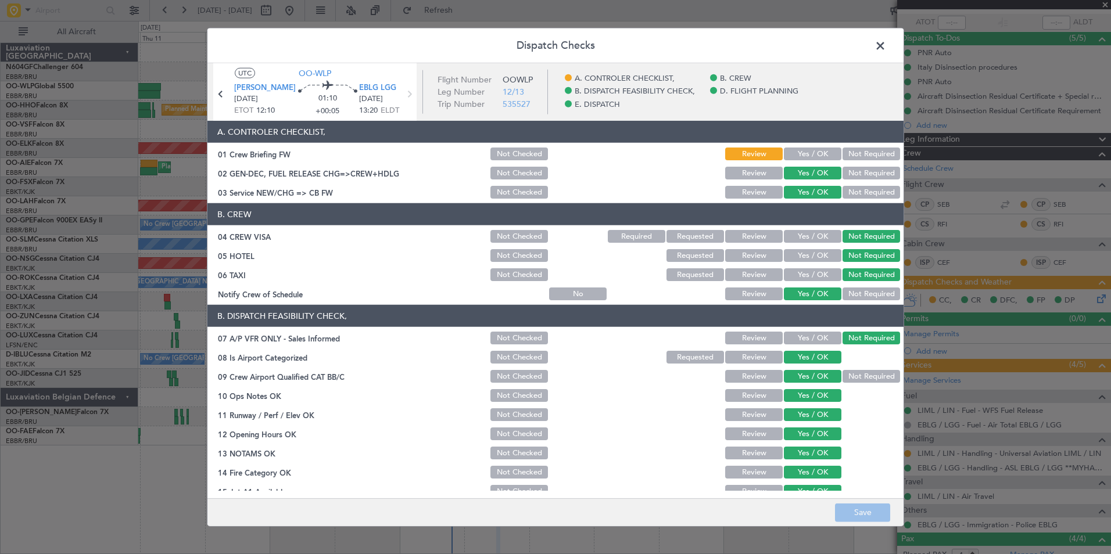
click at [886, 46] on span at bounding box center [886, 48] width 0 height 23
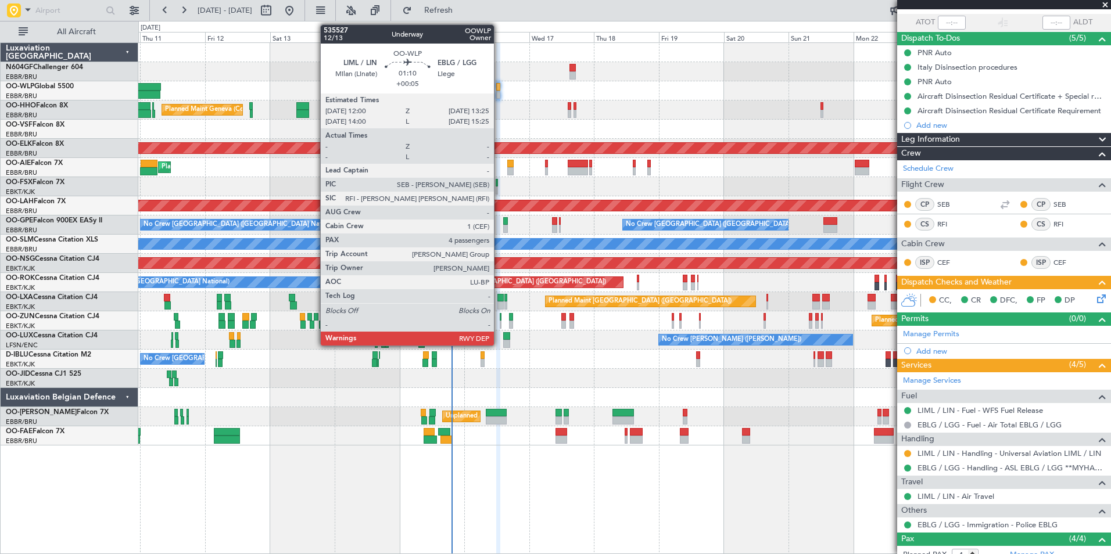
click at [499, 94] on div at bounding box center [498, 95] width 4 height 8
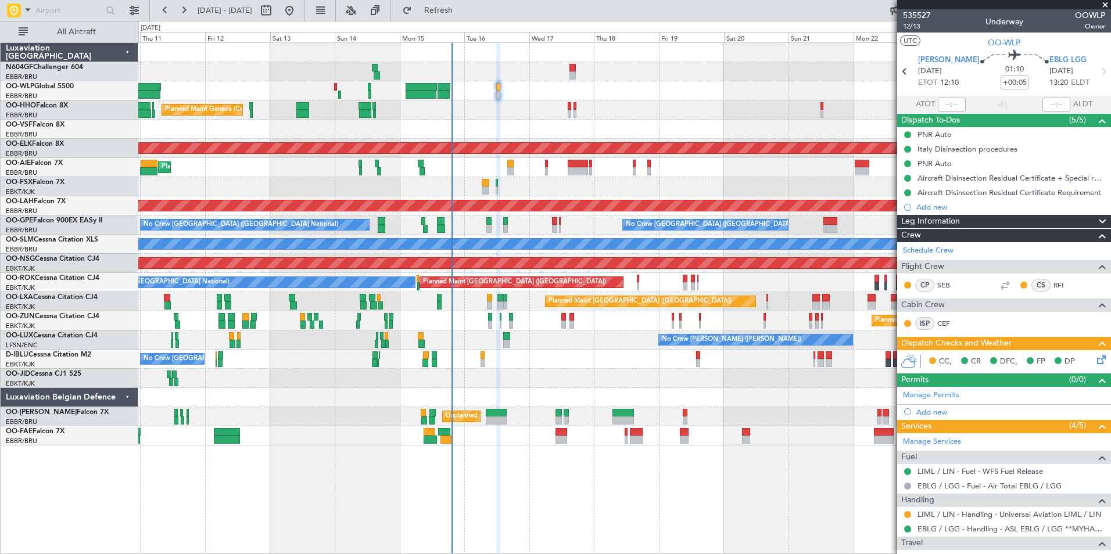
click at [816, 544] on div "Planned Maint Liege Planned Maint Geneva (Cointrin) AOG Maint New York (Teterbo…" at bounding box center [624, 298] width 973 height 512
